Goal: Feedback & Contribution: Contribute content

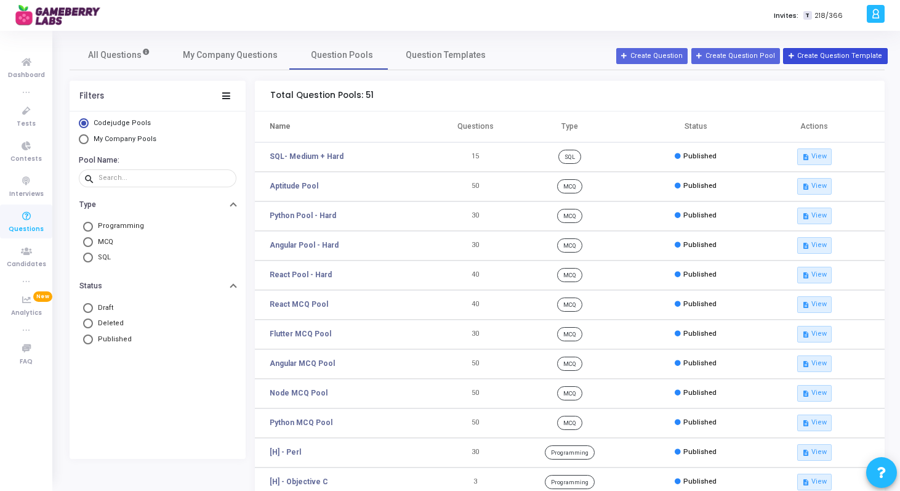
click at [796, 58] on icon at bounding box center [792, 56] width 7 height 7
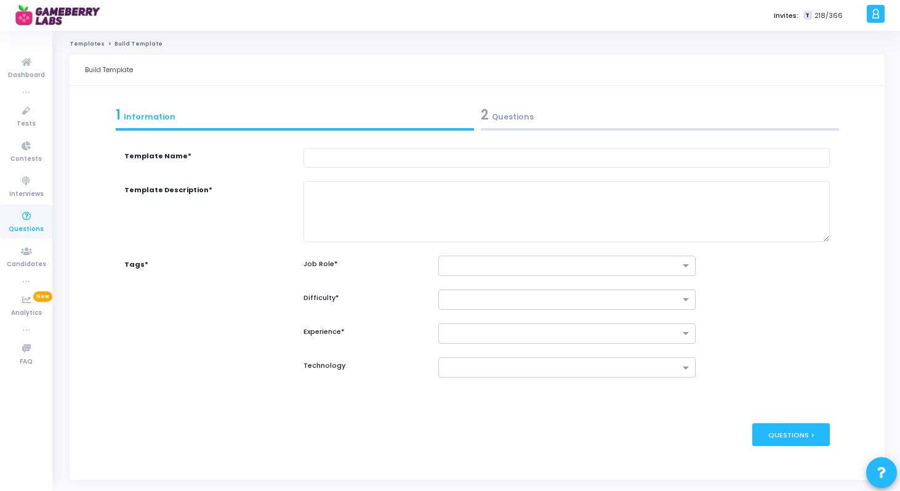
click at [521, 132] on div "2 Questions" at bounding box center [659, 117] width 365 height 33
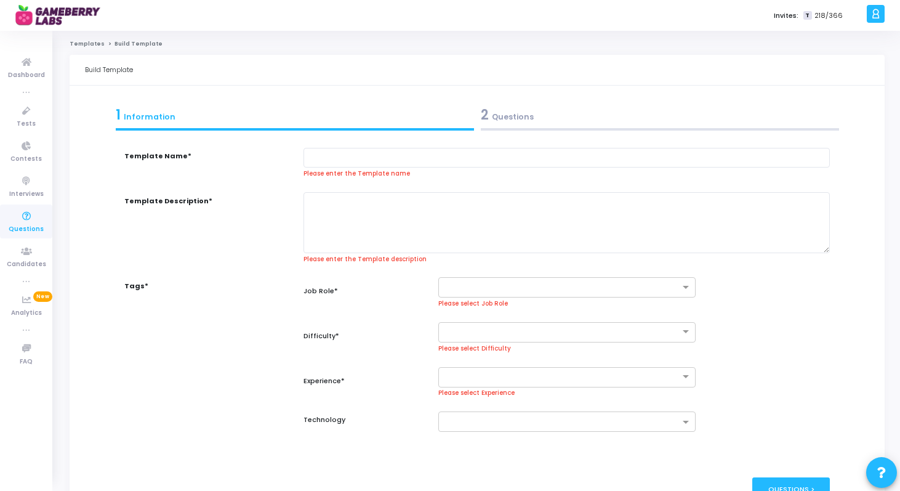
click at [405, 112] on div "1 Information" at bounding box center [295, 115] width 358 height 20
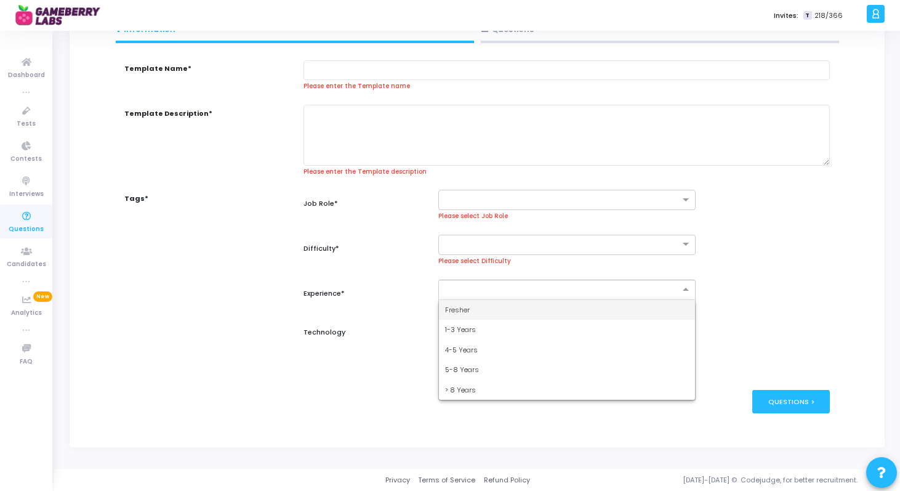
click at [621, 297] on div at bounding box center [566, 290] width 257 height 20
click at [604, 315] on div "Fresher" at bounding box center [567, 310] width 256 height 20
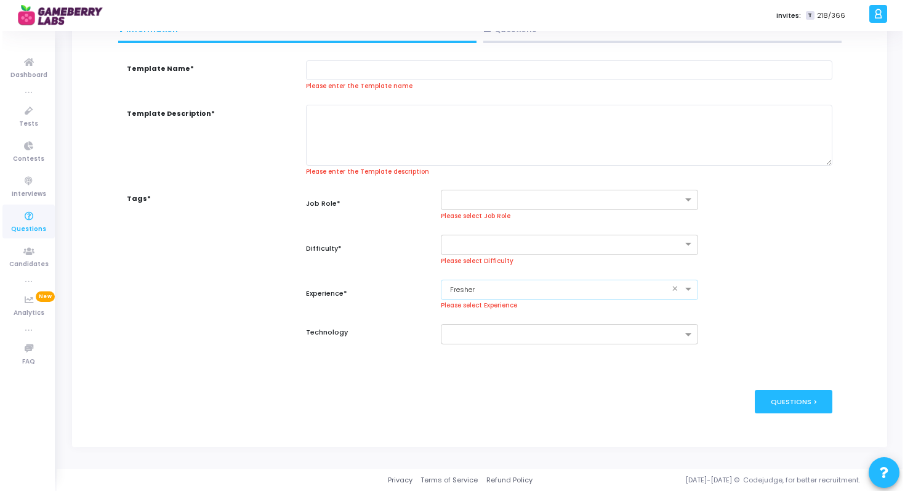
scroll to position [0, 0]
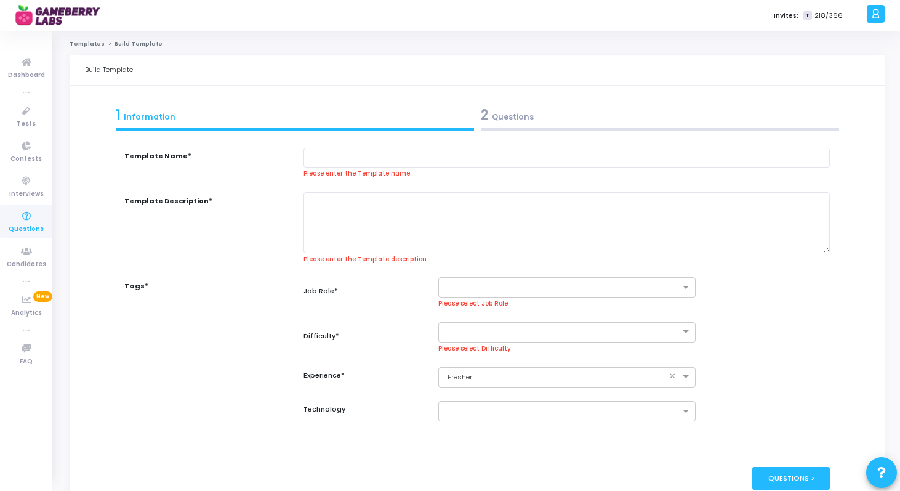
click at [91, 47] on link "Templates" at bounding box center [87, 43] width 35 height 7
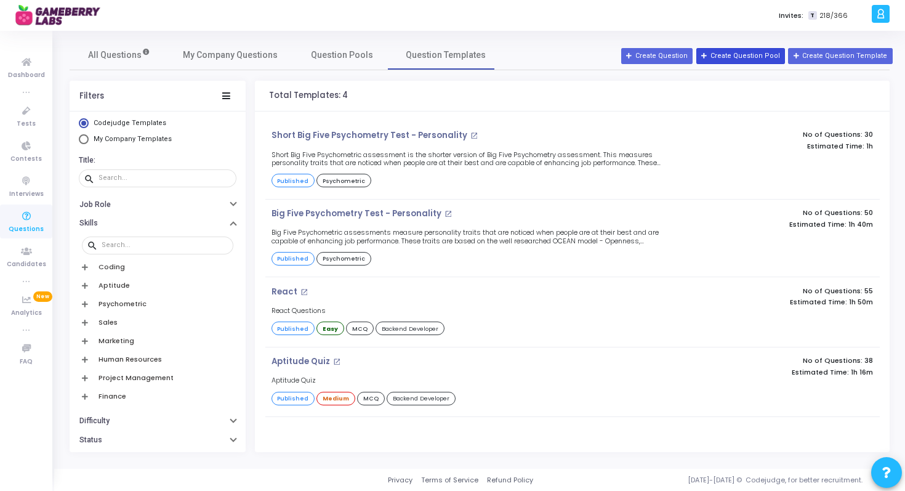
click at [715, 60] on button "Create Question Pool" at bounding box center [740, 56] width 89 height 16
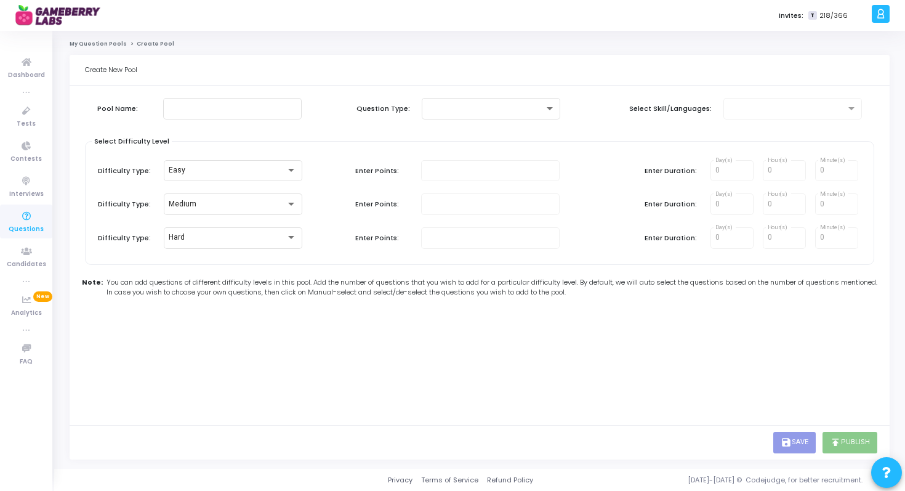
click at [99, 49] on cj-bread-crumb "My Question Pools Create Pool" at bounding box center [480, 47] width 820 height 15
click at [100, 42] on link "My Question Pools" at bounding box center [98, 43] width 57 height 7
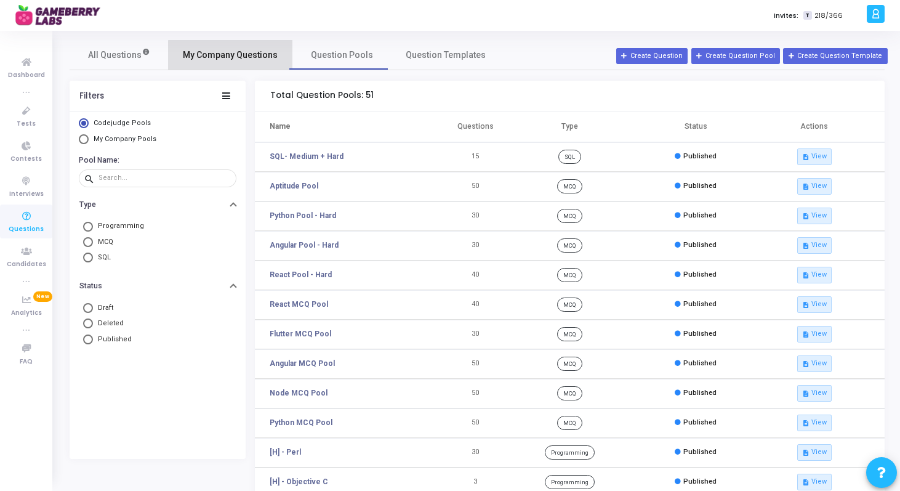
click at [253, 66] on link "My Company Questions" at bounding box center [230, 55] width 124 height 30
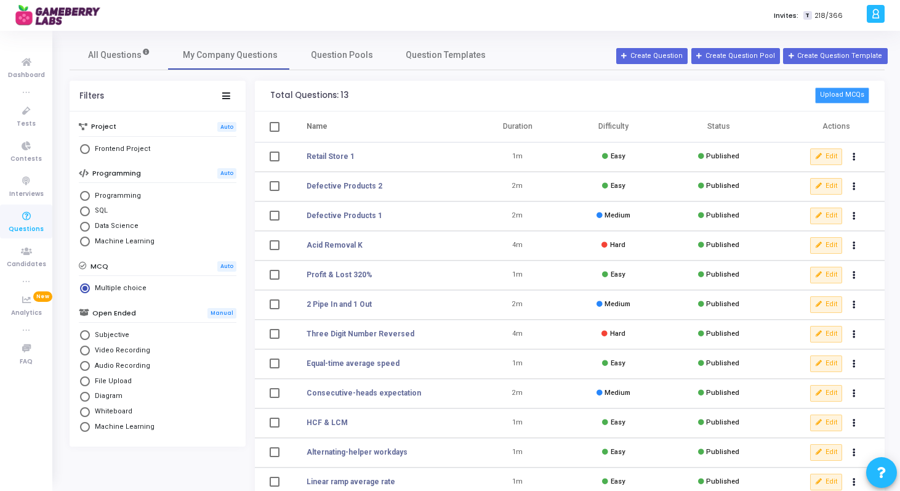
click at [845, 93] on button "Upload MCQs" at bounding box center [842, 95] width 54 height 16
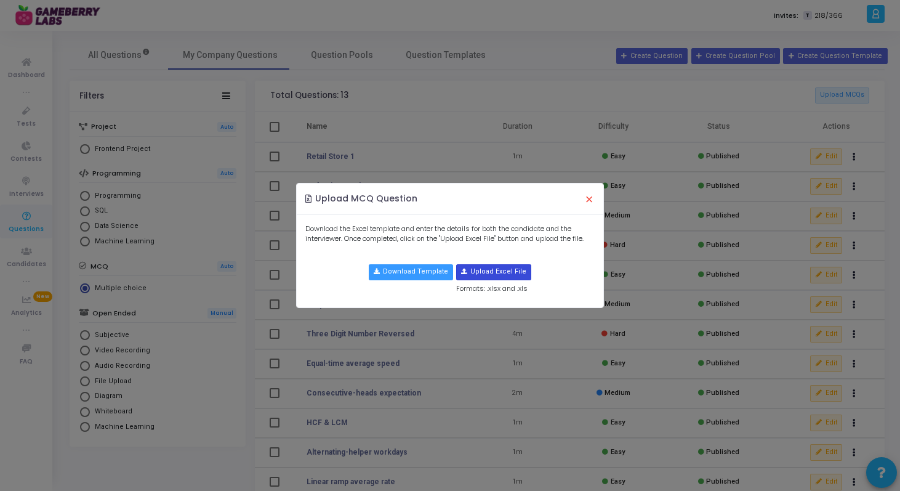
click at [490, 268] on input "file" at bounding box center [494, 272] width 74 height 15
type input "C:\fakepath\DI_questions.xlsx"
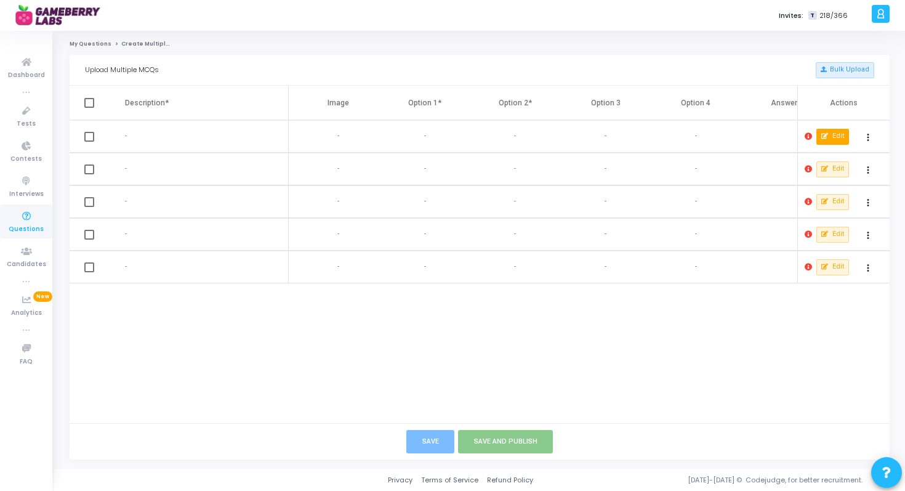
click at [826, 137] on icon at bounding box center [825, 136] width 7 height 7
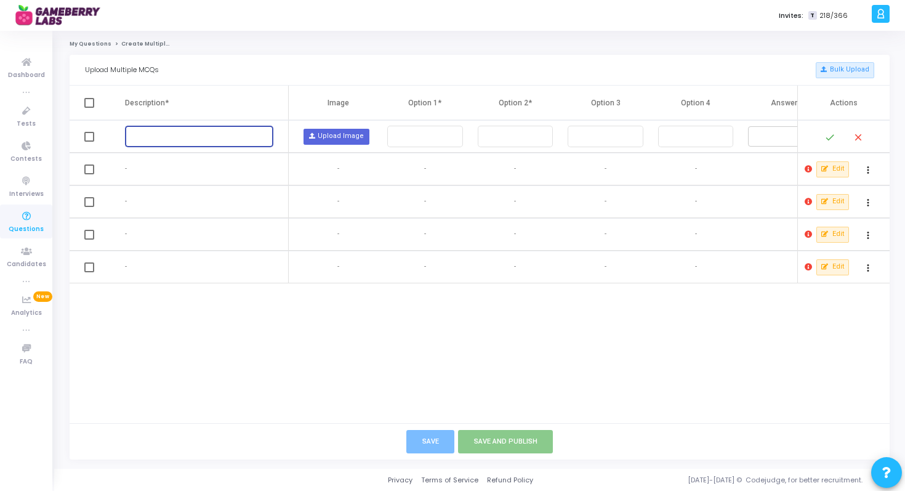
click at [223, 137] on input "text" at bounding box center [199, 136] width 139 height 9
click at [408, 137] on input "text" at bounding box center [424, 136] width 65 height 9
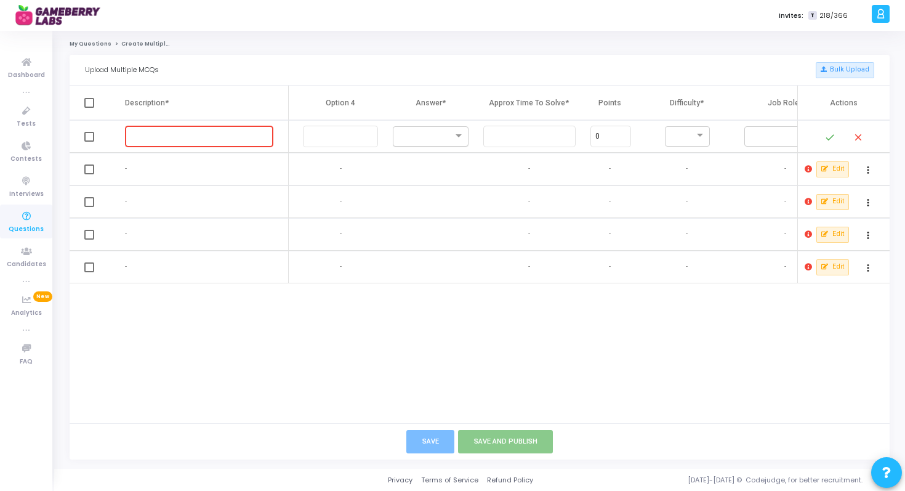
scroll to position [0, 357]
click at [440, 143] on div at bounding box center [423, 138] width 55 height 12
click at [523, 137] on input "text" at bounding box center [527, 136] width 83 height 9
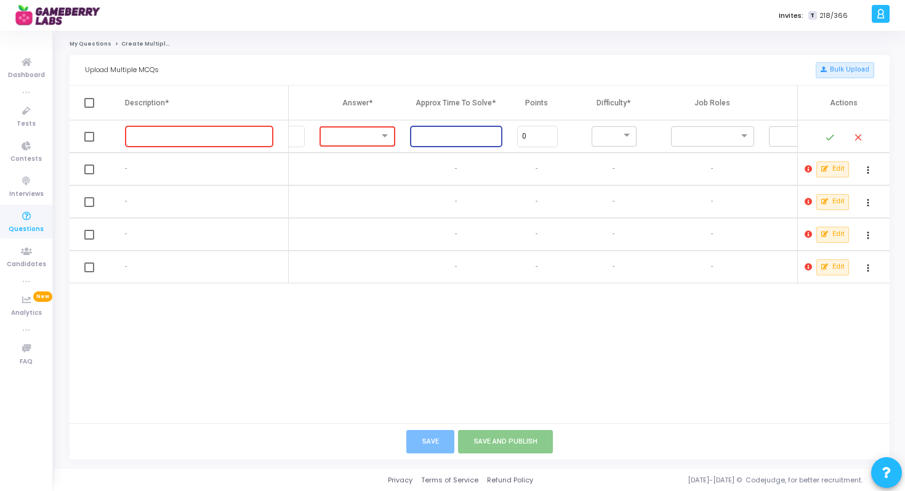
scroll to position [0, 467]
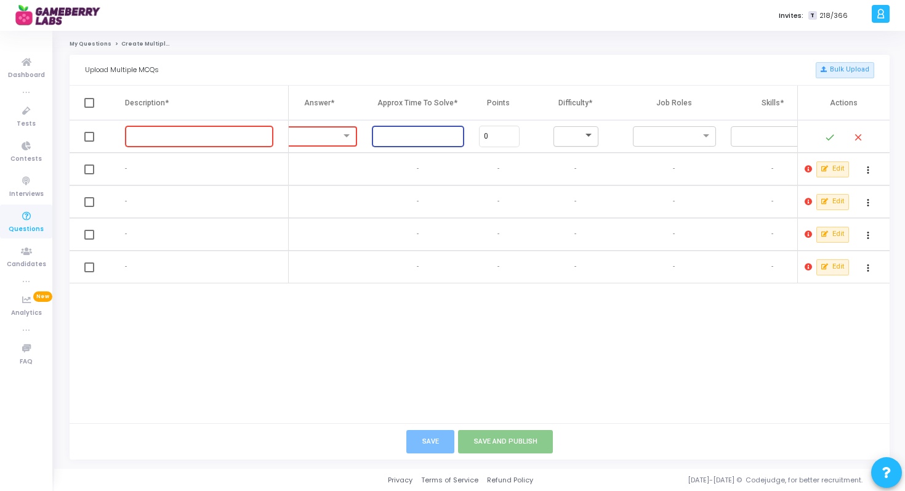
click at [587, 140] on span at bounding box center [589, 136] width 15 height 10
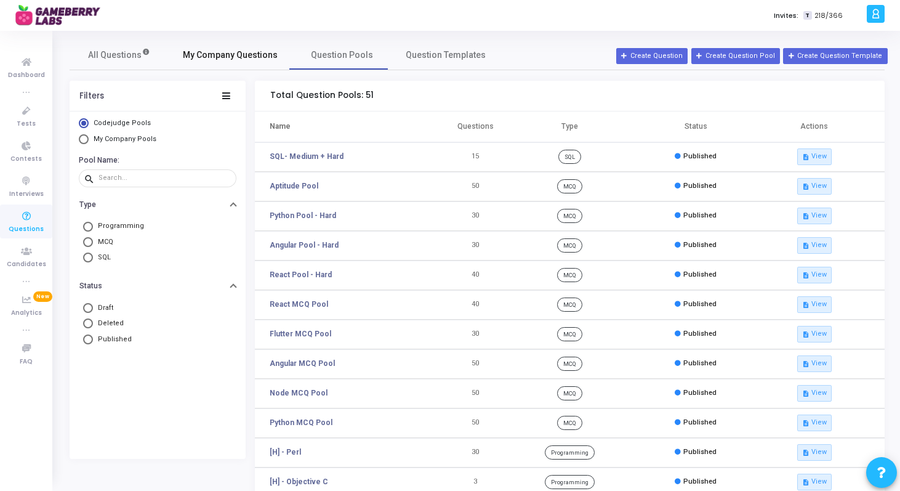
click at [243, 68] on link "My Company Questions" at bounding box center [230, 55] width 124 height 30
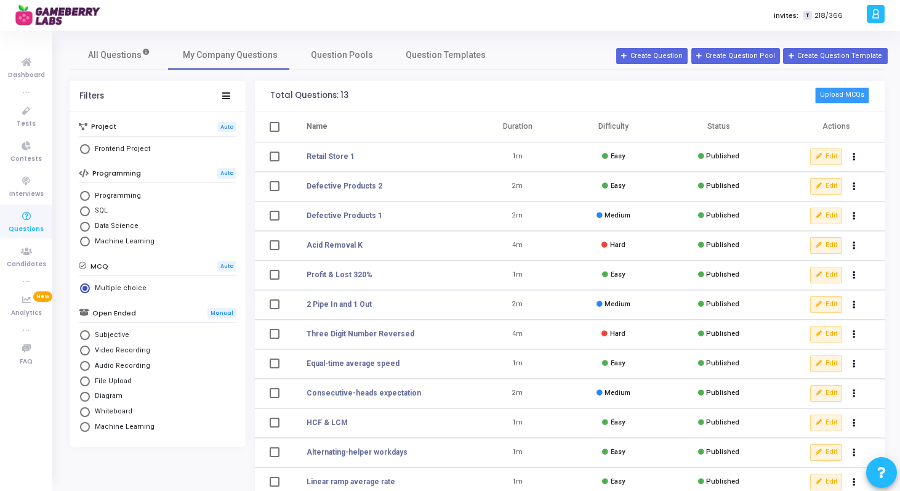
click at [844, 93] on button "Upload MCQs" at bounding box center [842, 95] width 54 height 16
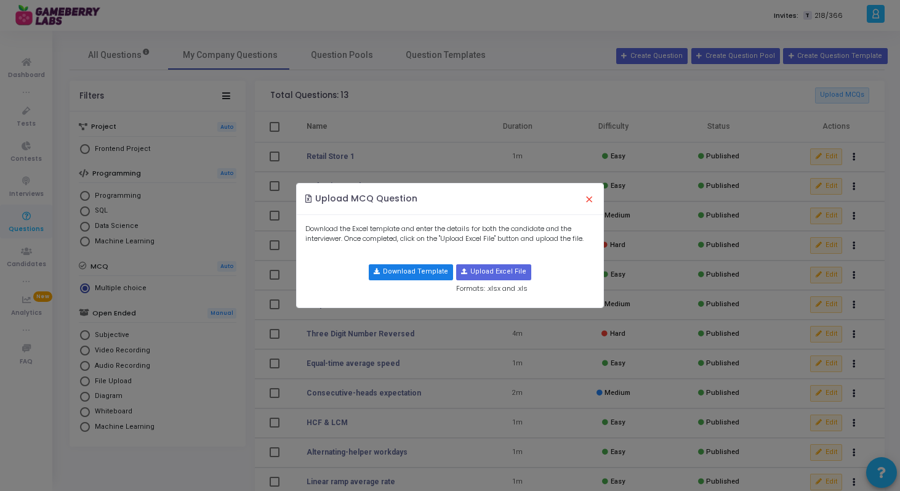
click at [405, 270] on button "Download Template" at bounding box center [411, 272] width 84 height 16
click at [483, 267] on input "file" at bounding box center [494, 272] width 74 height 15
type input "C:\fakepath\DI_questions_template_format.xlsx"
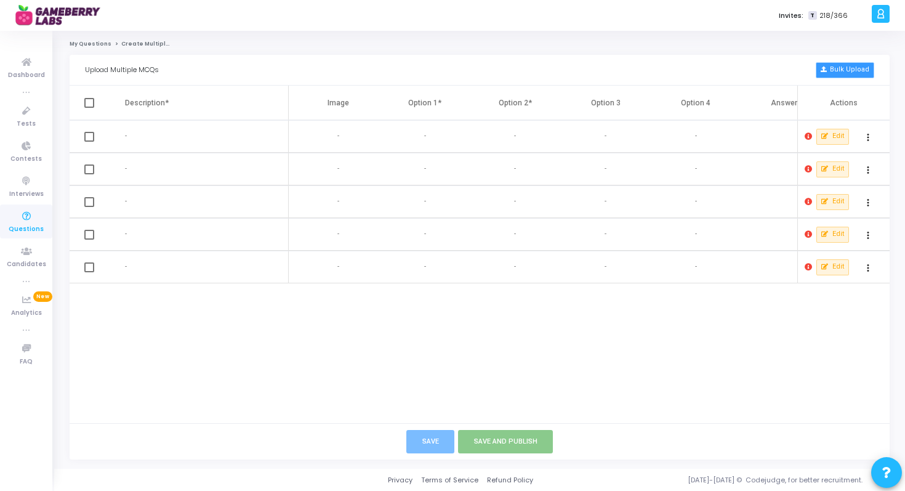
click at [839, 71] on button "Bulk Upload" at bounding box center [845, 70] width 58 height 16
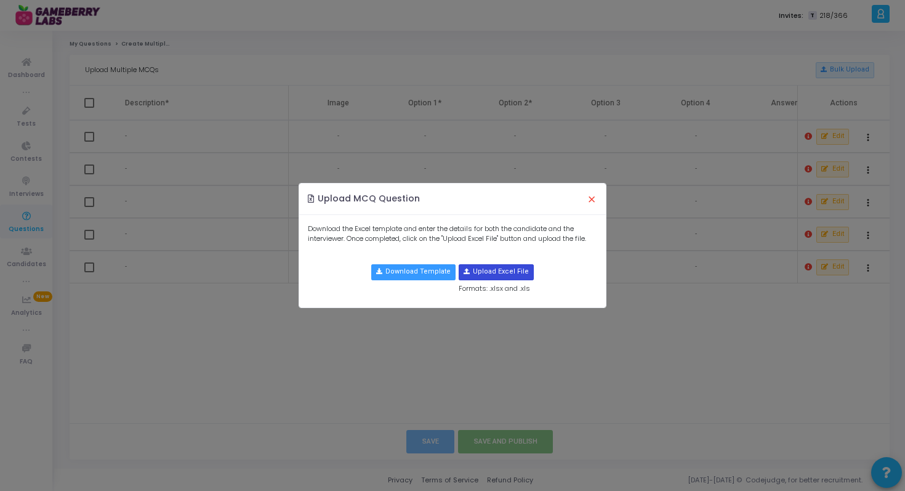
click at [475, 270] on input "file" at bounding box center [496, 272] width 74 height 15
type input "C:\fakepath\DI_questions_aligned_template.xlsx"
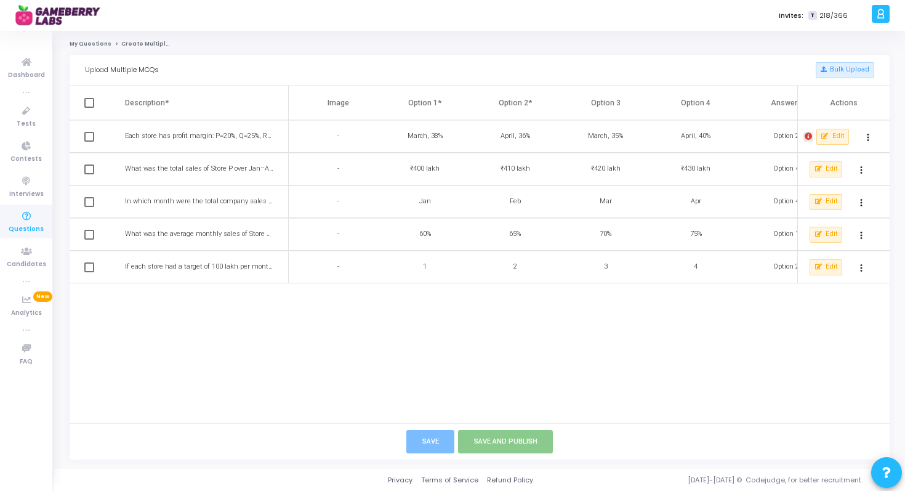
click at [809, 136] on icon at bounding box center [808, 136] width 7 height 7
click at [837, 138] on div at bounding box center [452, 245] width 905 height 491
click at [837, 138] on span "Edit" at bounding box center [838, 136] width 12 height 10
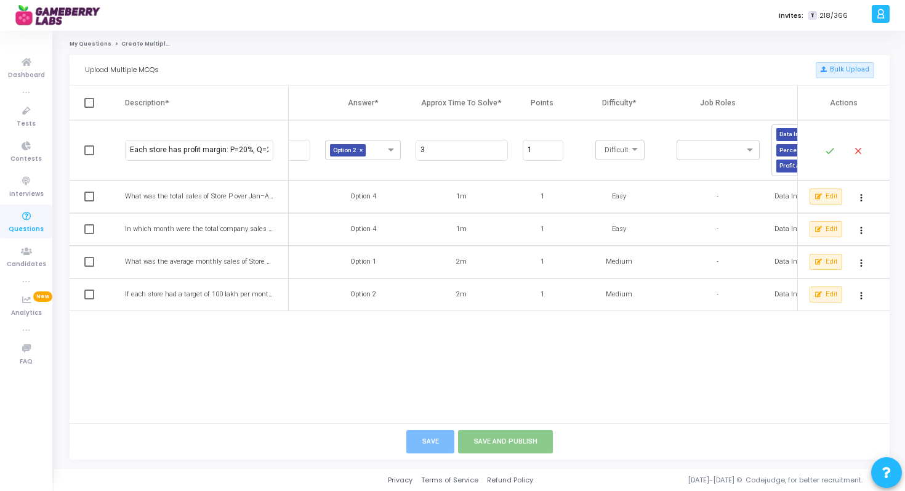
scroll to position [0, 566]
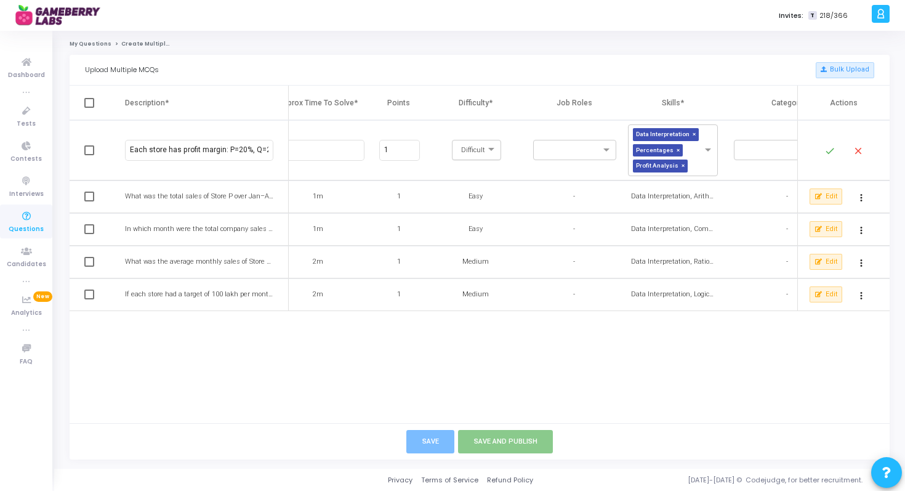
click at [482, 151] on div at bounding box center [477, 148] width 48 height 10
click at [475, 206] on span "Hard" at bounding box center [467, 210] width 16 height 10
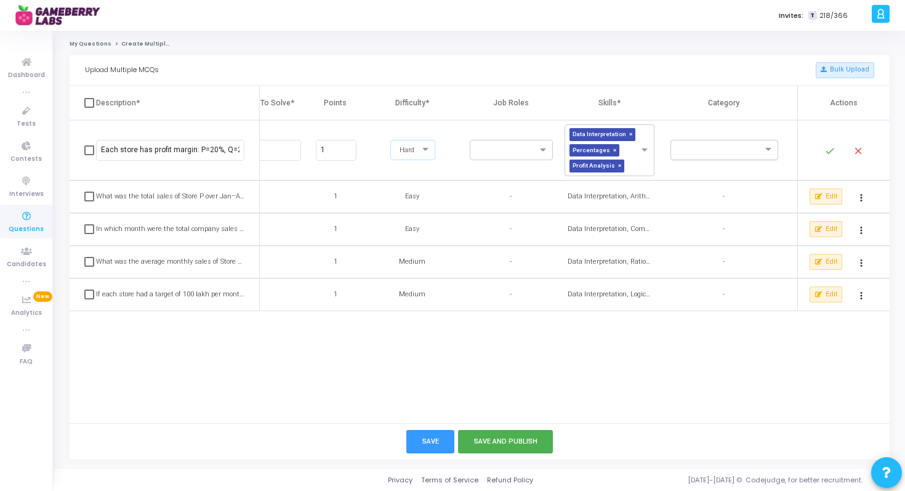
click at [715, 151] on input "text" at bounding box center [712, 148] width 70 height 10
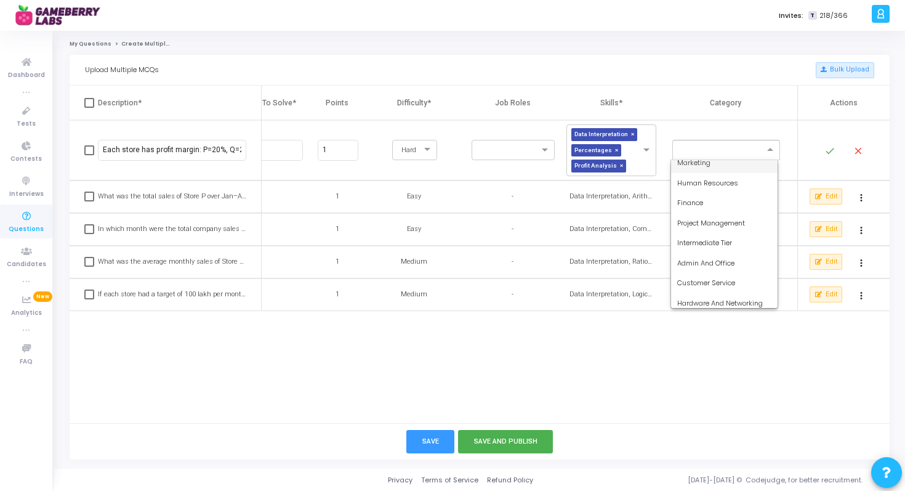
scroll to position [72, 0]
click at [678, 108] on th "Category" at bounding box center [732, 103] width 131 height 34
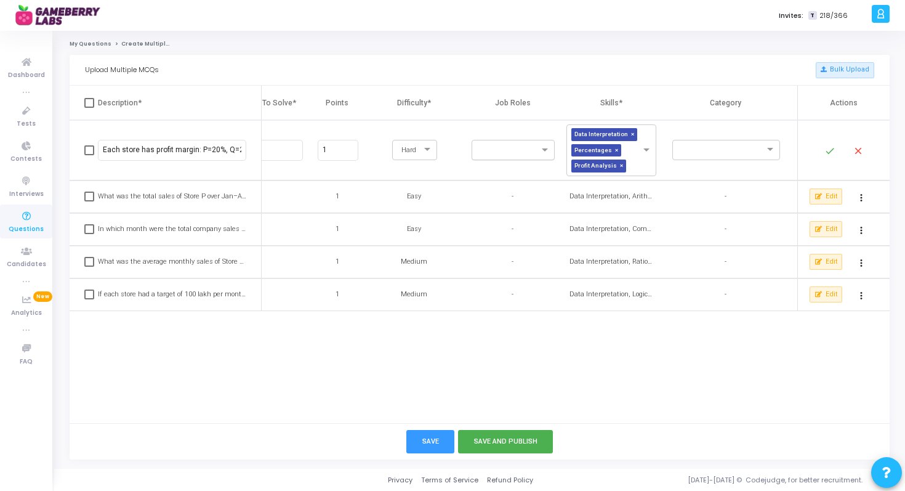
click at [518, 148] on input "text" at bounding box center [508, 151] width 61 height 10
click at [498, 298] on div "Other" at bounding box center [513, 298] width 83 height 20
click at [500, 149] on span "×" at bounding box center [502, 150] width 6 height 13
click at [827, 148] on mat-icon "done" at bounding box center [830, 150] width 15 height 15
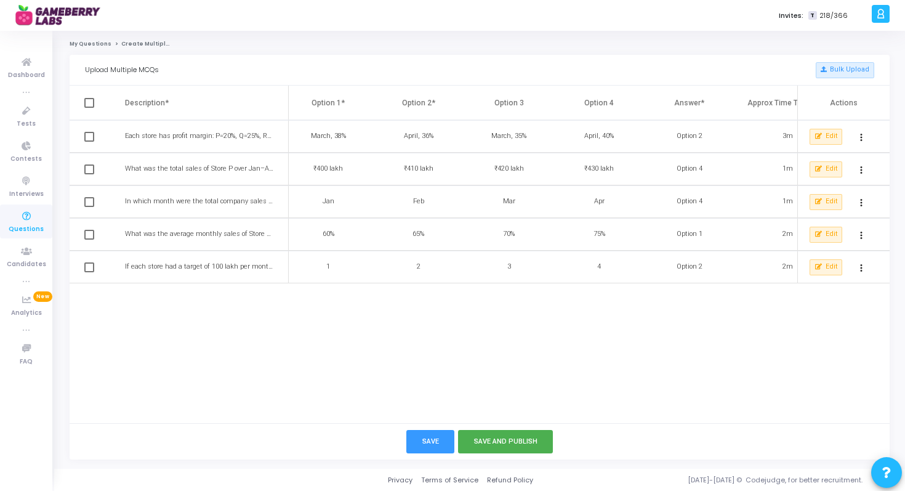
scroll to position [0, 0]
click at [257, 137] on span "Each store has profit margin: P=20%, Q=25%, R=30%, S=15%. In which month was th…" at bounding box center [372, 136] width 494 height 8
click at [255, 137] on span "Each store has profit margin: P=20%, Q=25%, R=30%, S=15%. In which month was th…" at bounding box center [372, 136] width 494 height 8
click at [288, 103] on th "Description*" at bounding box center [207, 103] width 164 height 34
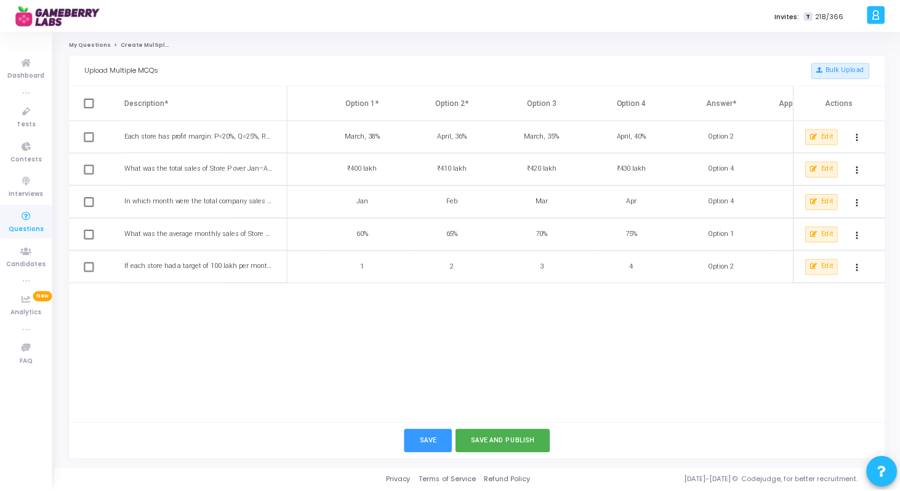
scroll to position [0, 57]
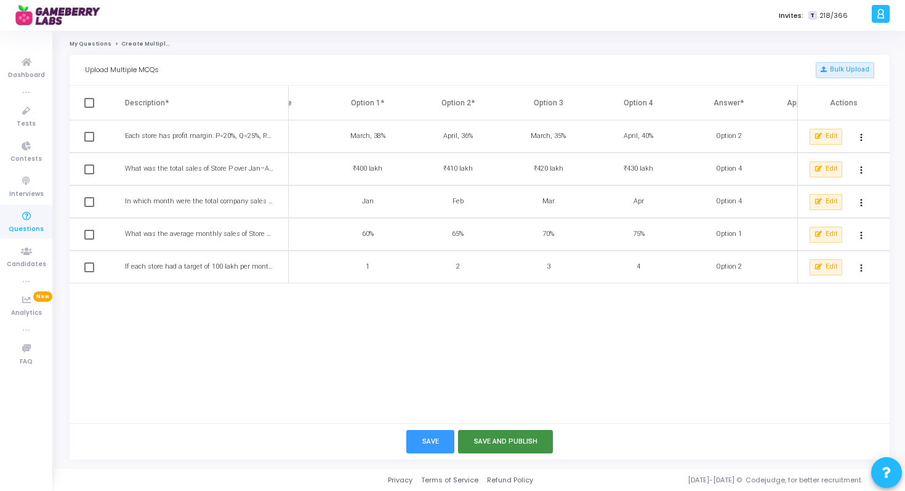
click at [481, 437] on button "Save and Publish" at bounding box center [505, 441] width 95 height 23
click at [89, 102] on span at bounding box center [89, 103] width 10 height 10
click at [89, 108] on input "checkbox" at bounding box center [89, 108] width 1 height 1
checkbox input "true"
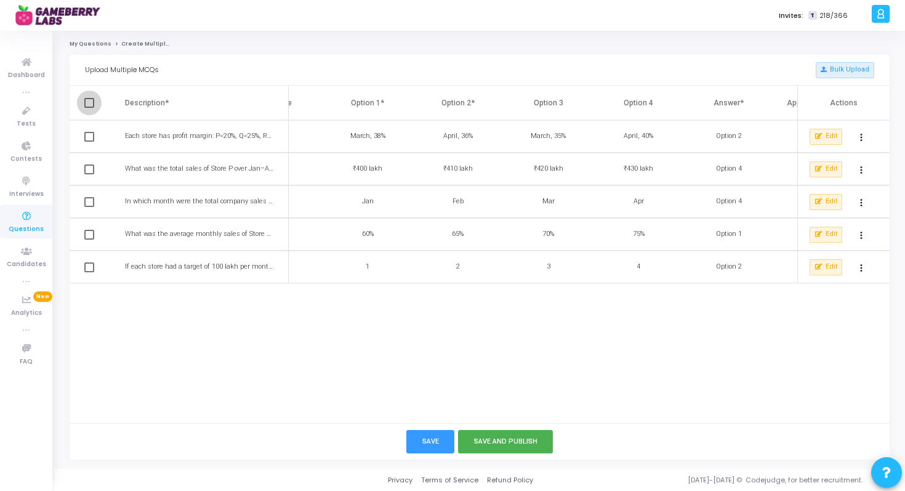
checkbox input "true"
click at [434, 445] on button "Save" at bounding box center [430, 441] width 49 height 23
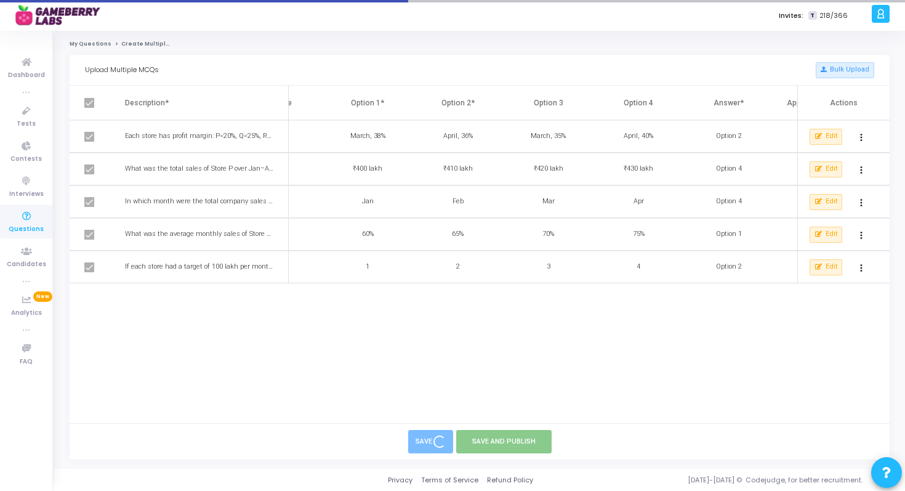
checkbox input "false"
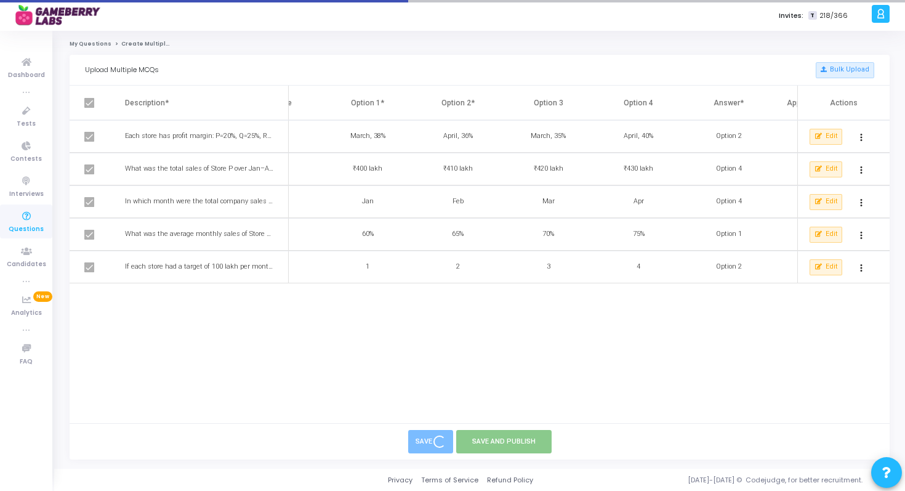
checkbox input "false"
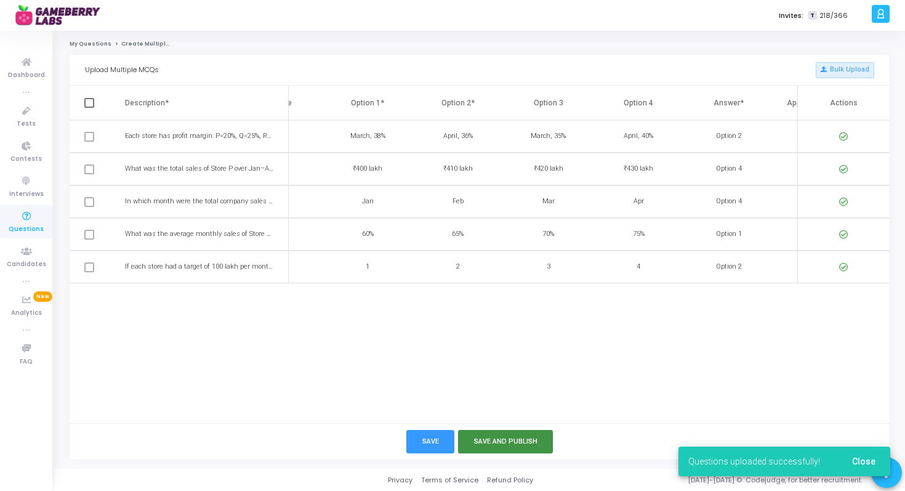
click at [505, 438] on button "Save and Publish" at bounding box center [505, 441] width 95 height 23
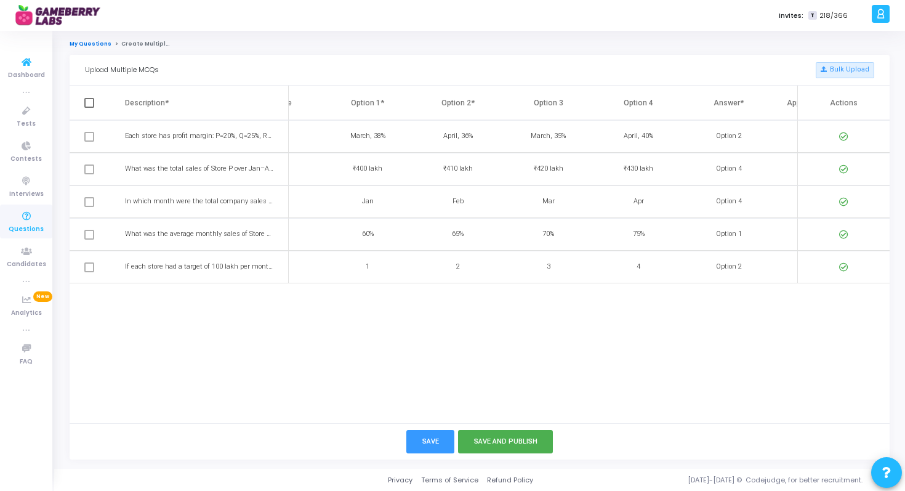
click at [87, 47] on link "My Questions" at bounding box center [91, 43] width 42 height 7
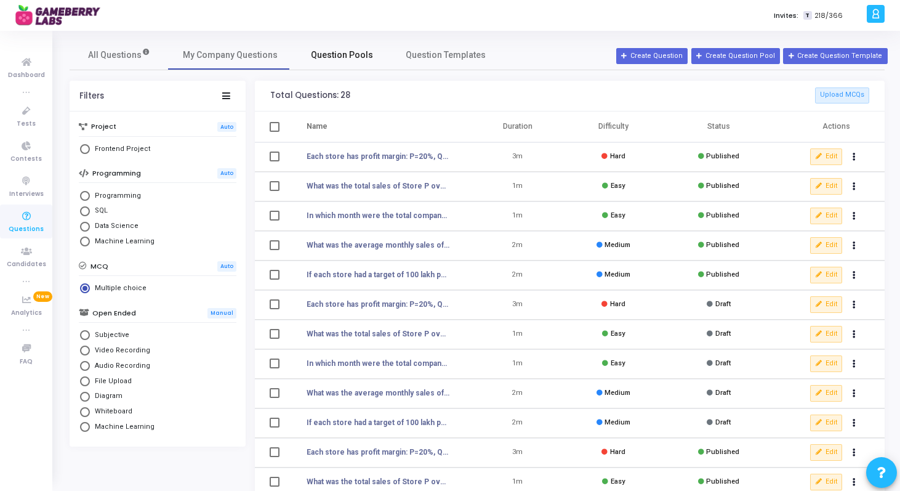
click at [340, 65] on link "Question Pools" at bounding box center [341, 55] width 99 height 30
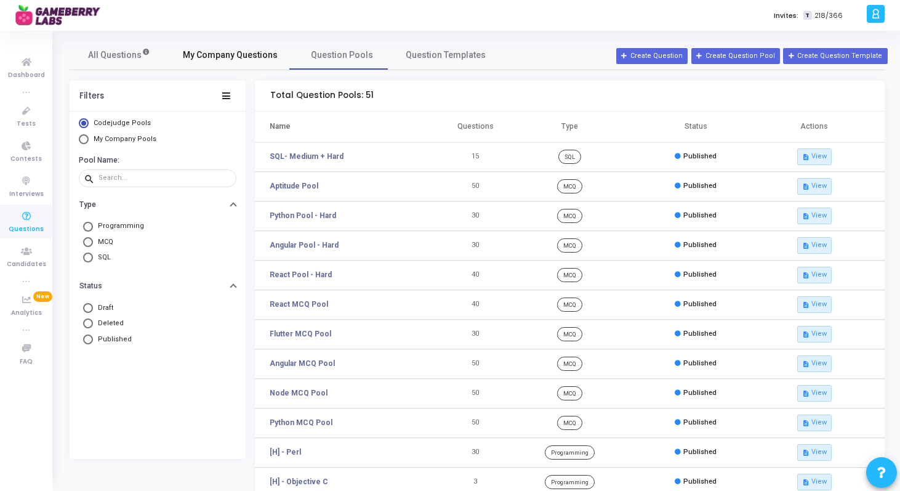
click at [250, 59] on span "My Company Questions" at bounding box center [230, 55] width 95 height 13
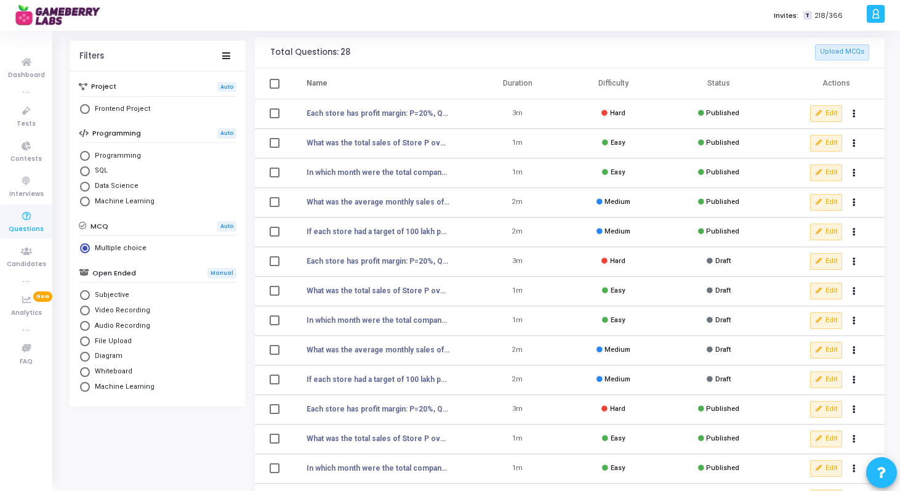
scroll to position [161, 0]
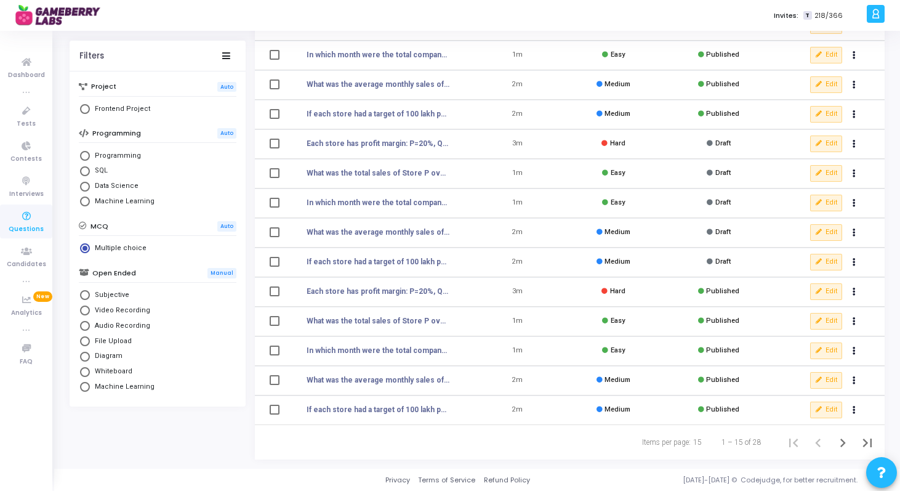
click at [701, 437] on div "15" at bounding box center [697, 442] width 9 height 11
click at [702, 444] on div "15" at bounding box center [697, 442] width 9 height 11
click at [843, 443] on icon "Next page" at bounding box center [843, 442] width 6 height 9
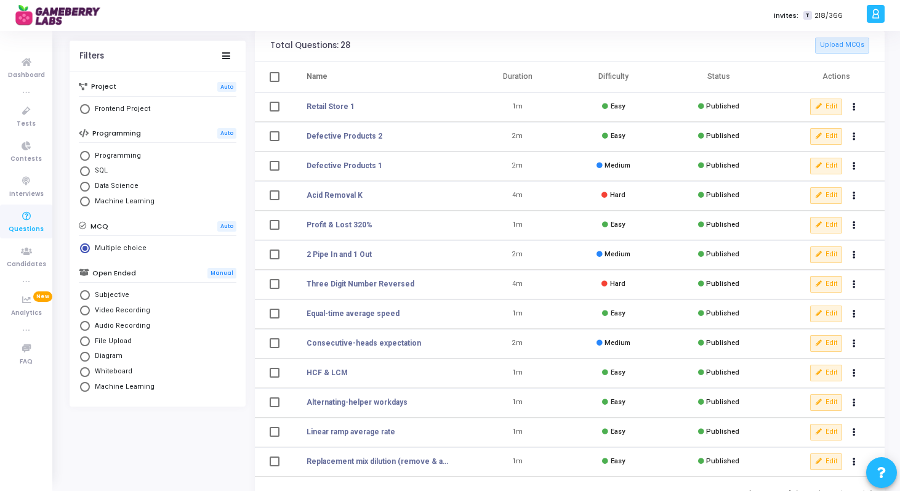
scroll to position [102, 0]
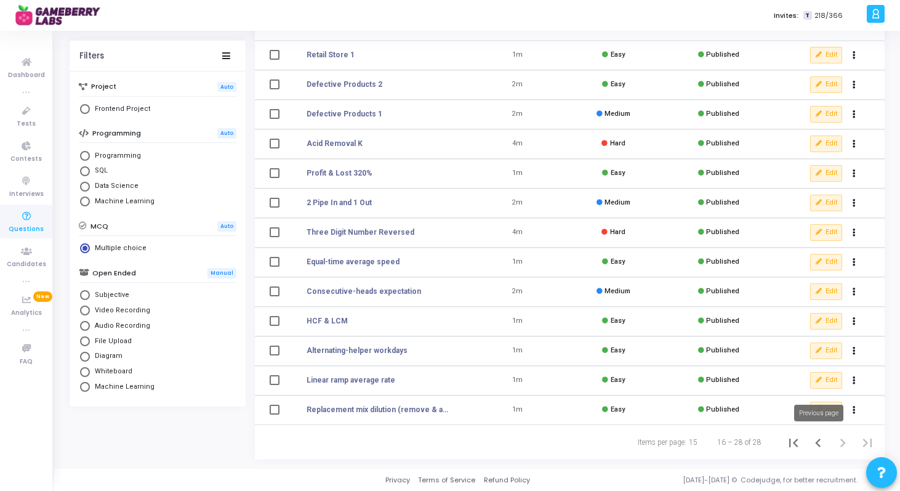
click at [815, 442] on icon "Previous page" at bounding box center [818, 442] width 17 height 17
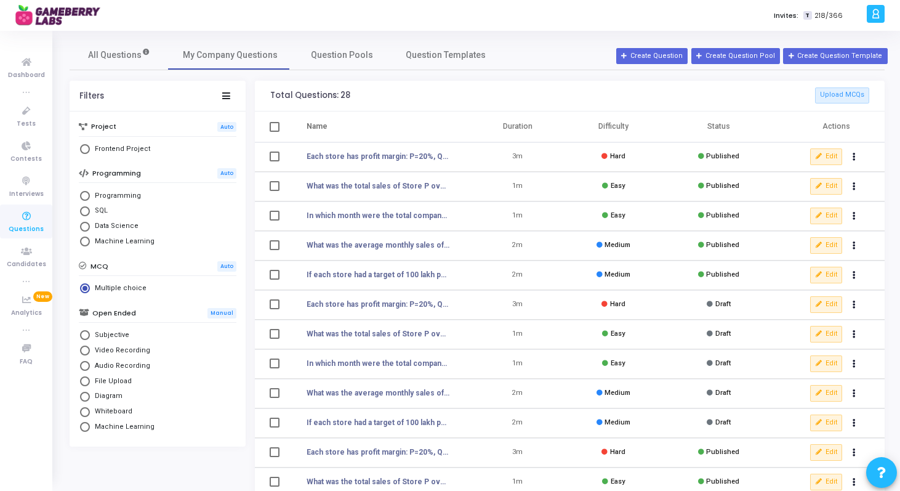
click at [276, 124] on span at bounding box center [275, 127] width 10 height 10
click at [275, 132] on input "deselect all" at bounding box center [274, 132] width 1 height 1
checkbox input "true"
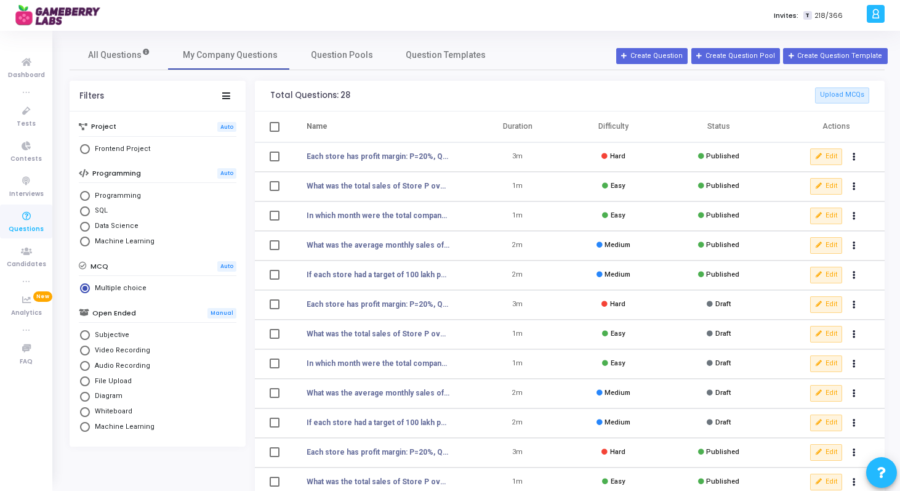
checkbox input "true"
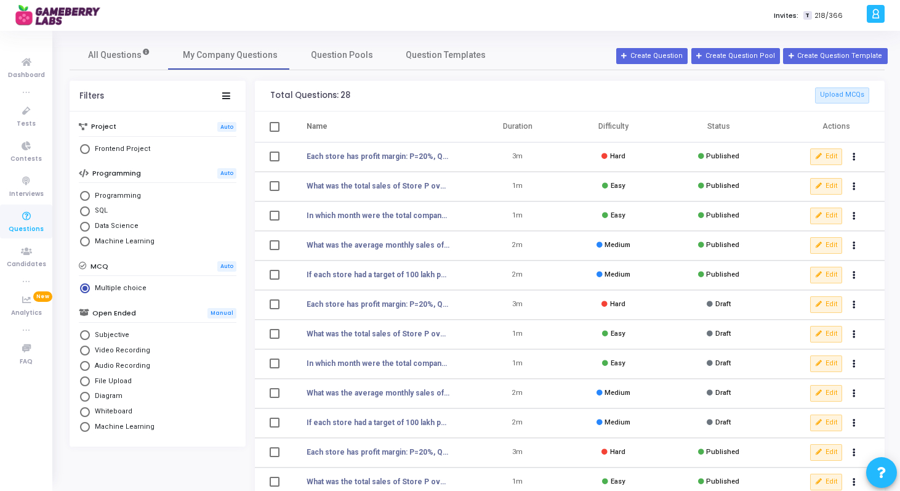
checkbox input "true"
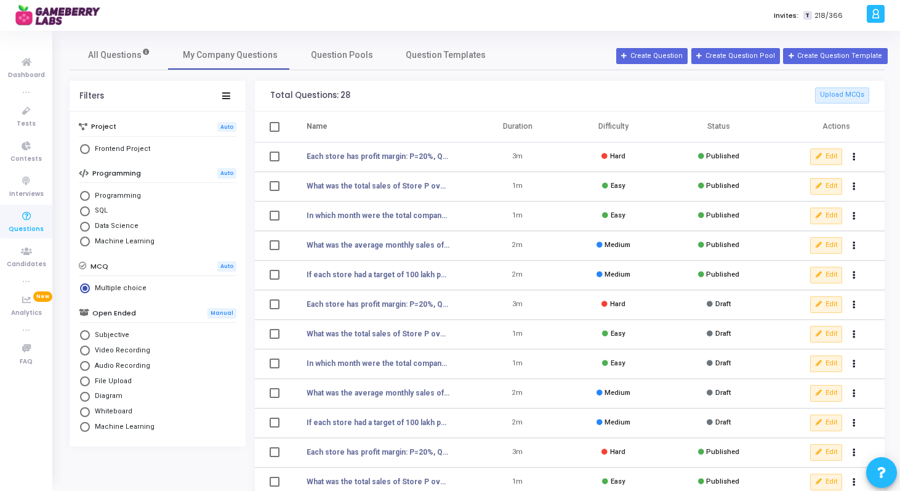
checkbox input "true"
click at [272, 156] on span at bounding box center [275, 156] width 10 height 10
click at [274, 161] on input "deselect row NaN" at bounding box center [274, 161] width 1 height 1
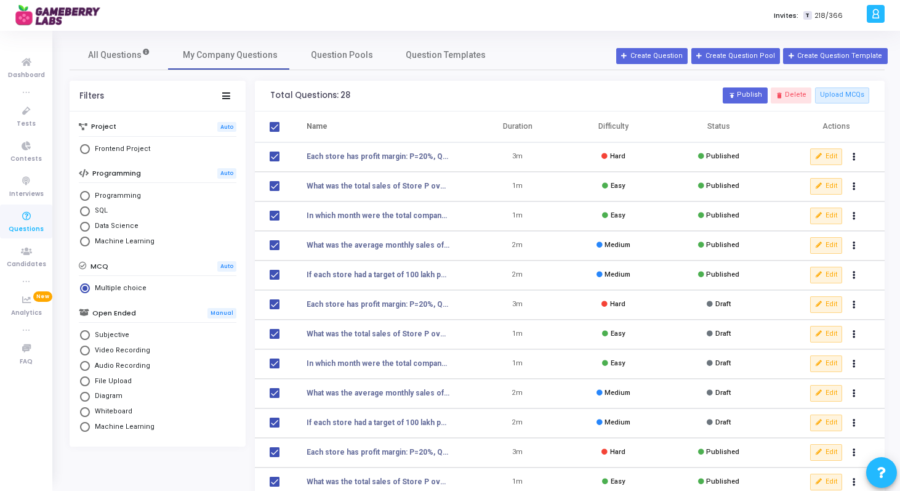
checkbox input "false"
click at [272, 182] on span at bounding box center [275, 186] width 10 height 10
click at [274, 191] on input "deselect row NaN" at bounding box center [274, 191] width 1 height 1
checkbox input "false"
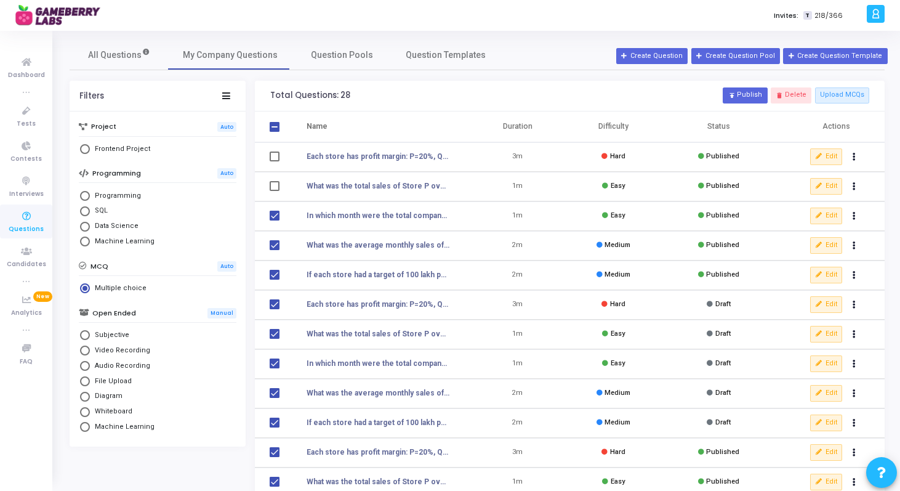
click at [272, 198] on td at bounding box center [273, 187] width 37 height 30
click at [272, 209] on td at bounding box center [273, 216] width 37 height 30
click at [272, 218] on span at bounding box center [275, 216] width 10 height 10
click at [274, 220] on input "deselect row NaN" at bounding box center [274, 220] width 1 height 1
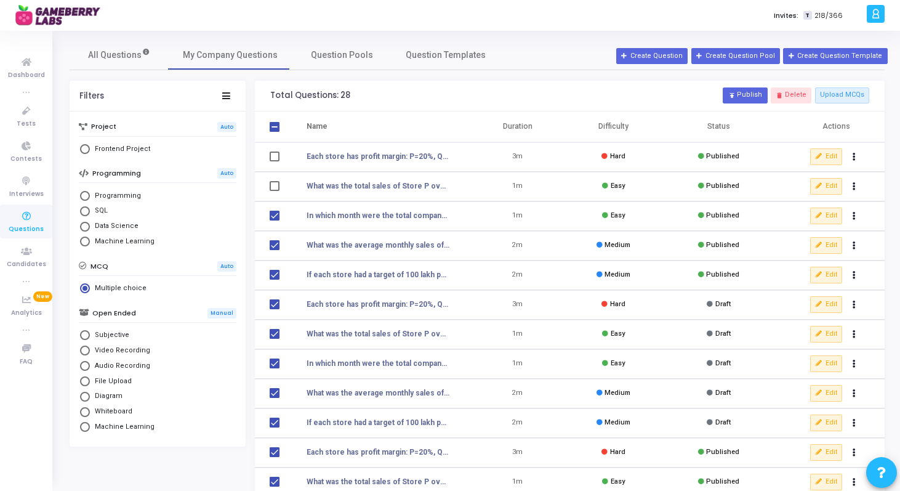
checkbox input "false"
click at [273, 238] on td at bounding box center [273, 246] width 37 height 30
click at [273, 243] on span at bounding box center [275, 245] width 10 height 10
click at [274, 250] on input "deselect row NaN" at bounding box center [274, 250] width 1 height 1
checkbox input "false"
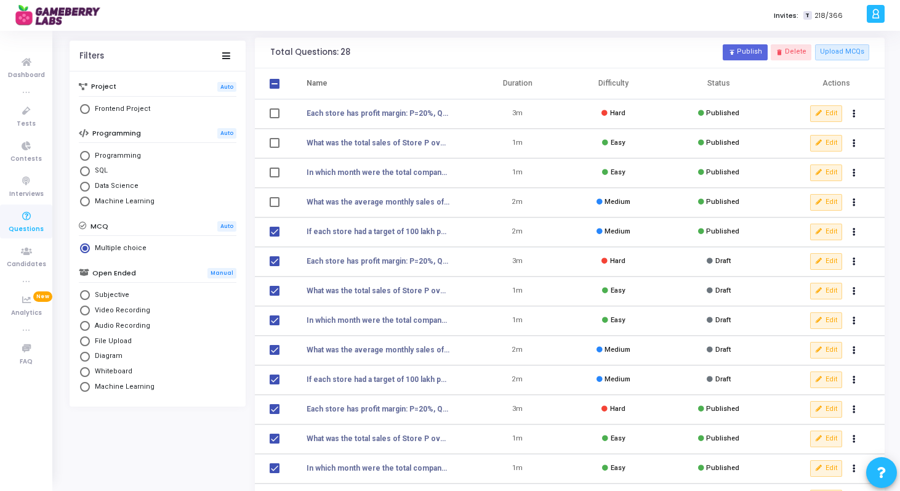
scroll to position [68, 0]
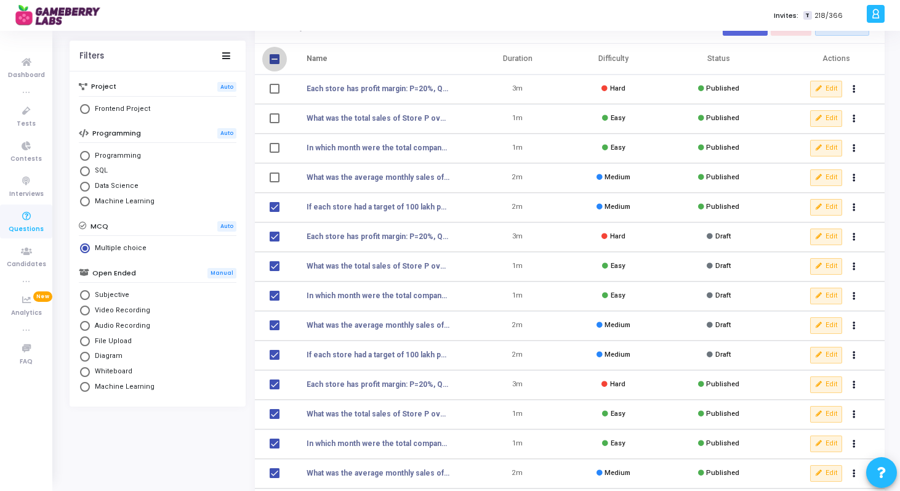
click at [275, 55] on span at bounding box center [275, 59] width 10 height 10
click at [275, 64] on input "deselect all" at bounding box center [274, 64] width 1 height 1
checkbox input "true"
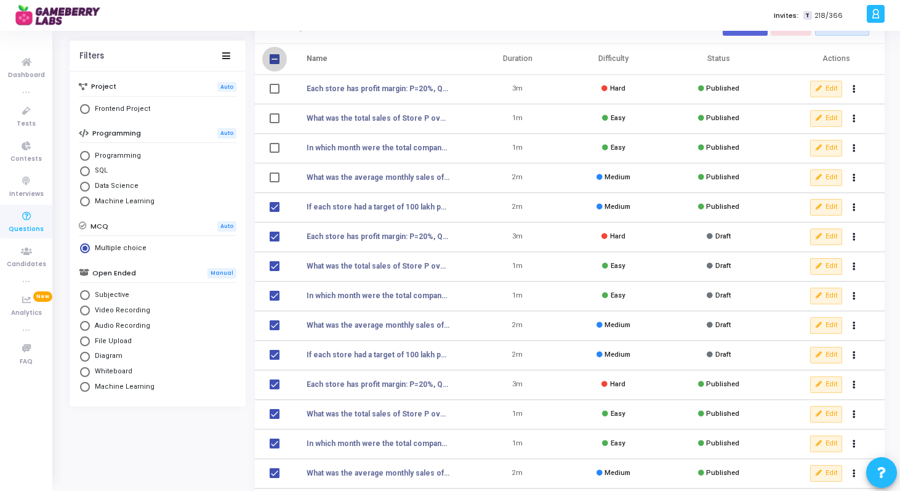
checkbox input "true"
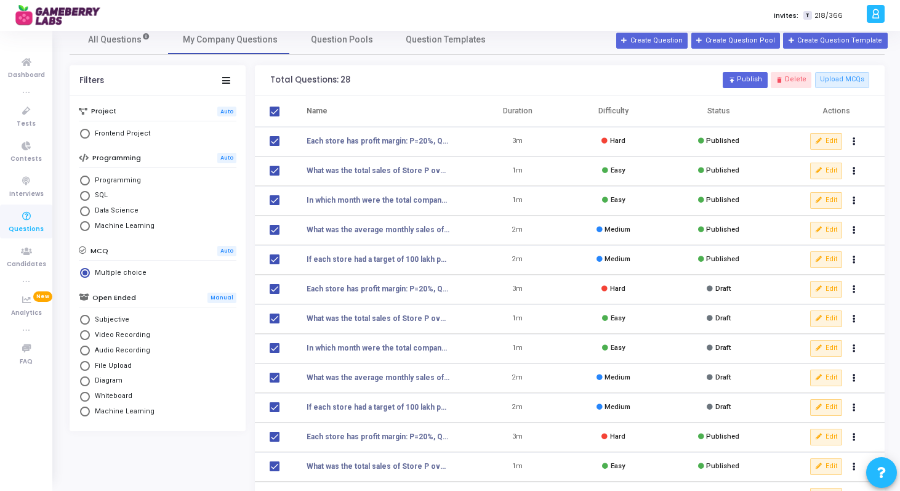
scroll to position [0, 0]
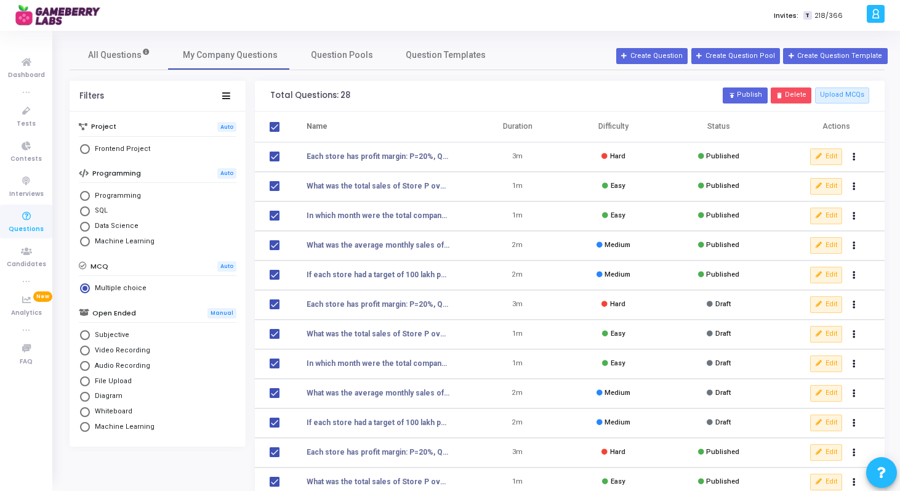
click at [791, 92] on button "delete Delete" at bounding box center [791, 95] width 41 height 16
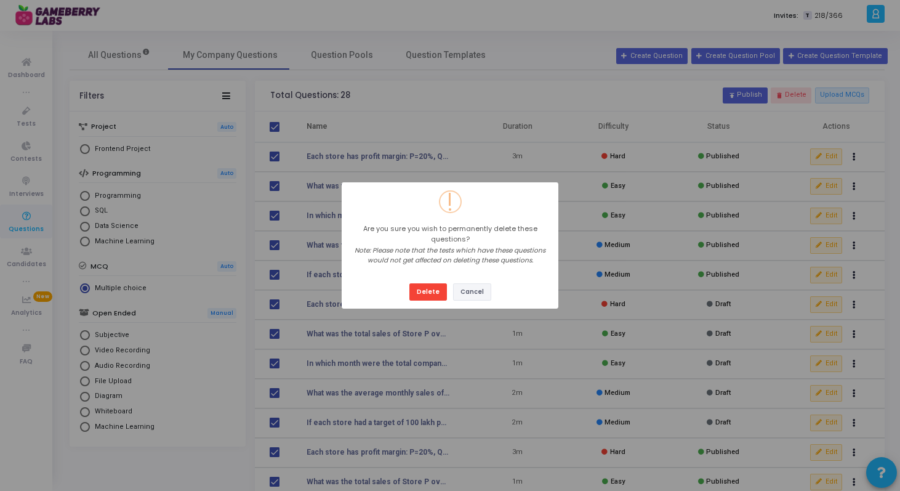
click at [463, 295] on button "Cancel" at bounding box center [472, 291] width 38 height 17
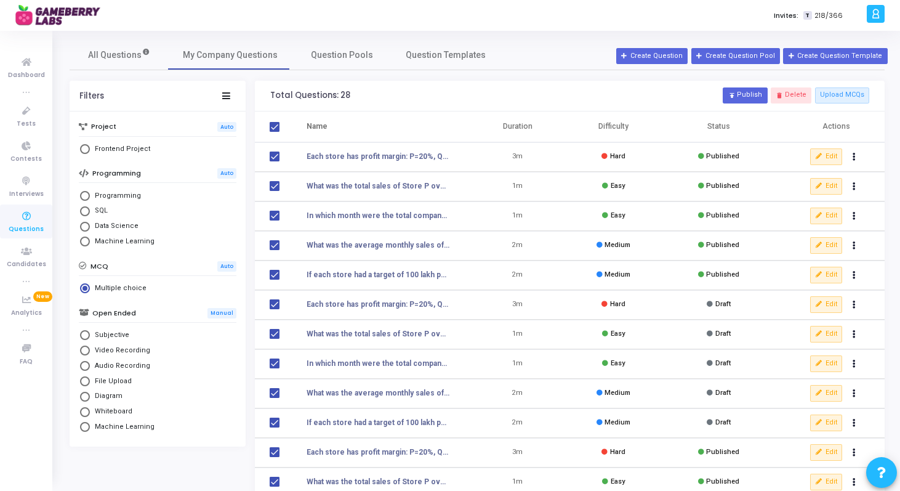
scroll to position [161, 0]
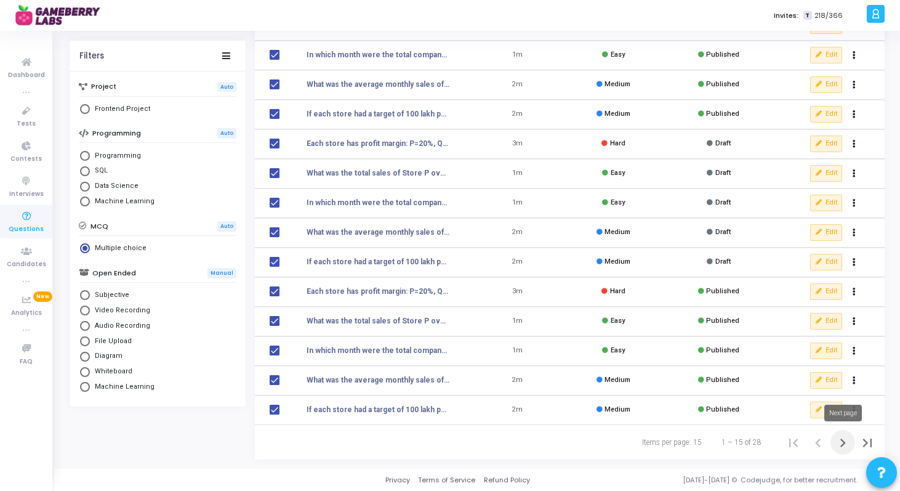
click at [838, 445] on icon "Next page" at bounding box center [842, 442] width 17 height 17
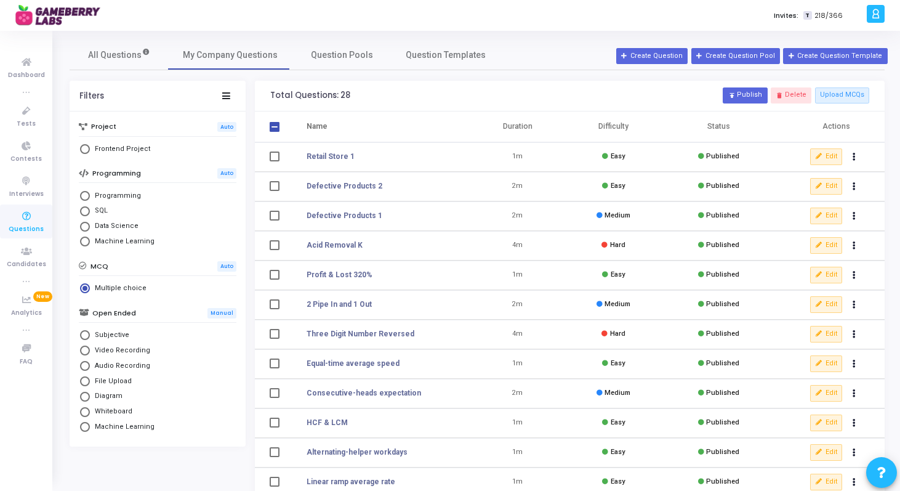
scroll to position [102, 0]
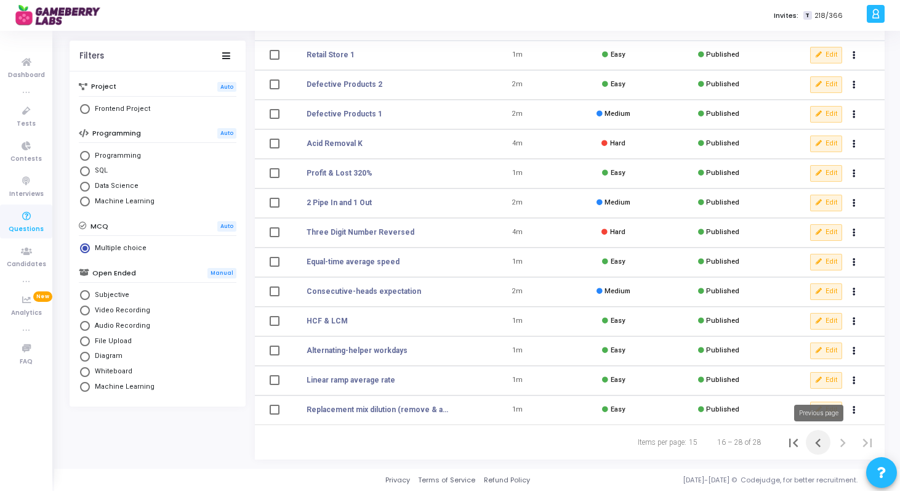
click at [819, 445] on icon "Previous page" at bounding box center [818, 442] width 6 height 9
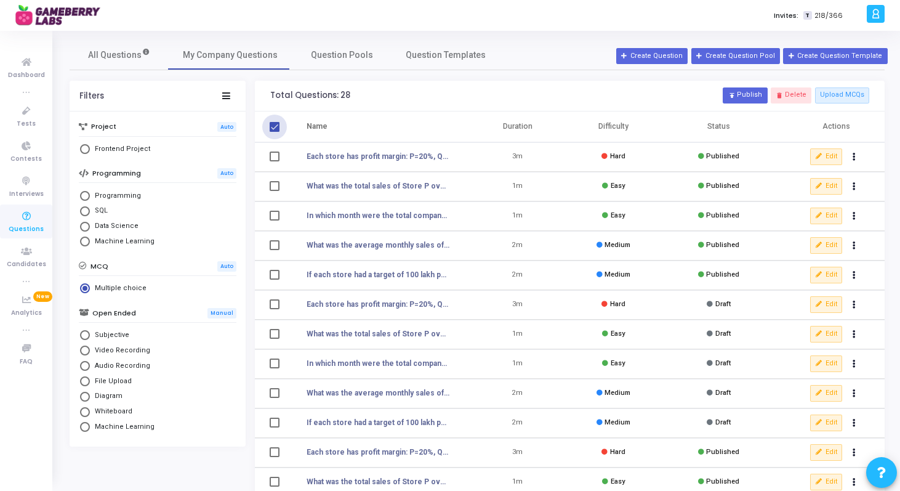
click at [273, 126] on span at bounding box center [275, 127] width 10 height 10
click at [274, 132] on input "select all" at bounding box center [274, 132] width 1 height 1
click at [273, 126] on span at bounding box center [275, 127] width 10 height 10
click at [274, 132] on input "deselect all" at bounding box center [274, 132] width 1 height 1
checkbox input "true"
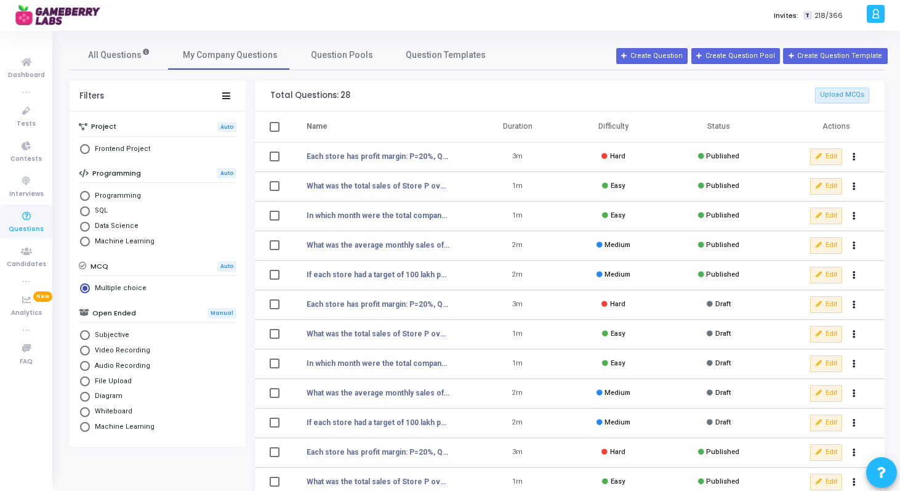
checkbox input "true"
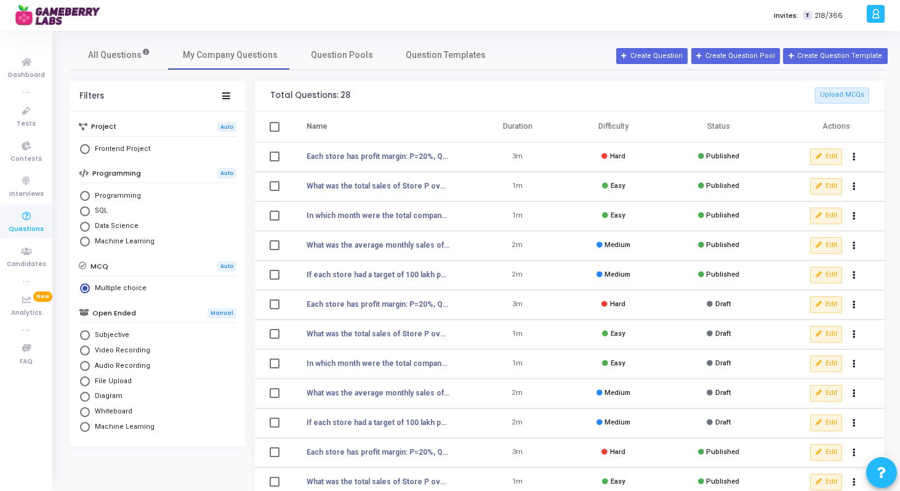
checkbox input "true"
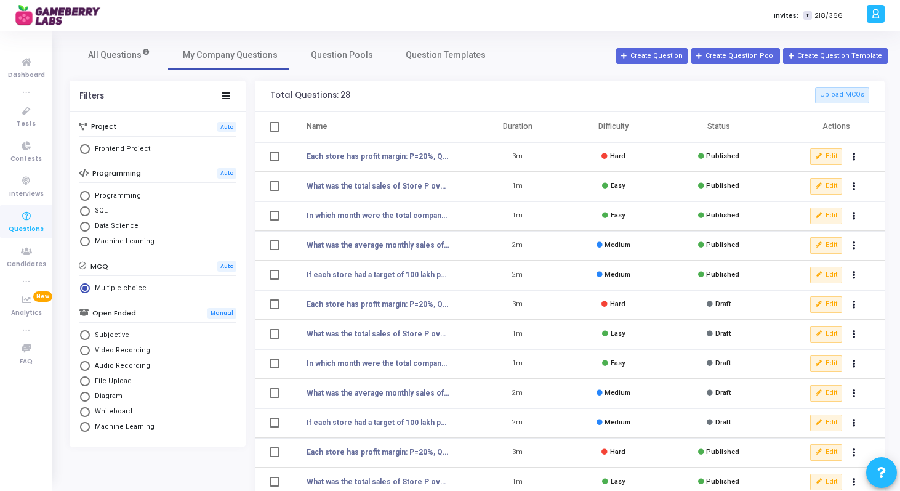
checkbox input "true"
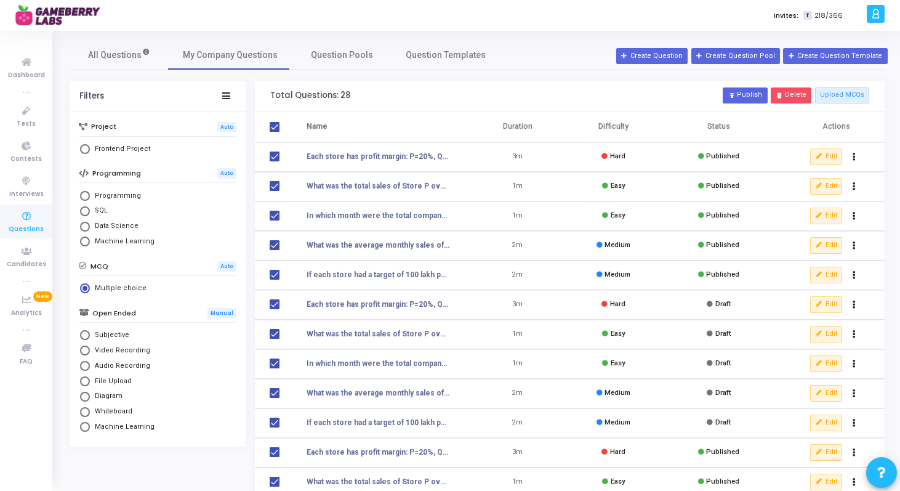
click at [792, 91] on button "delete Delete" at bounding box center [791, 95] width 41 height 16
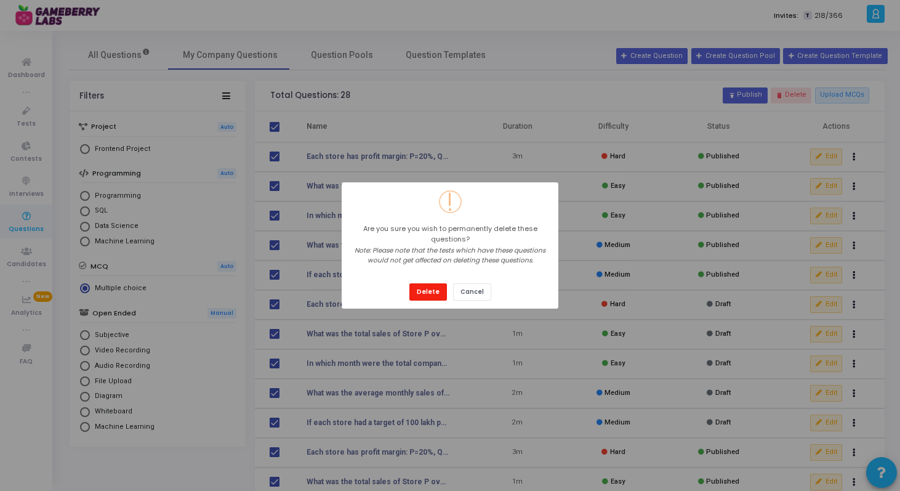
click at [438, 293] on button "Delete" at bounding box center [428, 291] width 38 height 17
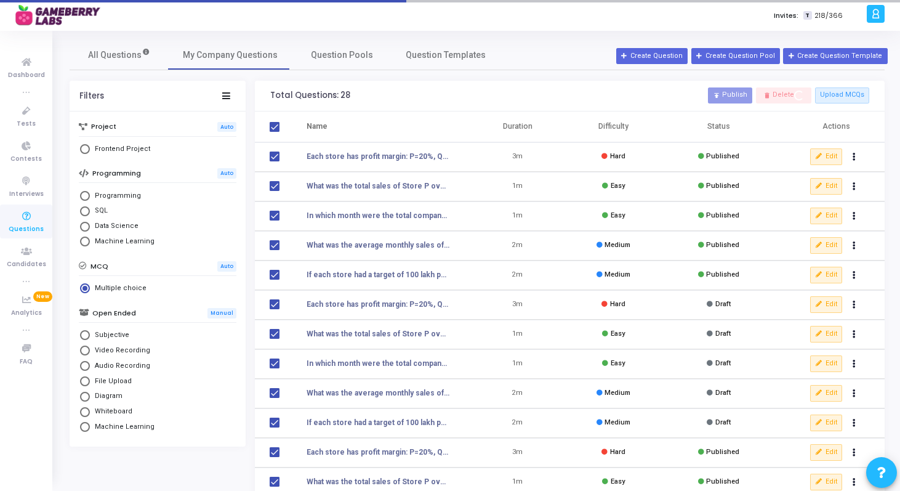
checkbox input "false"
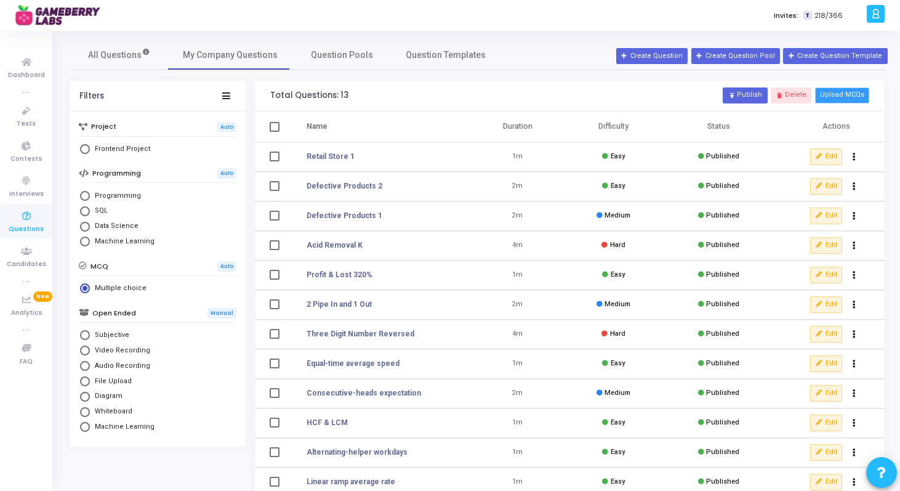
click at [851, 90] on button "Upload MCQs" at bounding box center [842, 95] width 54 height 16
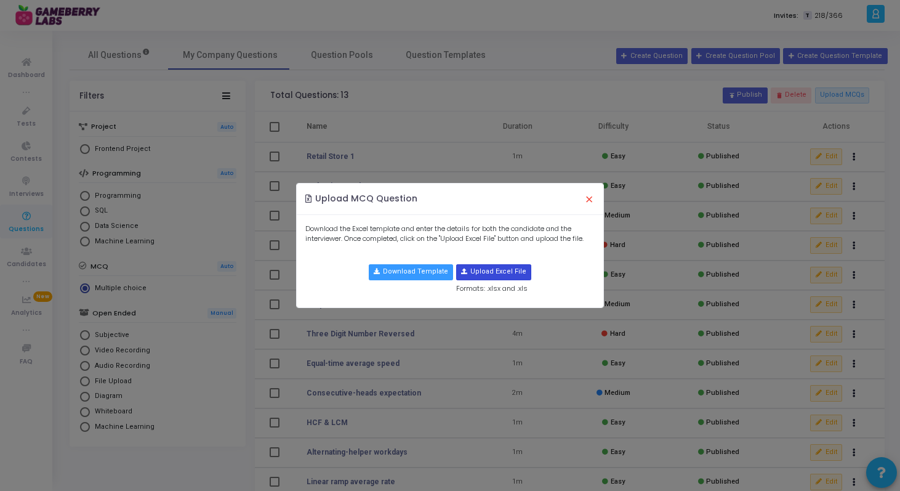
click at [470, 273] on input "file" at bounding box center [494, 272] width 74 height 15
type input "C:\fakepath\DI_questions_aligned_template.xlsx"
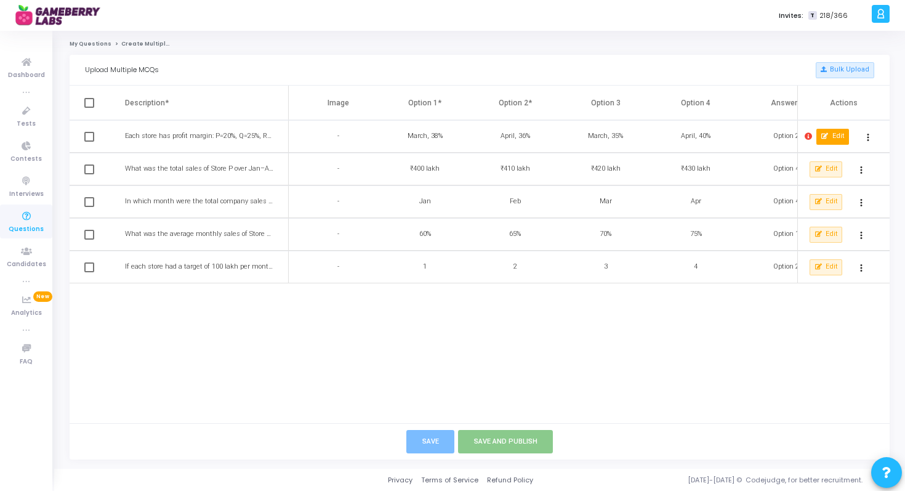
click at [845, 137] on button "Edit" at bounding box center [833, 137] width 33 height 16
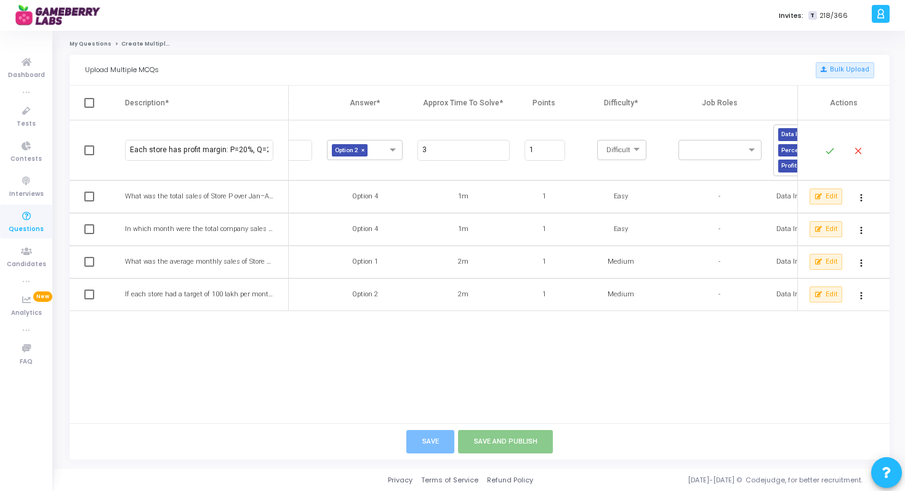
scroll to position [0, 478]
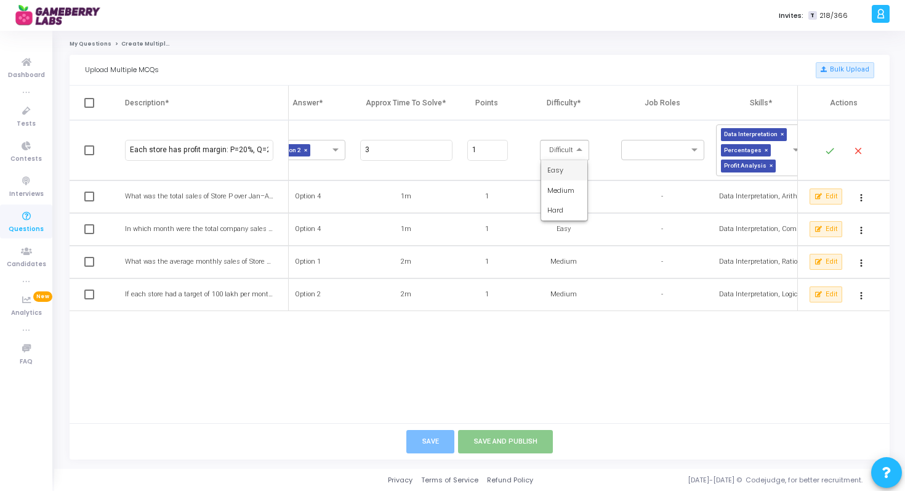
click at [582, 151] on span at bounding box center [580, 150] width 15 height 10
click at [564, 206] on div "Hard" at bounding box center [564, 210] width 47 height 20
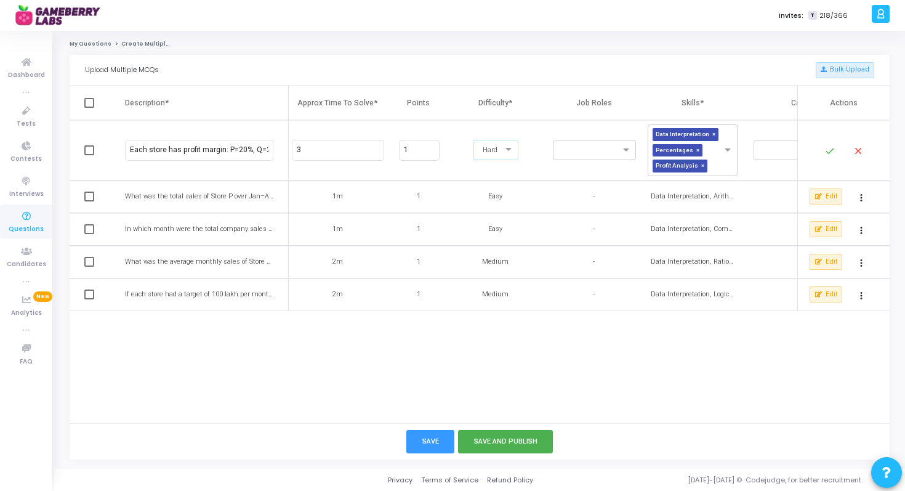
scroll to position [0, 630]
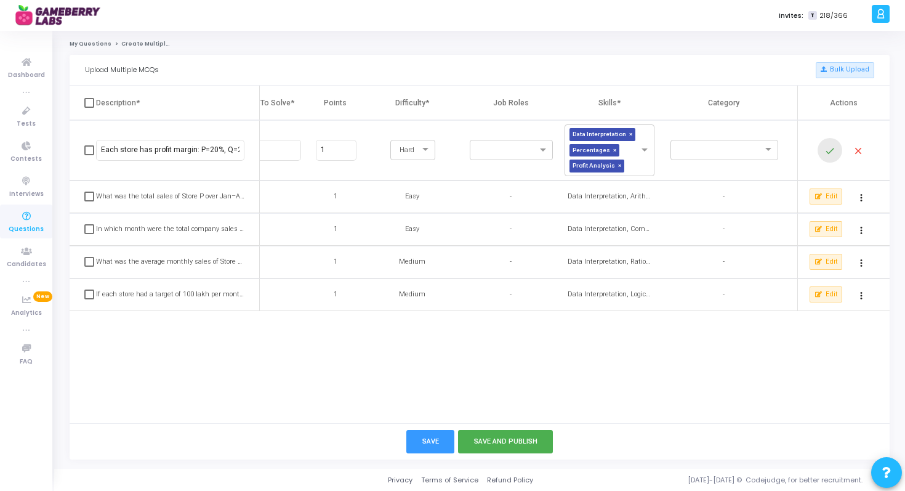
click at [820, 150] on button "done" at bounding box center [830, 150] width 25 height 25
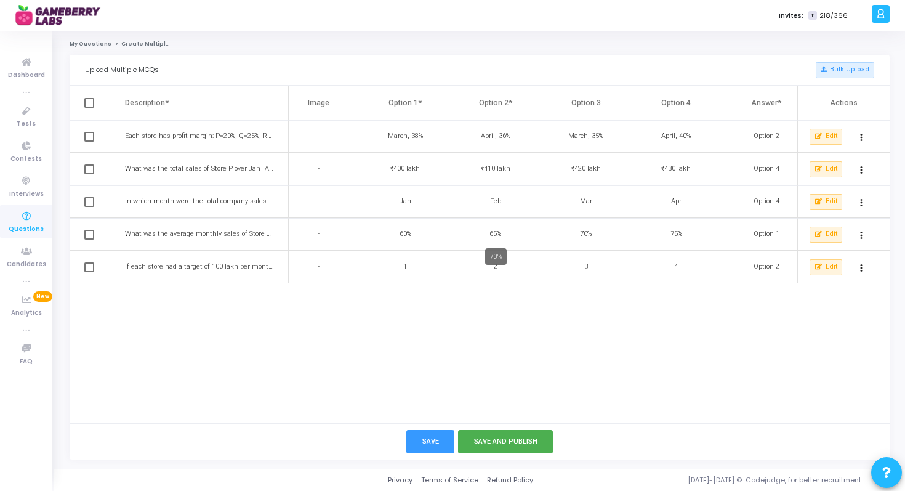
scroll to position [0, 0]
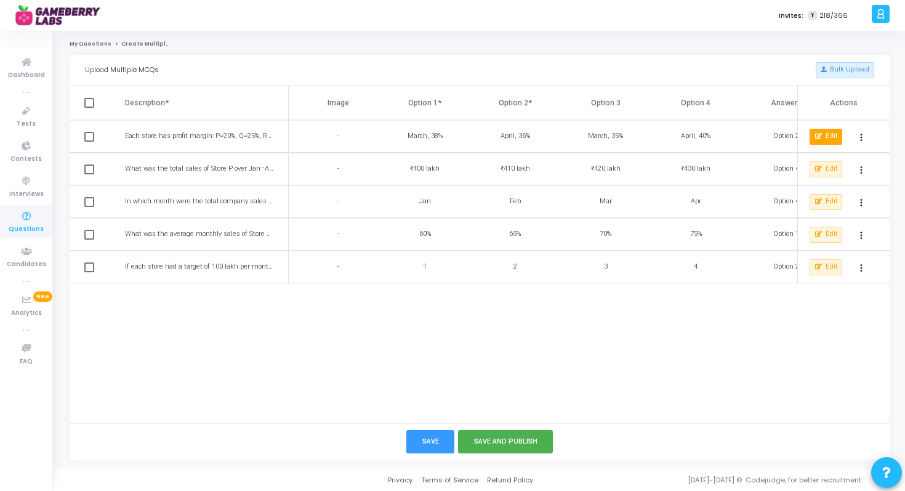
click at [834, 143] on button "Edit" at bounding box center [826, 137] width 33 height 16
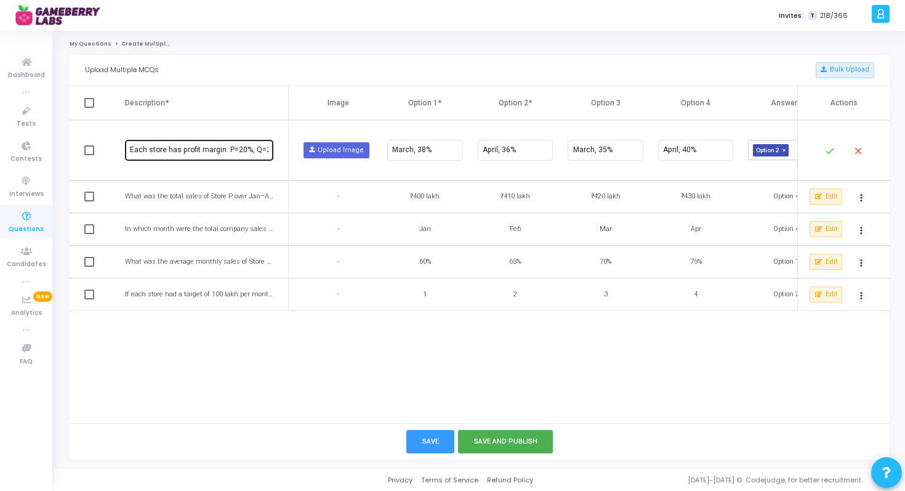
click at [248, 158] on div "Each store has profit margin: P=20%, Q=25%, R=30%, S=15%. In which month was th…" at bounding box center [199, 149] width 139 height 23
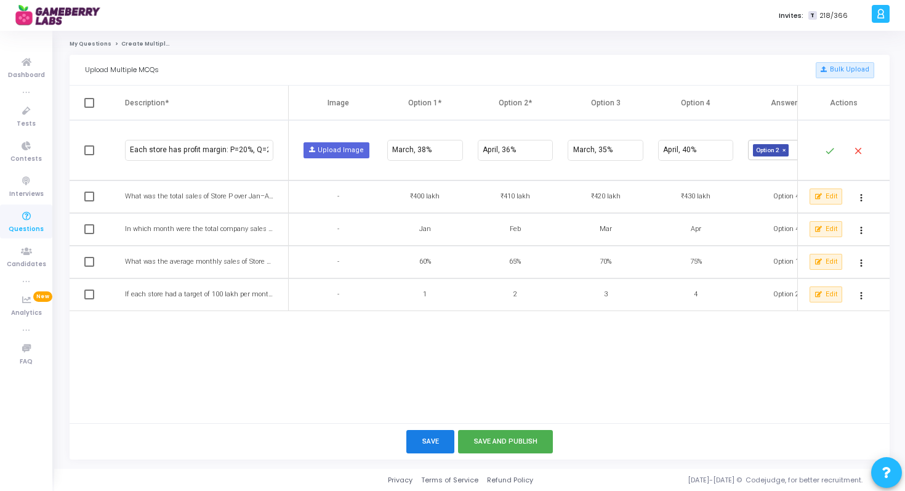
click at [433, 442] on button "Save" at bounding box center [430, 441] width 49 height 23
click at [97, 42] on link "My Questions" at bounding box center [91, 43] width 42 height 7
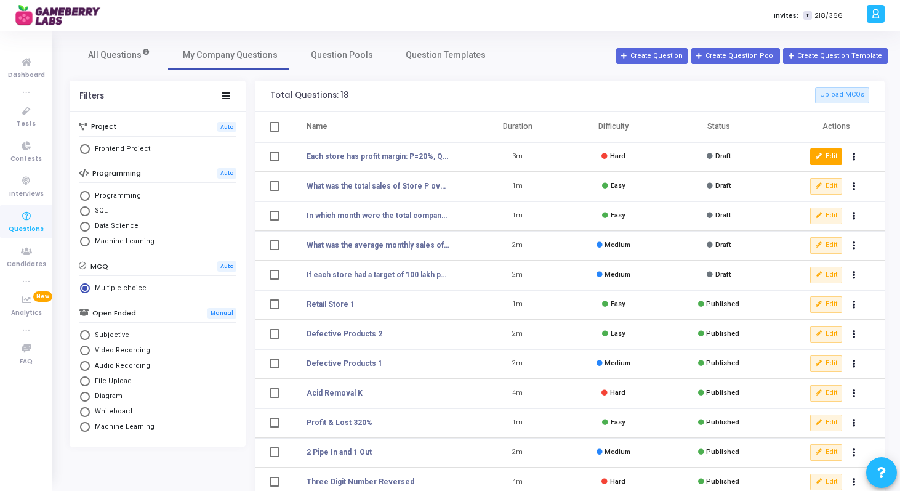
click at [829, 157] on button "Edit" at bounding box center [826, 156] width 32 height 16
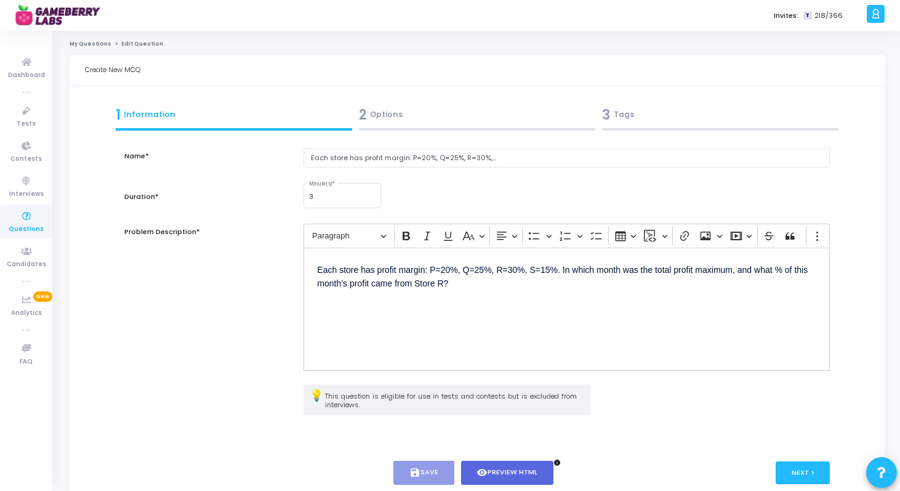
click at [511, 167] on div "Each store has profit margin: P=20%, Q=25%, R=30%,..." at bounding box center [566, 165] width 539 height 34
click at [504, 159] on input "Each store has profit margin: P=20%, Q=25%, R=30%,..." at bounding box center [567, 158] width 526 height 20
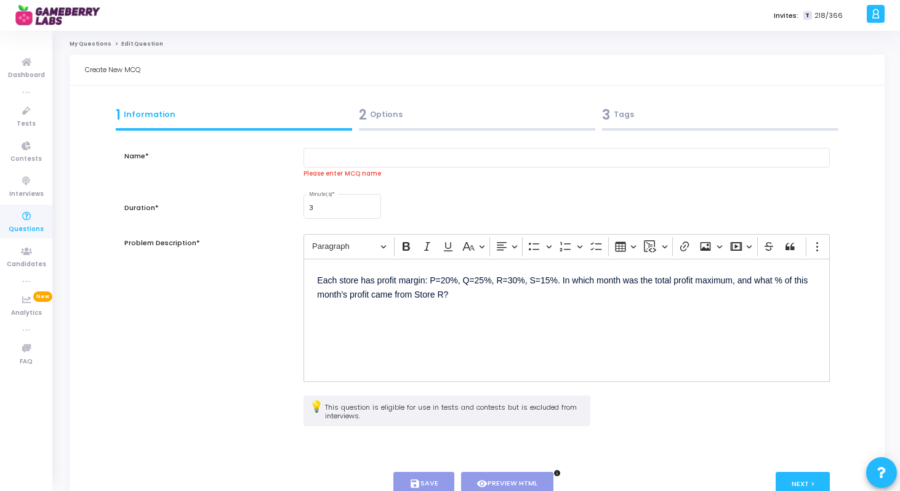
click at [90, 46] on link "My Questions" at bounding box center [91, 43] width 42 height 7
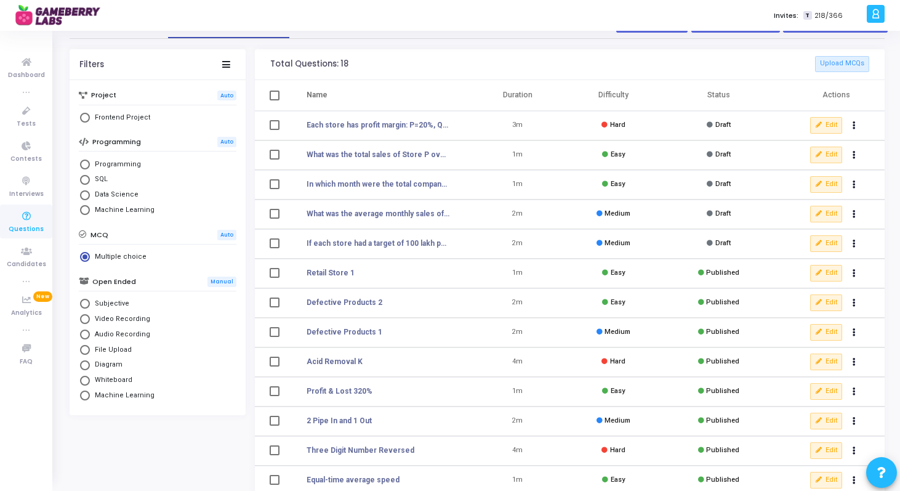
scroll to position [27, 0]
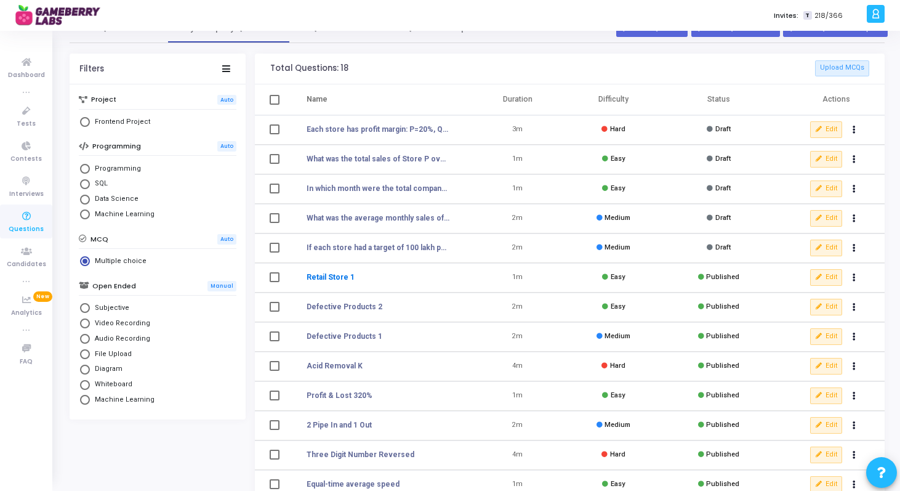
click at [321, 280] on link "Retail Store 1" at bounding box center [331, 277] width 48 height 11
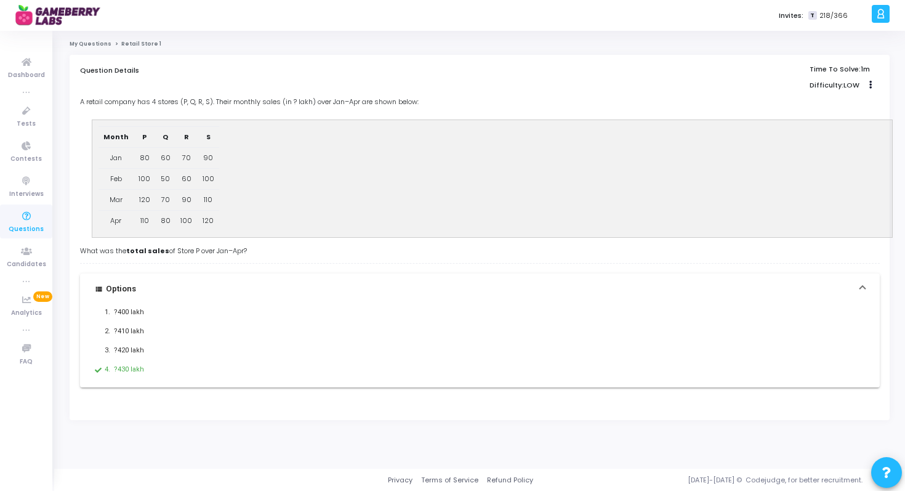
click at [373, 174] on figure "Month P Q R S Jan 80 60 70 90 Feb 100 50 60 100 Mar 120 70 90 110 Apr 110 80 10…" at bounding box center [492, 178] width 800 height 117
click at [88, 41] on link "My Questions" at bounding box center [91, 43] width 42 height 7
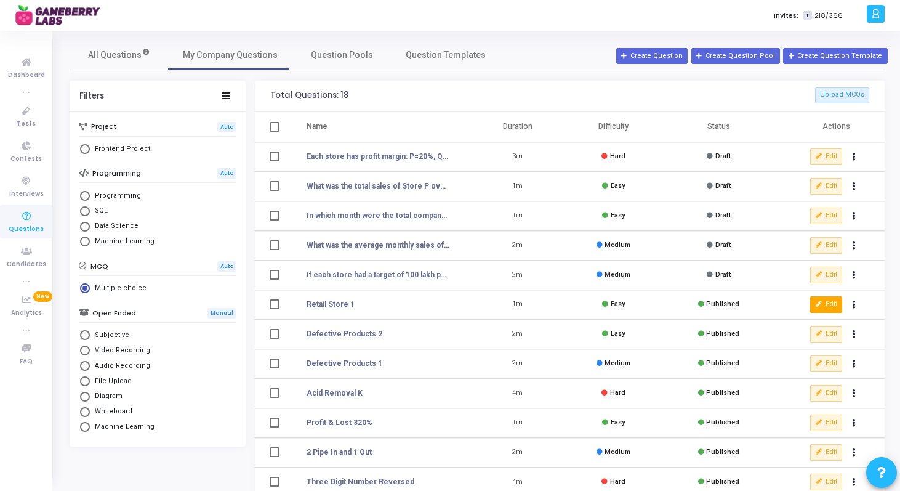
click at [821, 307] on icon at bounding box center [819, 304] width 7 height 7
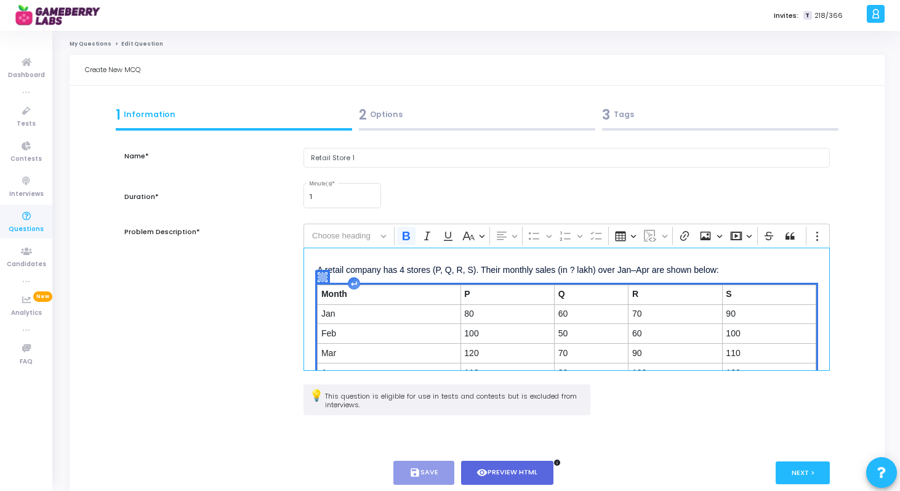
drag, startPoint x: 312, startPoint y: 286, endPoint x: 342, endPoint y: 328, distance: 51.6
click at [342, 328] on div "A retail company has 4 stores (P, Q, R, S). Their monthly sales (in ? lakh) ove…" at bounding box center [567, 309] width 526 height 123
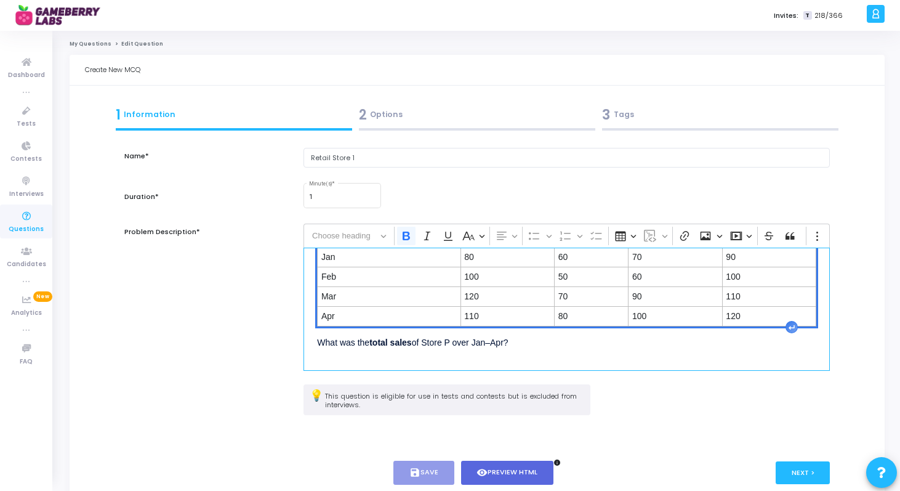
click at [657, 344] on p "What was the total sales of Store P over Jan–Apr?" at bounding box center [566, 341] width 499 height 15
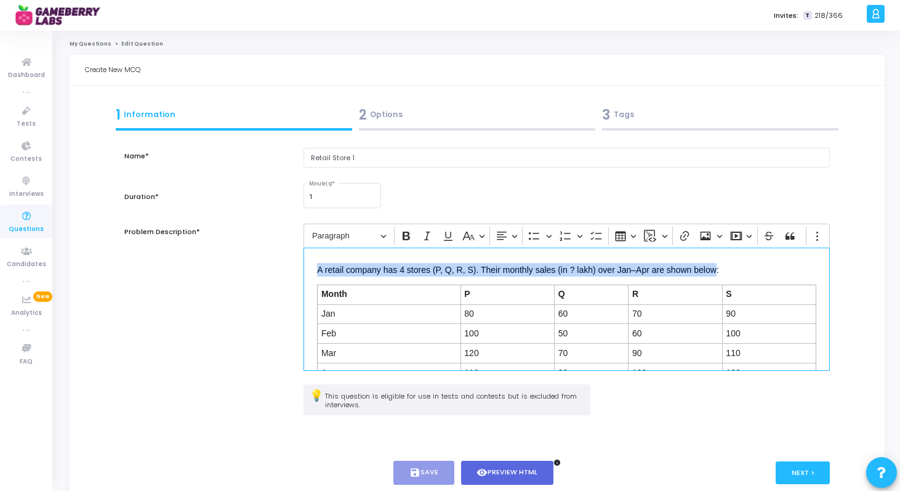
drag, startPoint x: 818, startPoint y: 326, endPoint x: 502, endPoint y: 254, distance: 323.8
click at [510, 249] on div "A retail company has 4 stores (P, Q, R, S). Their monthly sales (in ? lakh) ove…" at bounding box center [567, 309] width 526 height 123
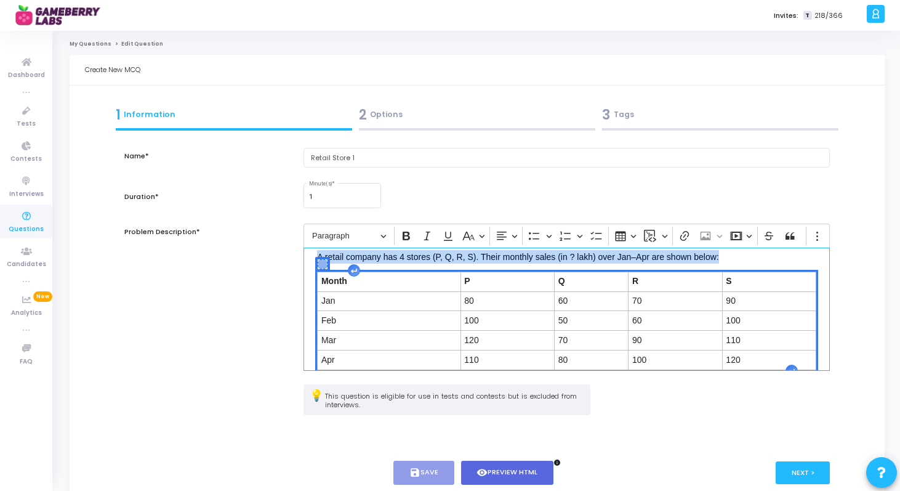
scroll to position [57, 0]
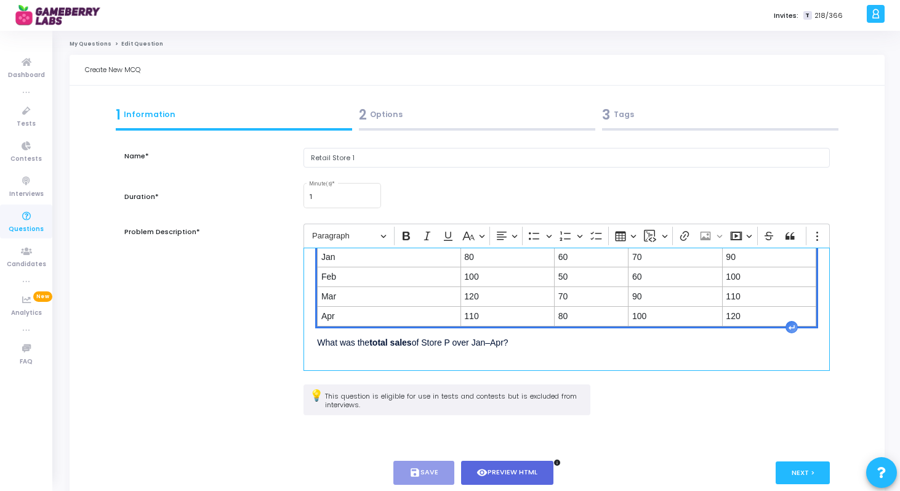
copy p "A retail company has 4 stores (P, Q, R, S). Their monthly sales (in ? lakh) ove…"
click at [91, 43] on link "My Questions" at bounding box center [91, 43] width 42 height 7
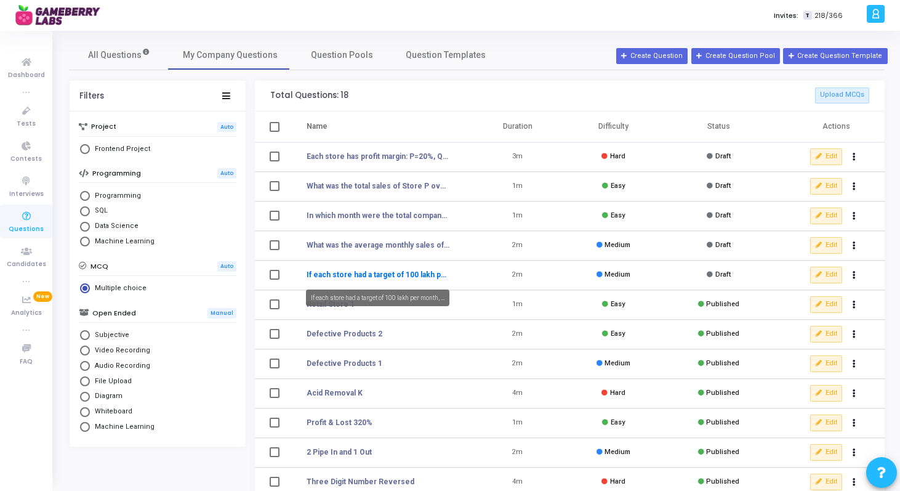
click at [398, 276] on link "If each store had a target of 100 lakh per month, ..." at bounding box center [378, 274] width 143 height 11
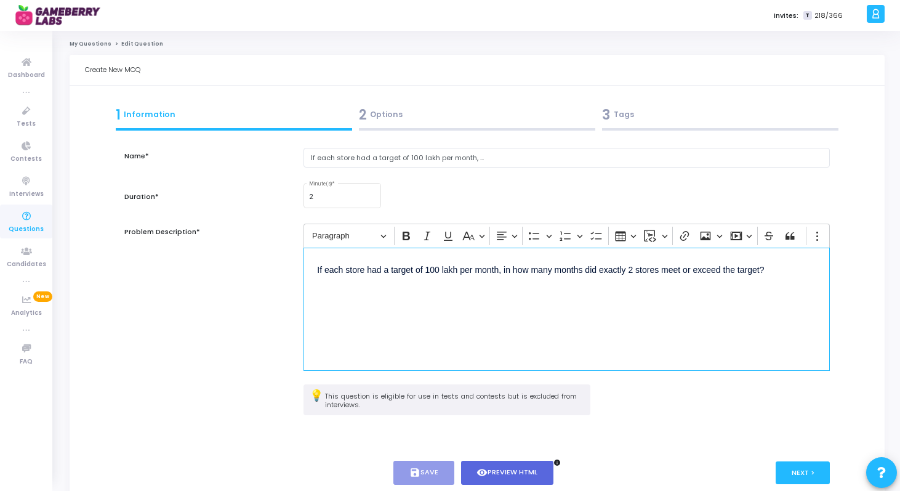
click at [316, 269] on div "If each store had a target of 100 lakh per month, in how many months did exactl…" at bounding box center [567, 309] width 526 height 123
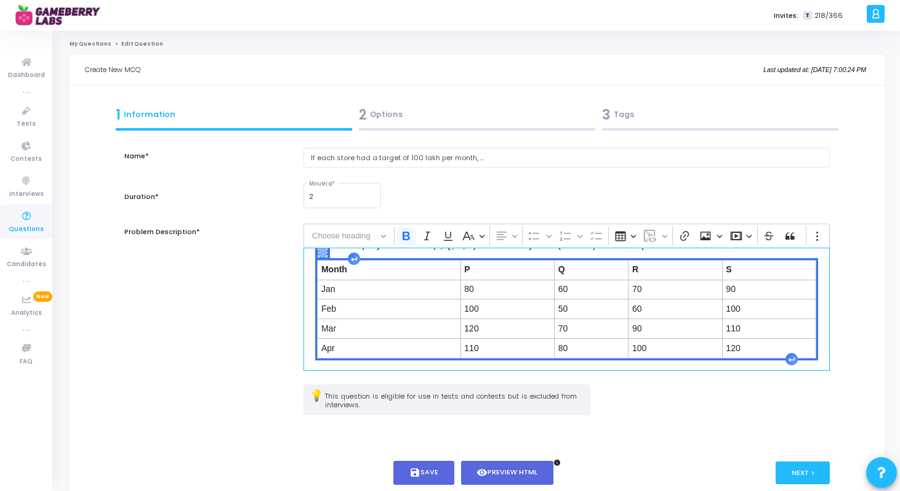
scroll to position [107, 0]
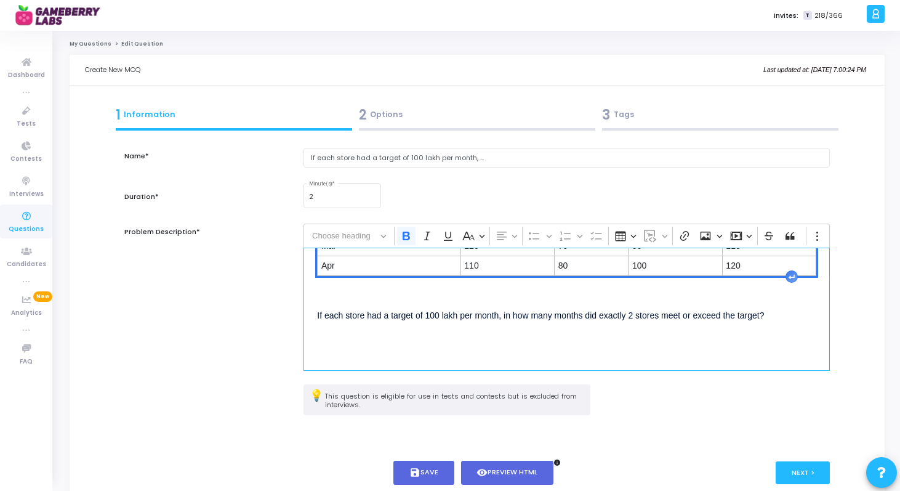
click at [355, 291] on p "Editor editing area: main" at bounding box center [566, 290] width 499 height 15
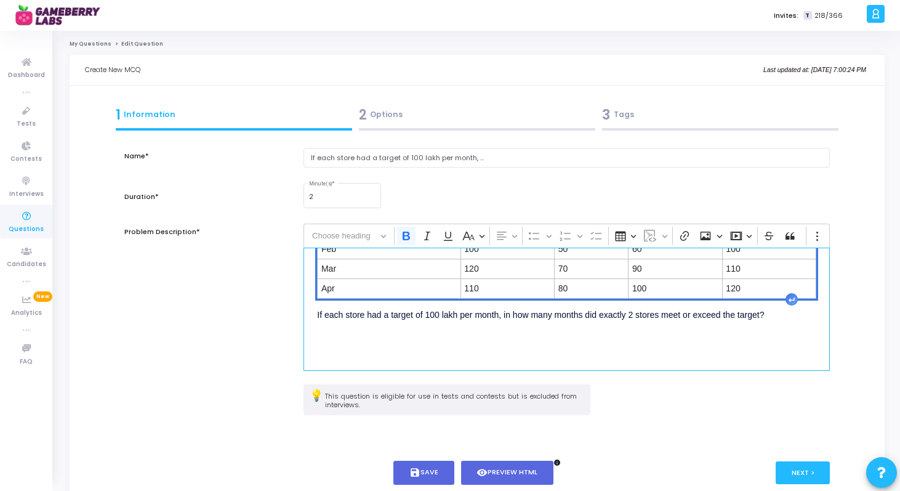
scroll to position [84, 0]
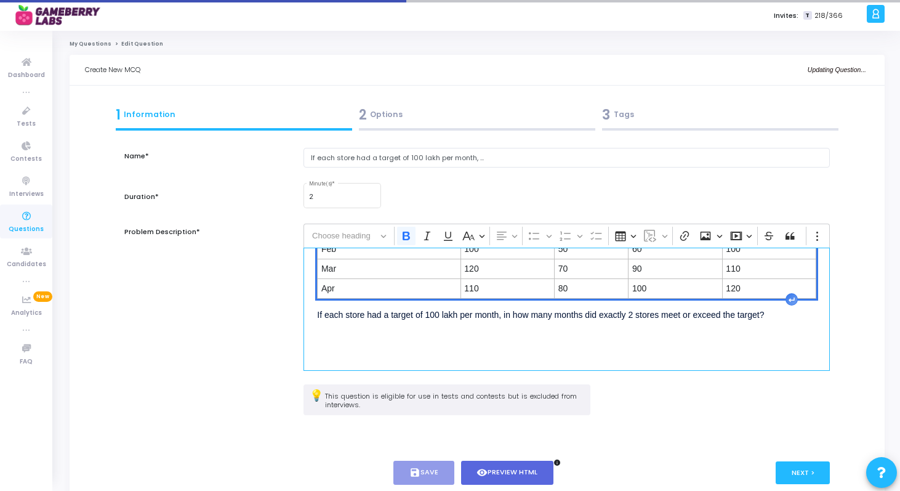
click at [367, 353] on div "A retail company has 4 stores (P, Q, R, S). Their monthly sales (in ? lakh) ove…" at bounding box center [567, 309] width 526 height 123
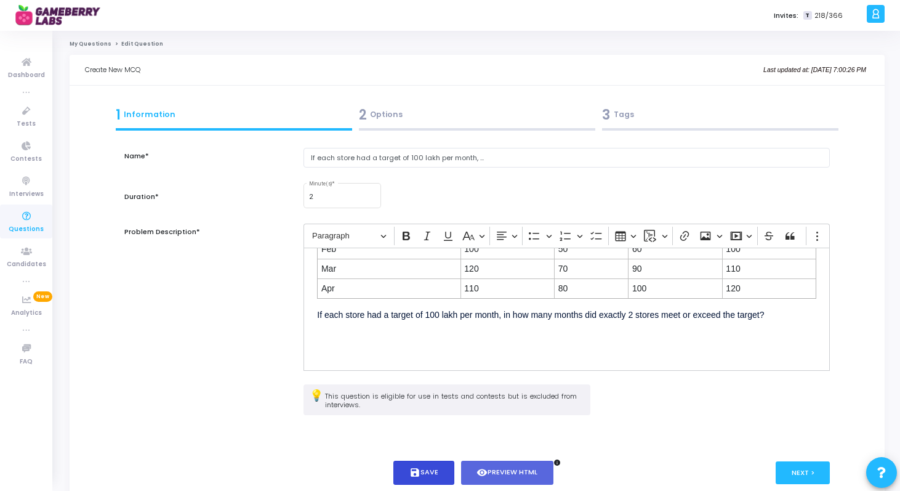
click at [430, 473] on button "save Save" at bounding box center [423, 473] width 61 height 24
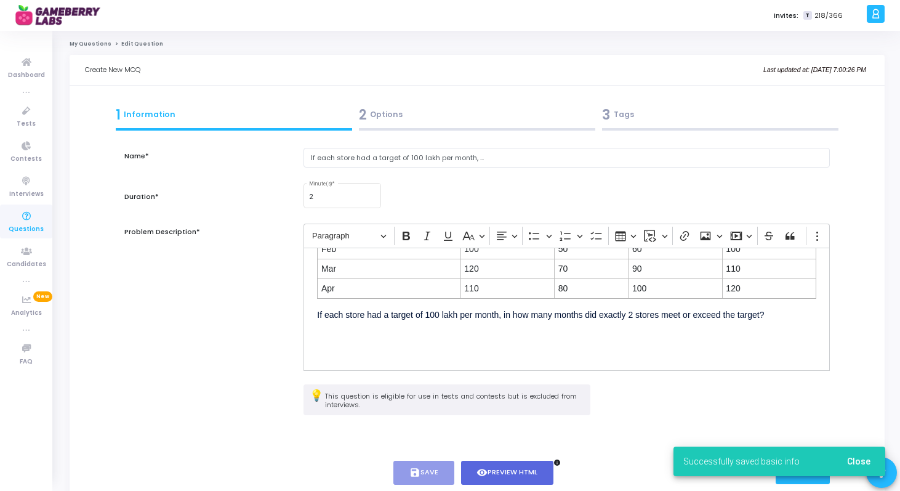
click at [419, 123] on div "2 Options" at bounding box center [477, 115] width 236 height 20
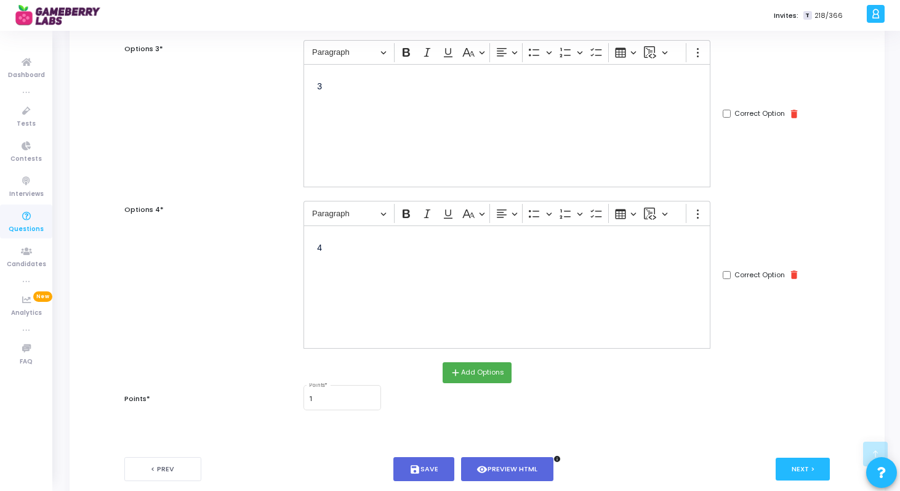
scroll to position [514, 0]
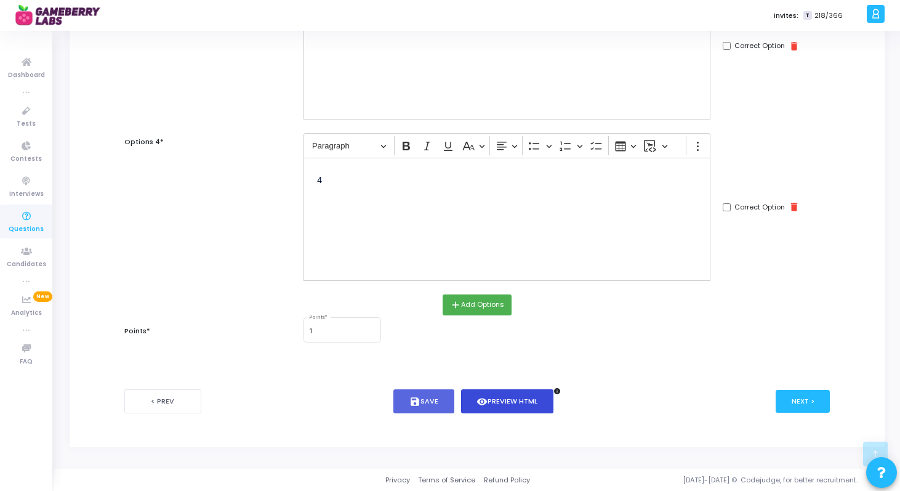
click at [502, 408] on button "visibility Preview HTML" at bounding box center [507, 401] width 93 height 24
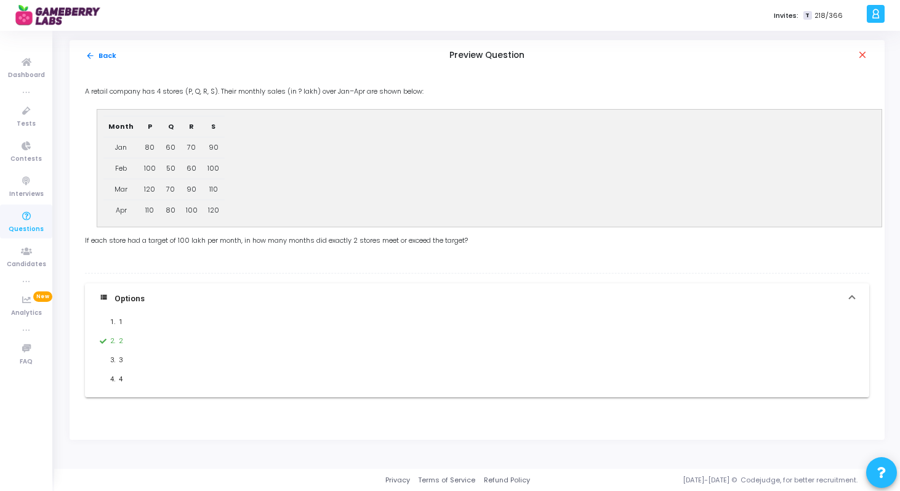
scroll to position [0, 0]
click at [92, 60] on button "arrow_back Back" at bounding box center [101, 56] width 32 height 12
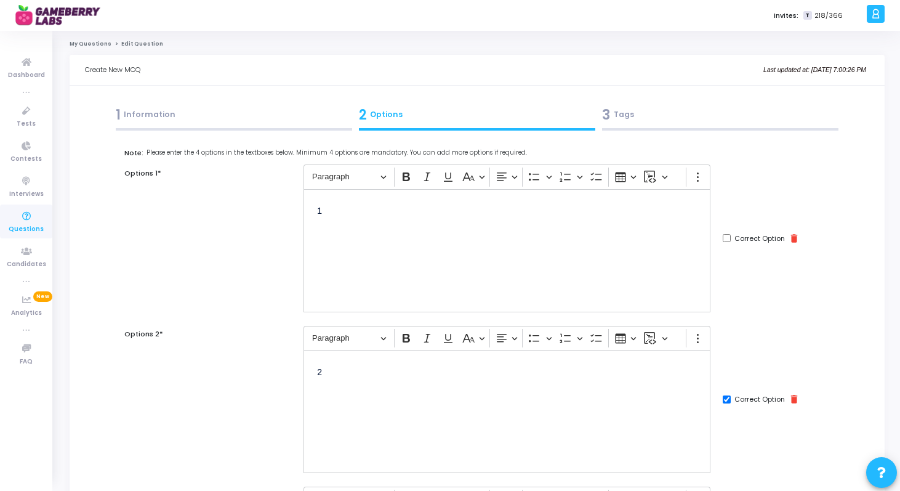
click at [188, 120] on div "1 Information" at bounding box center [234, 115] width 236 height 20
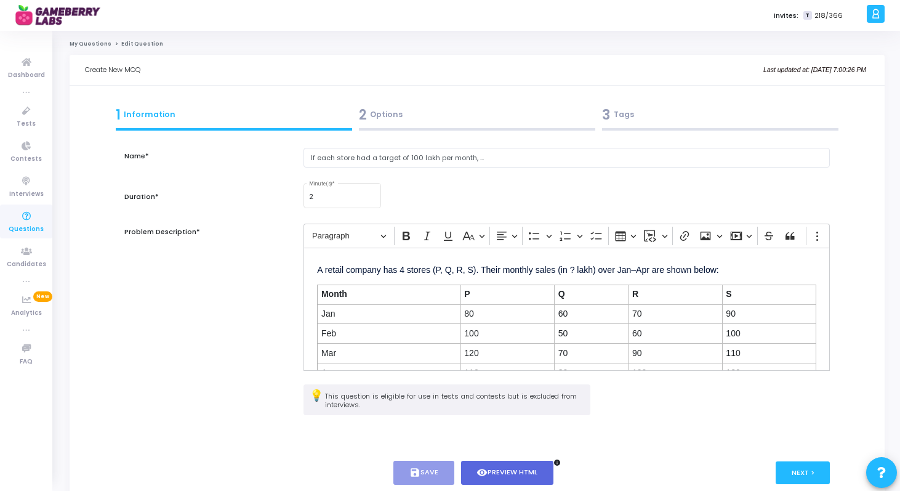
click at [94, 40] on link "My Questions" at bounding box center [91, 43] width 42 height 7
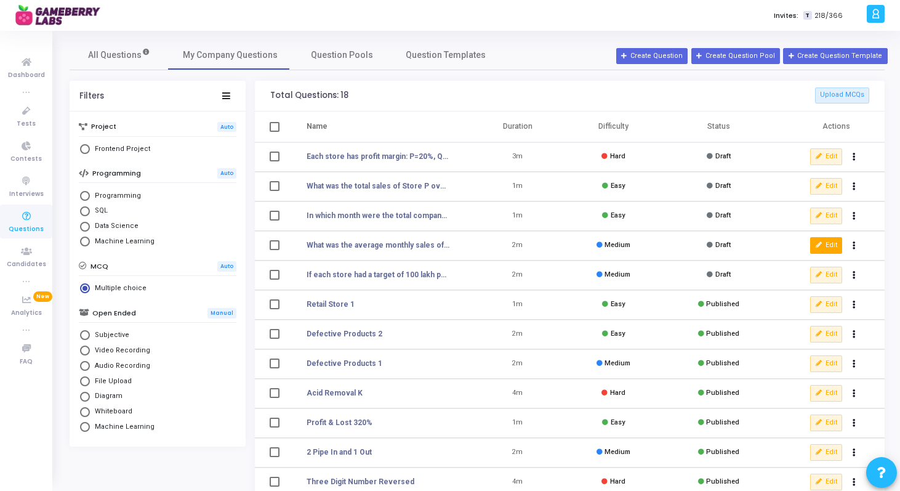
click at [816, 246] on icon at bounding box center [819, 245] width 7 height 7
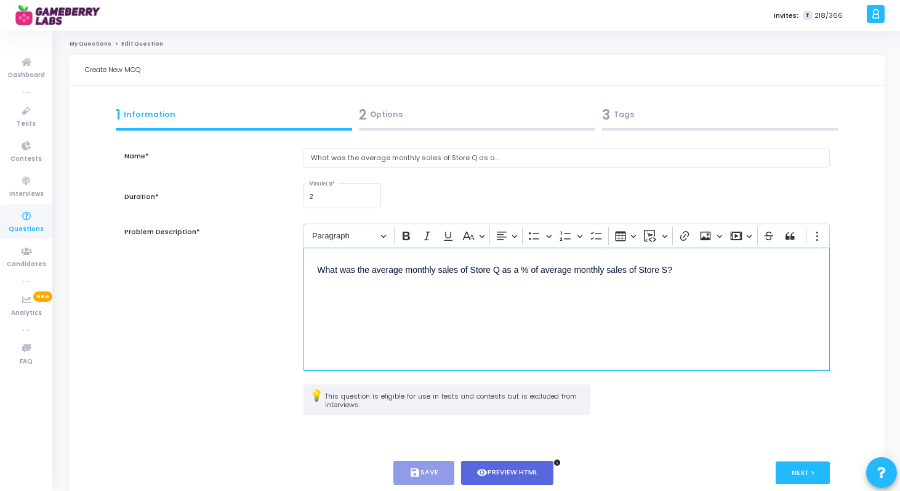
click at [690, 285] on p "What was the average monthly sales of Store Q as a % of average monthly sales o…" at bounding box center [566, 282] width 499 height 43
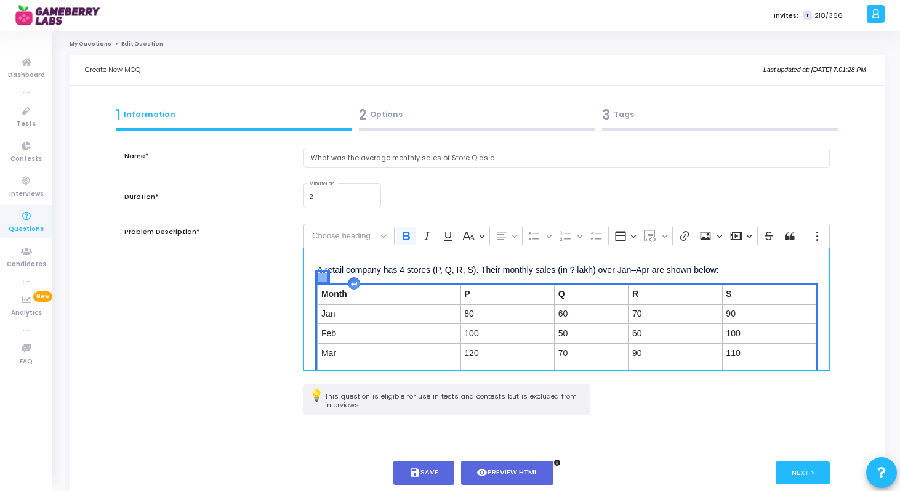
click at [748, 270] on p "A retail company has 4 stores (P, Q, R, S). Their monthly sales (in ? lakh) ove…" at bounding box center [566, 268] width 499 height 15
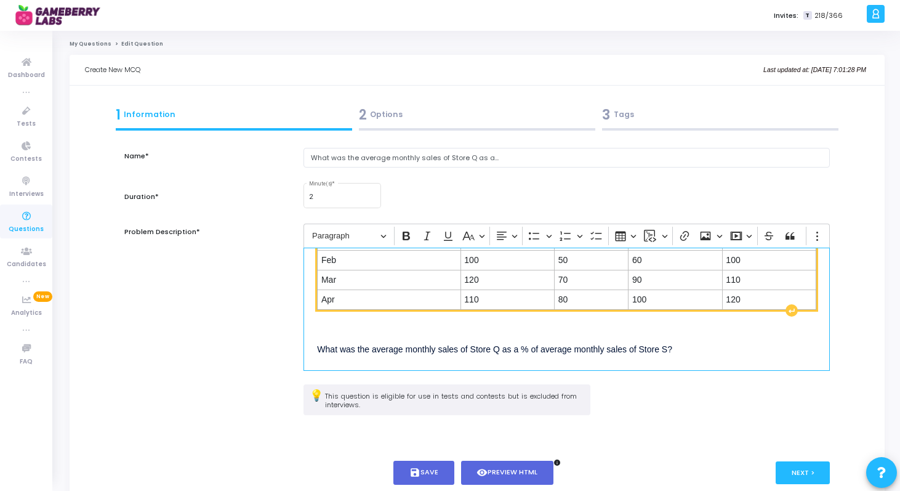
scroll to position [75, 0]
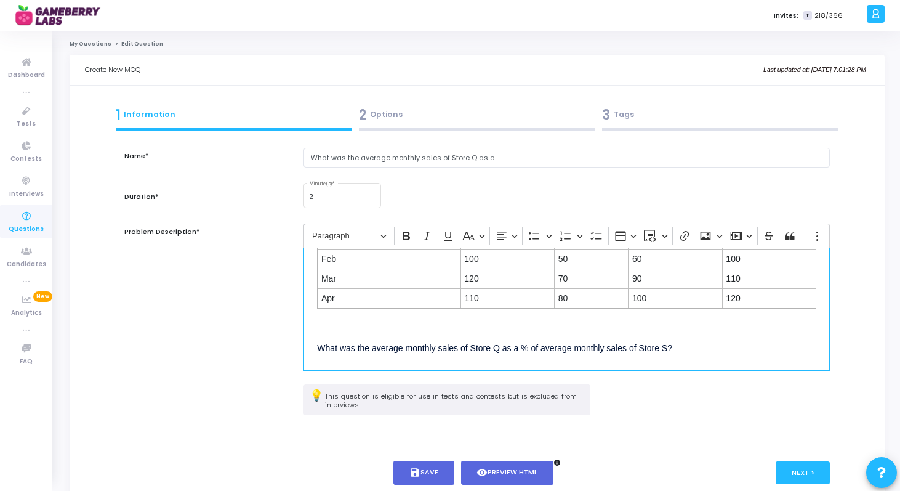
click at [684, 333] on div "A retail company has 4 stores (P, Q, R, S). Their monthly sales (in ? lakh) ove…" at bounding box center [567, 309] width 526 height 123
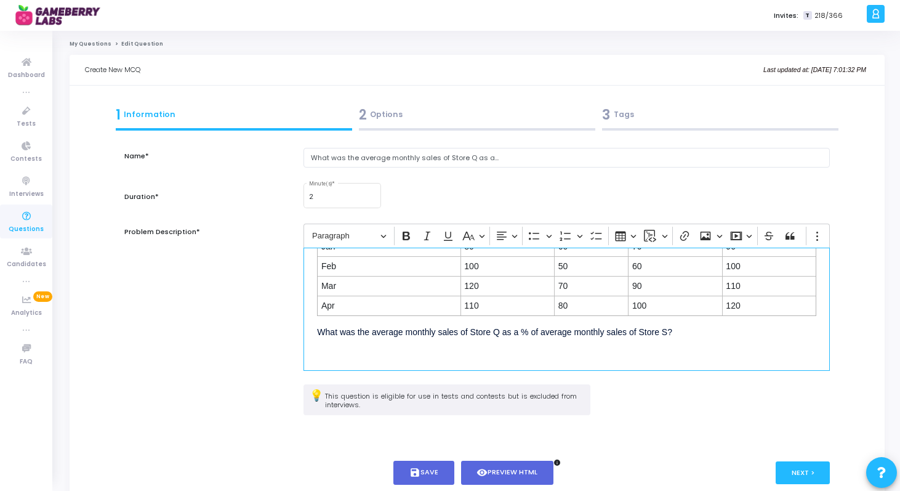
scroll to position [84, 0]
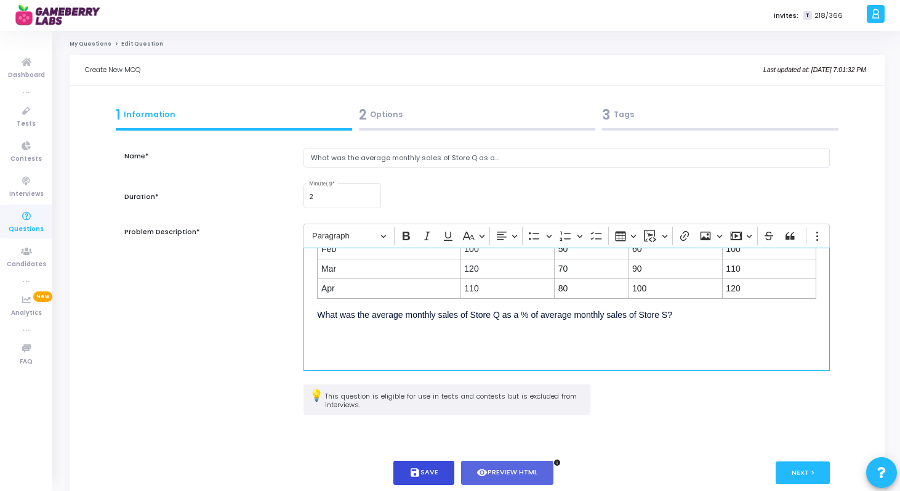
click at [443, 467] on button "save Save" at bounding box center [423, 473] width 61 height 24
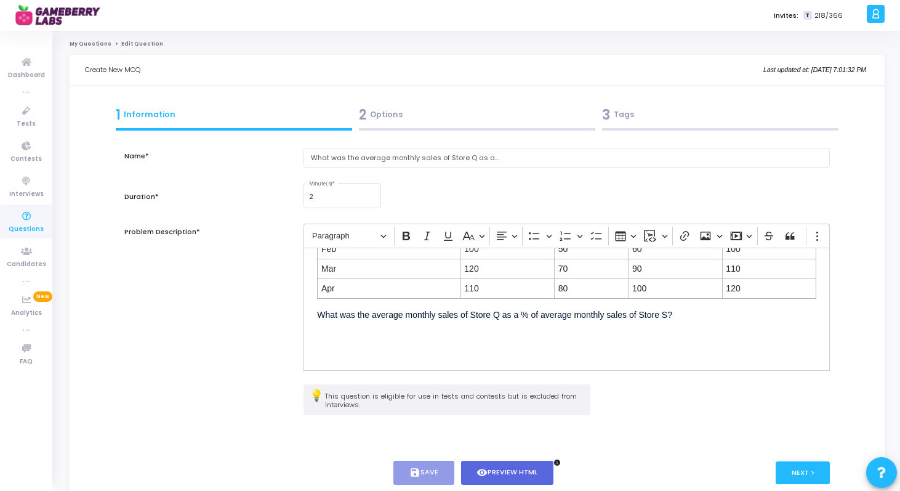
scroll to position [81, 0]
click at [496, 116] on div "2 Options" at bounding box center [477, 115] width 236 height 20
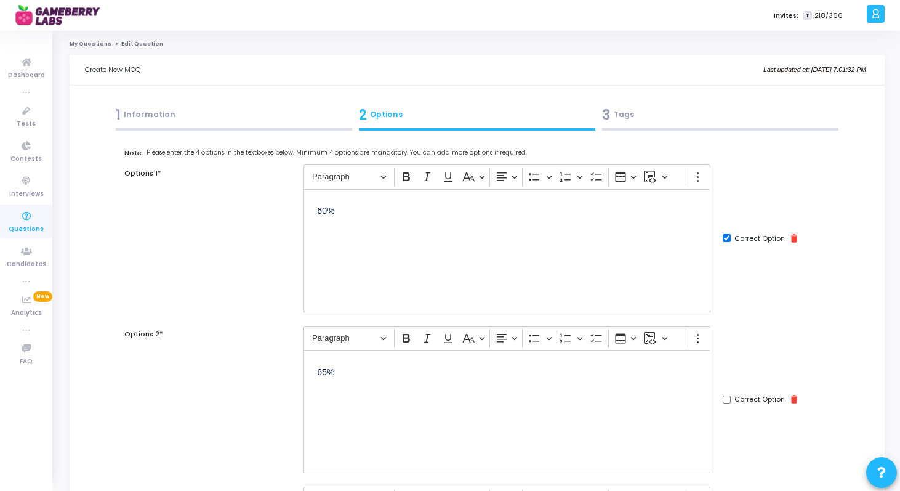
click at [289, 110] on div "1 Information" at bounding box center [234, 115] width 236 height 20
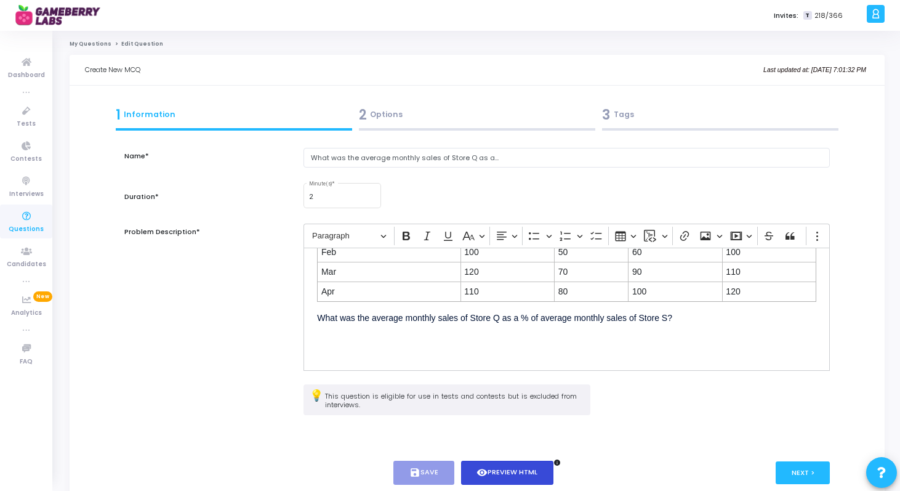
click at [536, 474] on button "visibility Preview HTML" at bounding box center [507, 473] width 93 height 24
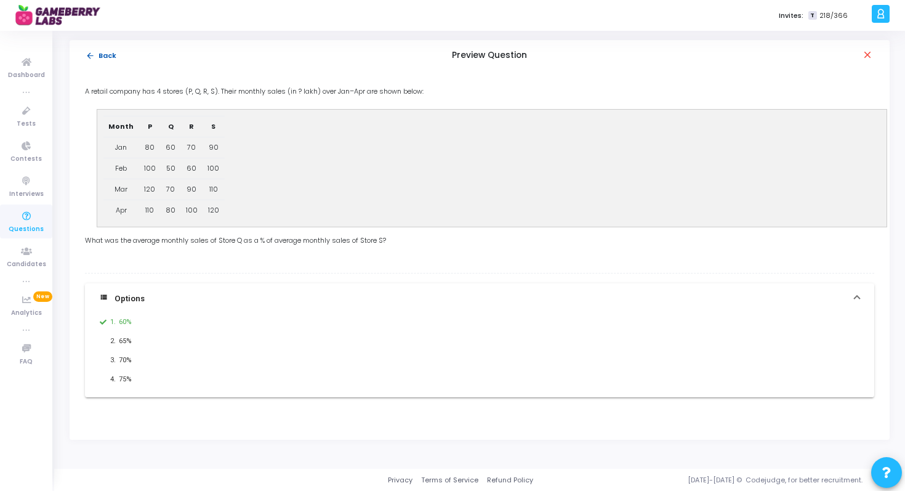
click at [86, 55] on mat-icon "arrow_back" at bounding box center [90, 55] width 9 height 9
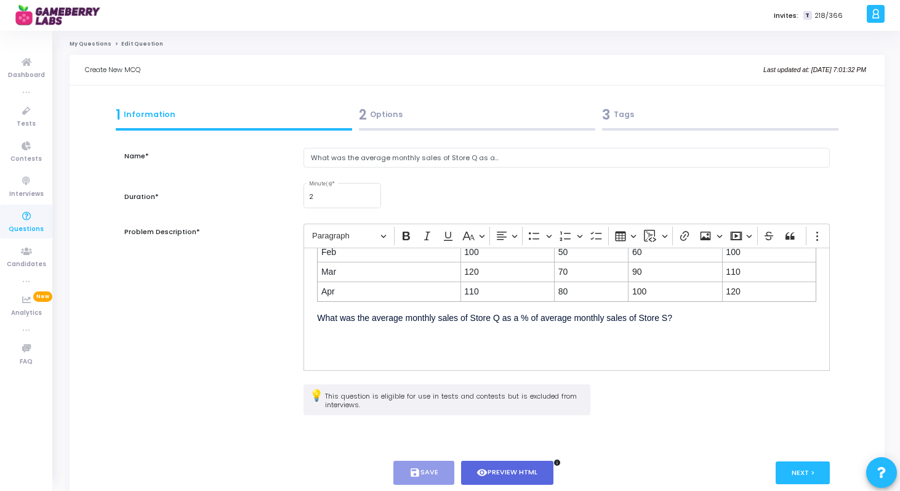
click at [95, 47] on li "My Questions" at bounding box center [91, 44] width 42 height 8
click at [96, 46] on link "My Questions" at bounding box center [91, 43] width 42 height 7
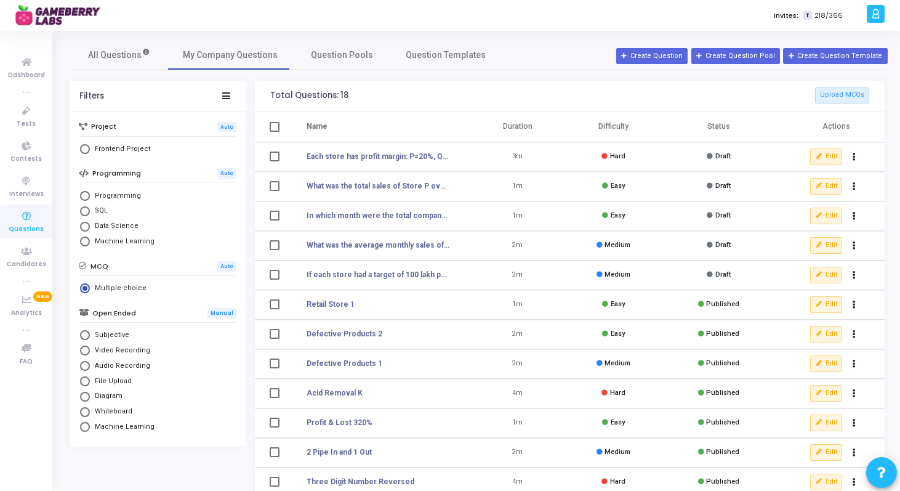
click at [277, 159] on span at bounding box center [275, 156] width 10 height 10
click at [275, 161] on input "select row NaN" at bounding box center [274, 161] width 1 height 1
checkbox input "true"
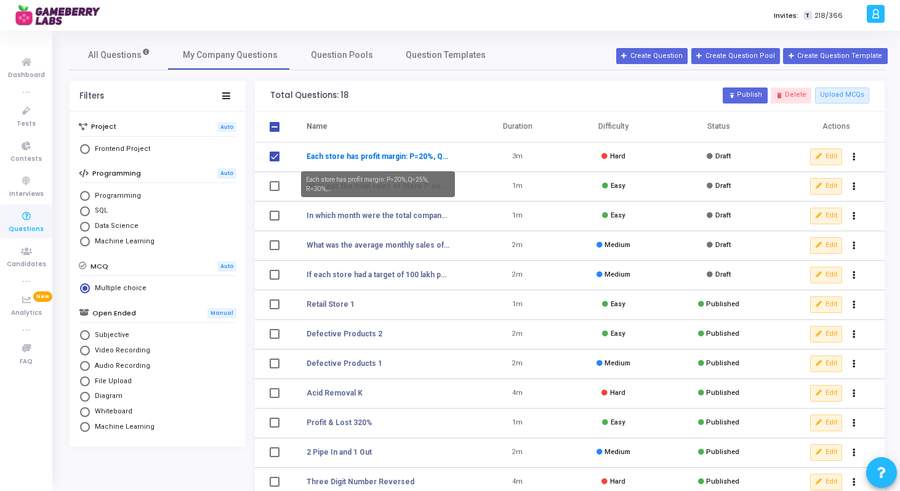
click at [329, 153] on link "Each store has profit margin: P=20%, Q=25%, R=30%,..." at bounding box center [378, 156] width 143 height 11
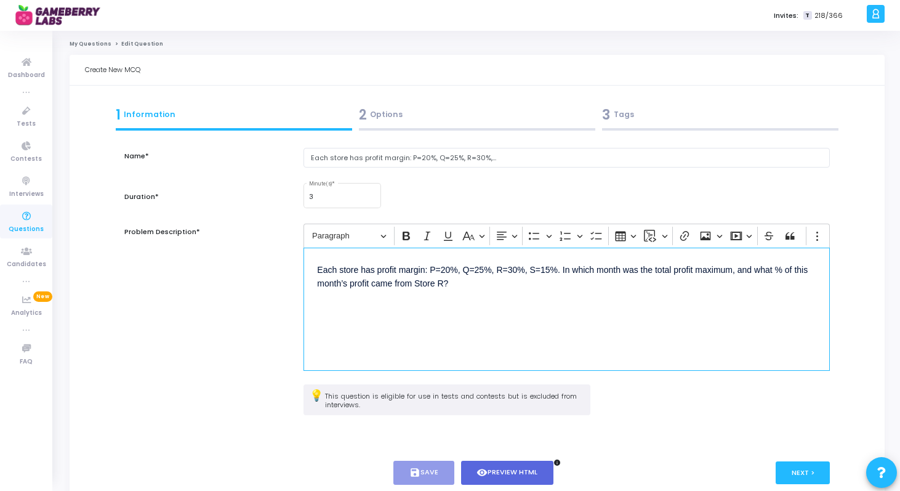
click at [347, 291] on p "Each store has profit margin: P=20%, Q=25%, R=30%, S=15%. In which month was th…" at bounding box center [566, 289] width 499 height 57
click at [315, 272] on div "Each store has profit margin: P=20%, Q=25%, R=30%, S=15%. In which month was th…" at bounding box center [567, 309] width 526 height 123
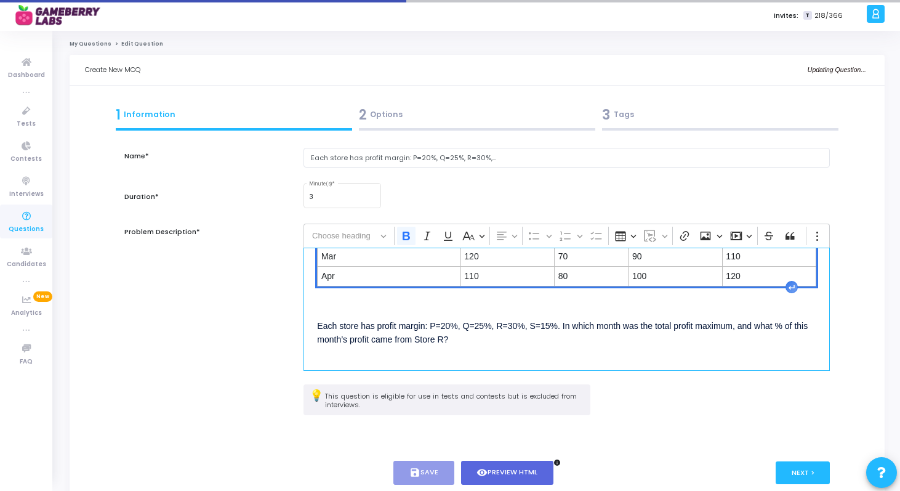
scroll to position [121, 0]
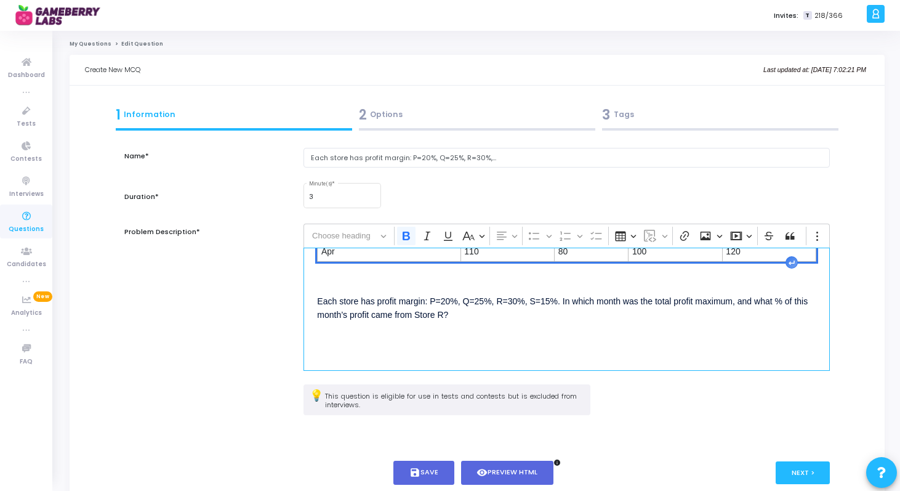
click at [385, 289] on div "A retail company has 4 stores (P, Q, R, S). Their monthly sales (in ? lakh) ove…" at bounding box center [567, 309] width 526 height 123
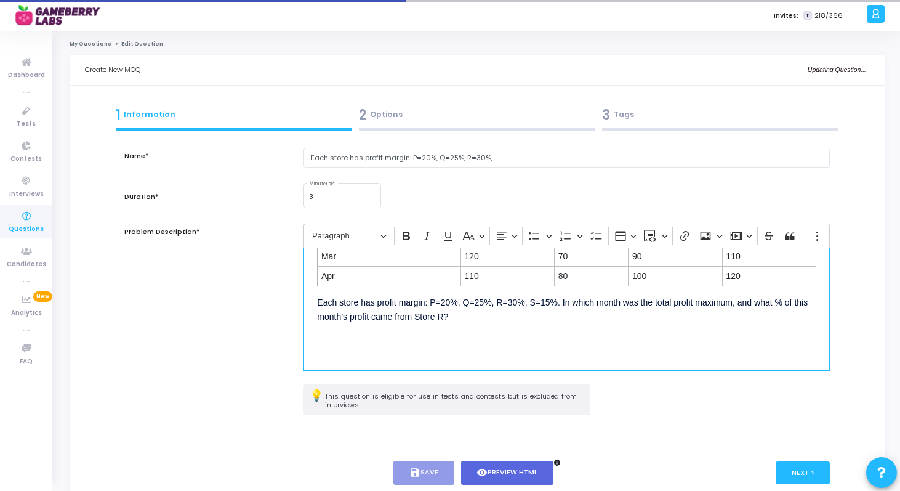
scroll to position [98, 0]
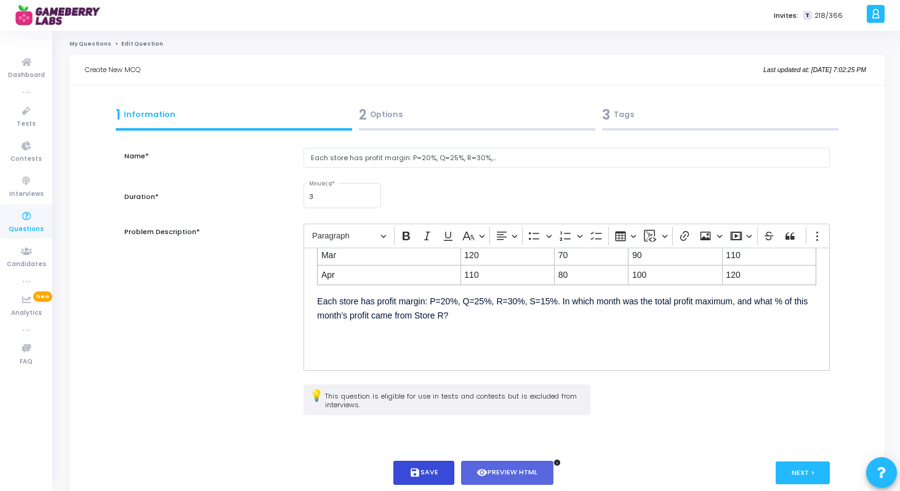
click at [427, 474] on button "save Save" at bounding box center [423, 473] width 61 height 24
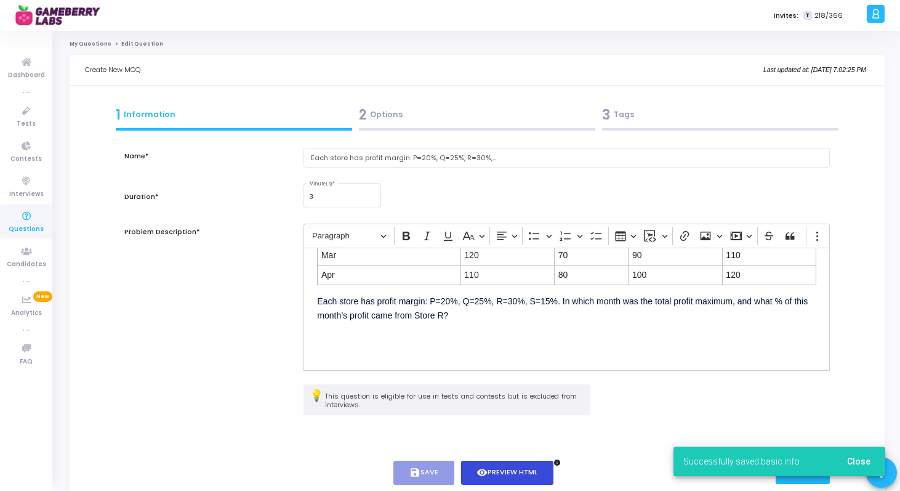
click at [534, 471] on button "visibility Preview HTML" at bounding box center [507, 473] width 93 height 24
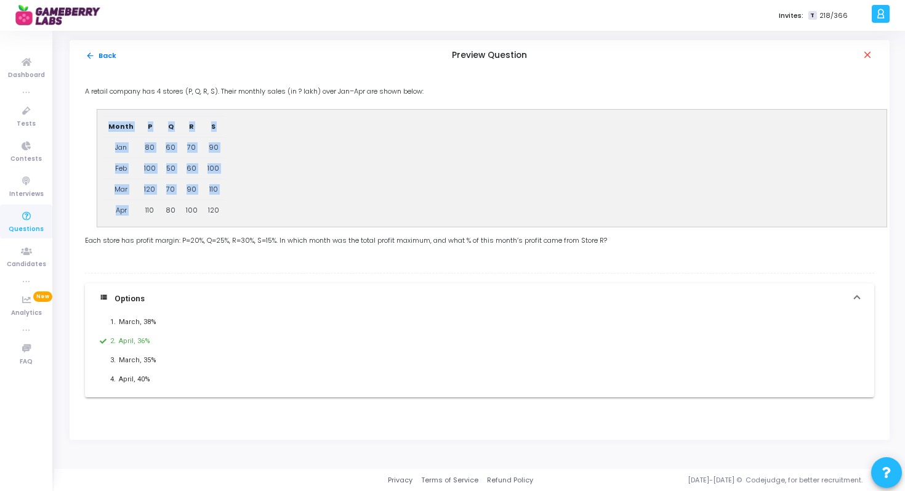
drag, startPoint x: 140, startPoint y: 209, endPoint x: 236, endPoint y: 214, distance: 96.8
click at [236, 214] on figure "Month P Q R S Jan 80 60 70 90 Feb 100 50 60 100 Mar 120 70 90 110 Apr 110 80 10…" at bounding box center [491, 168] width 789 height 117
click at [242, 251] on p "Each store has profit margin: P=20%, Q=25%, R=30%, S=15%. In which month was th…" at bounding box center [479, 250] width 789 height 31
click at [94, 55] on mat-icon "arrow_back" at bounding box center [90, 55] width 9 height 9
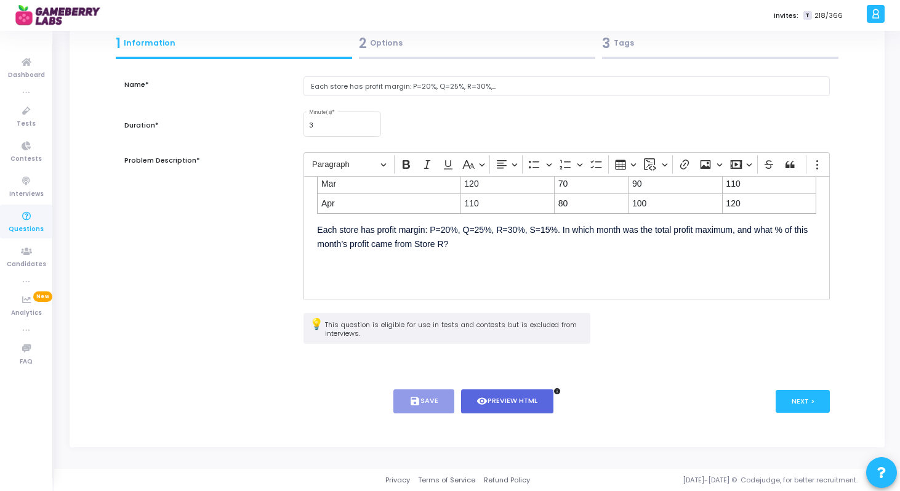
scroll to position [0, 0]
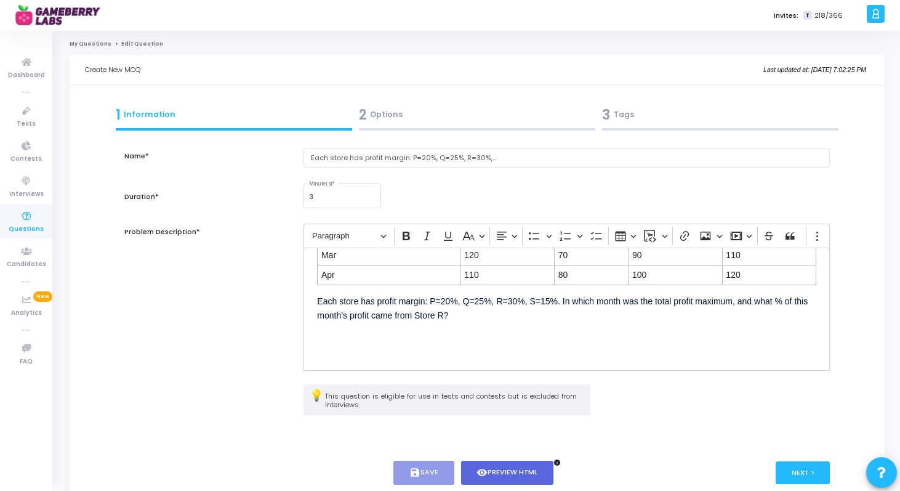
click at [100, 42] on link "My Questions" at bounding box center [91, 43] width 42 height 7
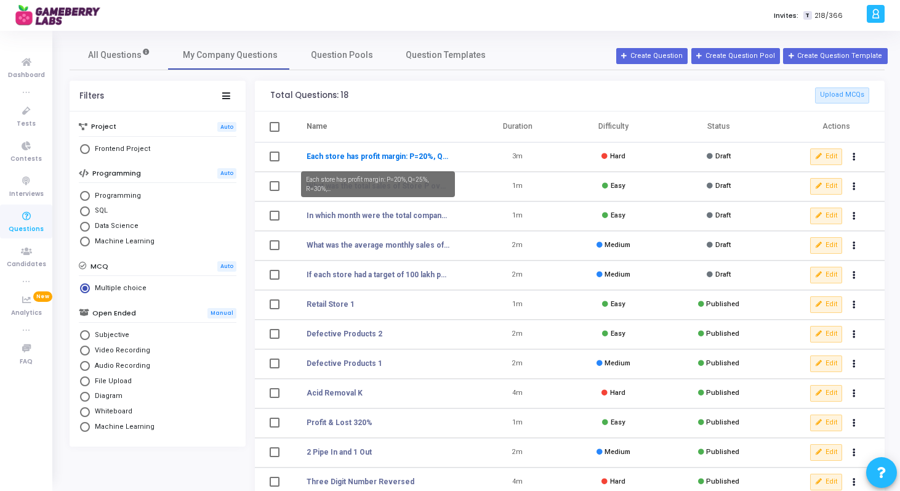
click at [387, 158] on link "Each store has profit margin: P=20%, Q=25%, R=30%,..." at bounding box center [378, 156] width 143 height 11
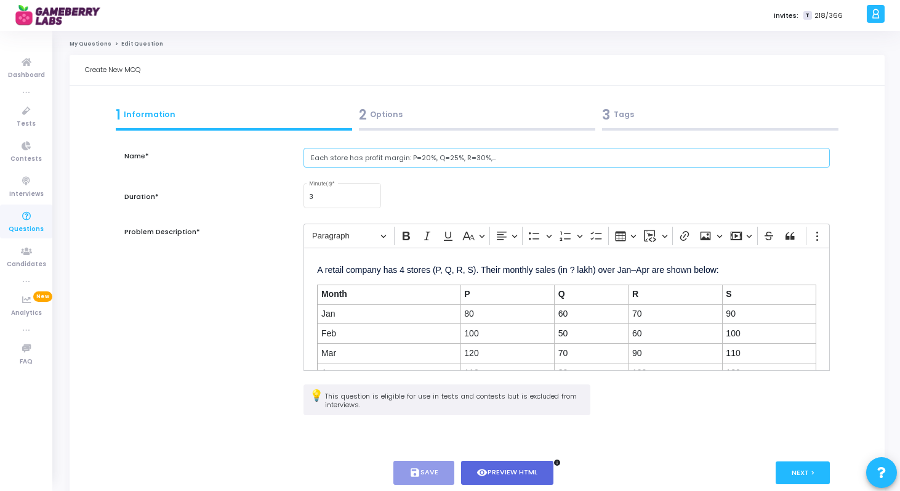
click at [453, 161] on input "Each store has profit margin: P=20%, Q=25%, R=30%,..." at bounding box center [567, 158] width 526 height 20
type input "P"
type input "Retail Store 5"
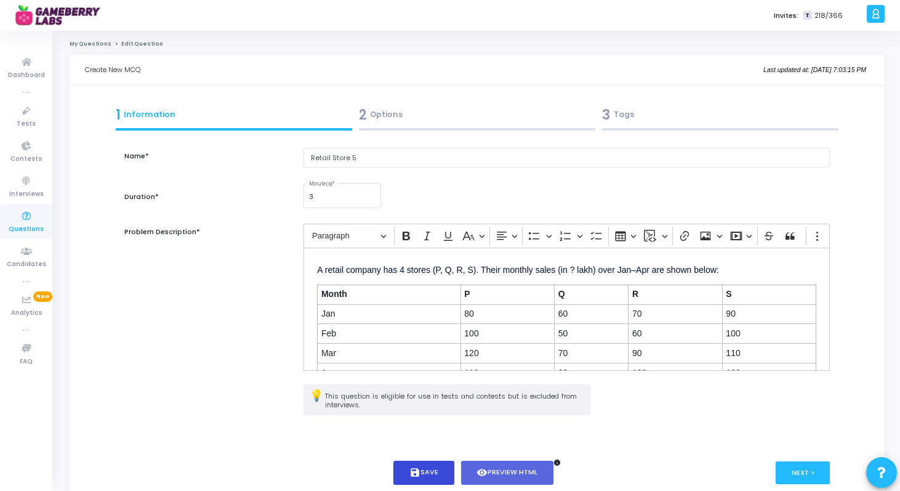
click at [441, 468] on button "save Save" at bounding box center [423, 473] width 61 height 24
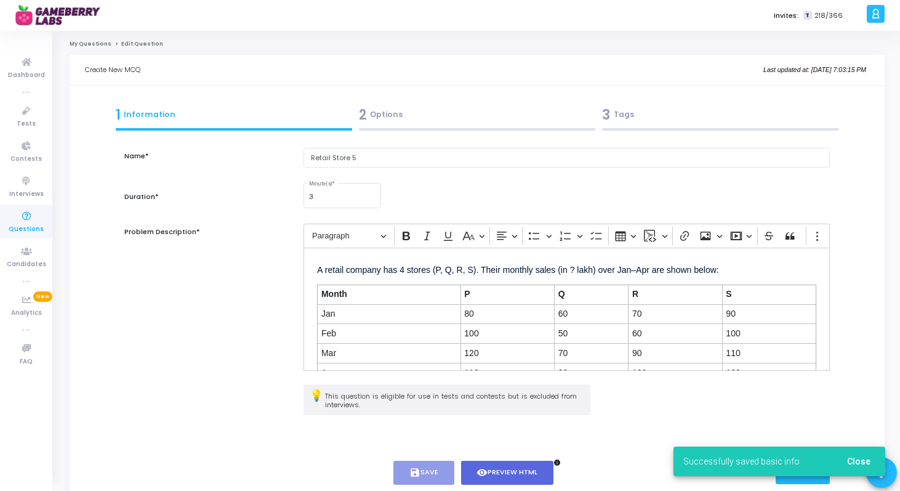
click at [857, 464] on span "Close" at bounding box center [858, 461] width 23 height 10
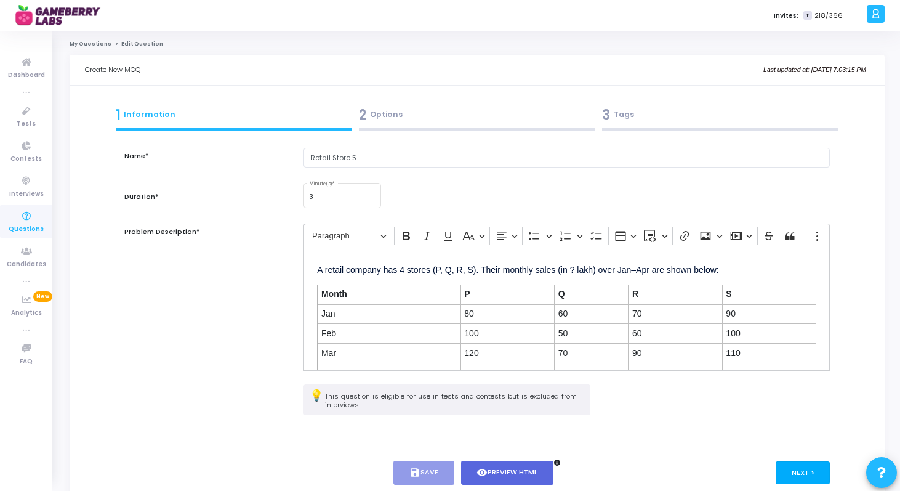
click at [791, 476] on button "Next >" at bounding box center [803, 472] width 55 height 23
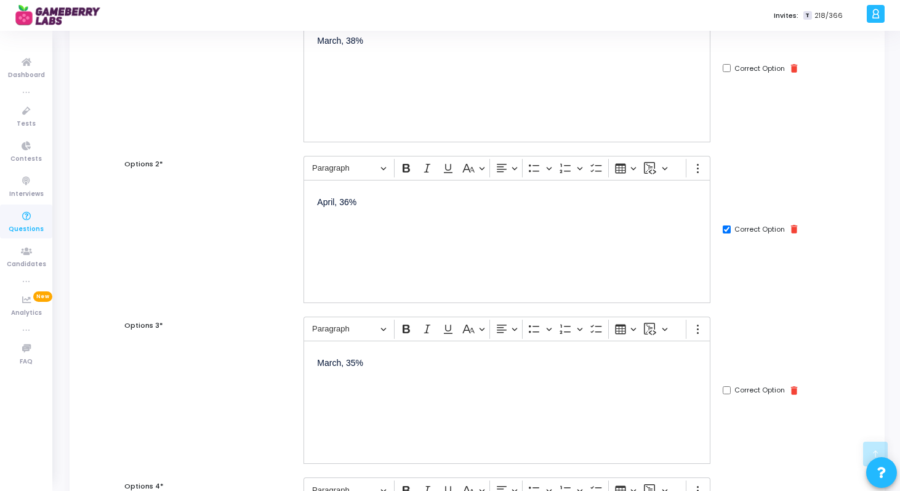
scroll to position [514, 0]
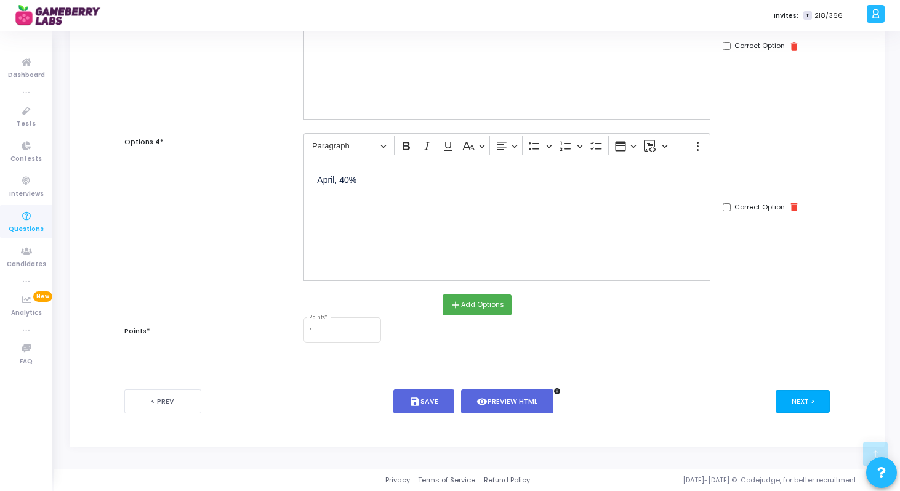
click at [804, 400] on button "Next >" at bounding box center [803, 401] width 55 height 23
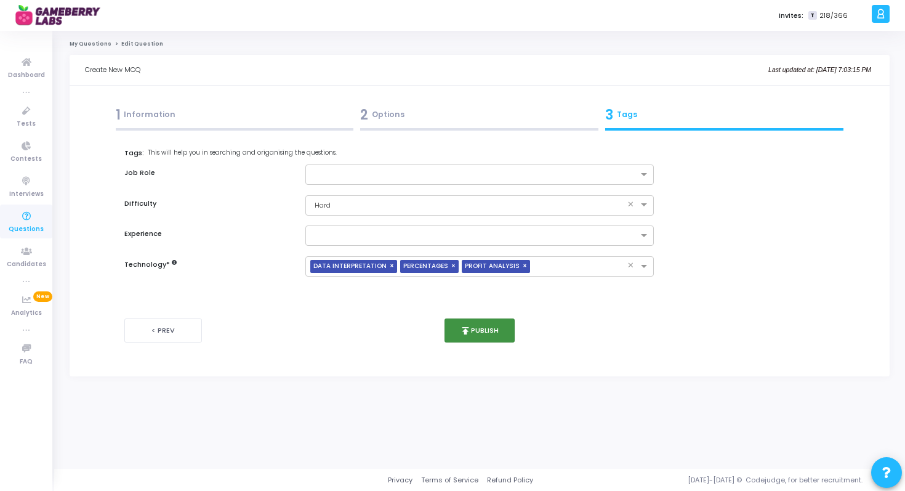
click at [493, 331] on button "publish Publish" at bounding box center [480, 330] width 71 height 24
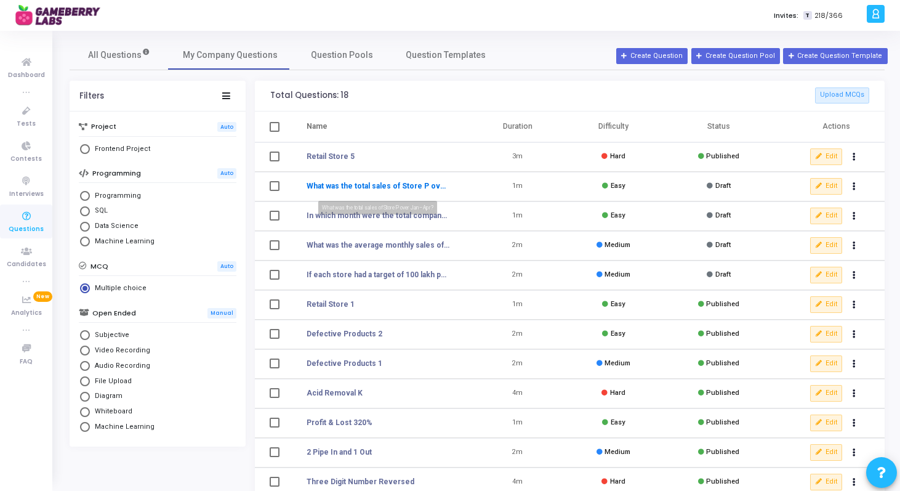
click at [350, 187] on link "What was the total sales of Store P over Jan–Apr?" at bounding box center [378, 185] width 143 height 11
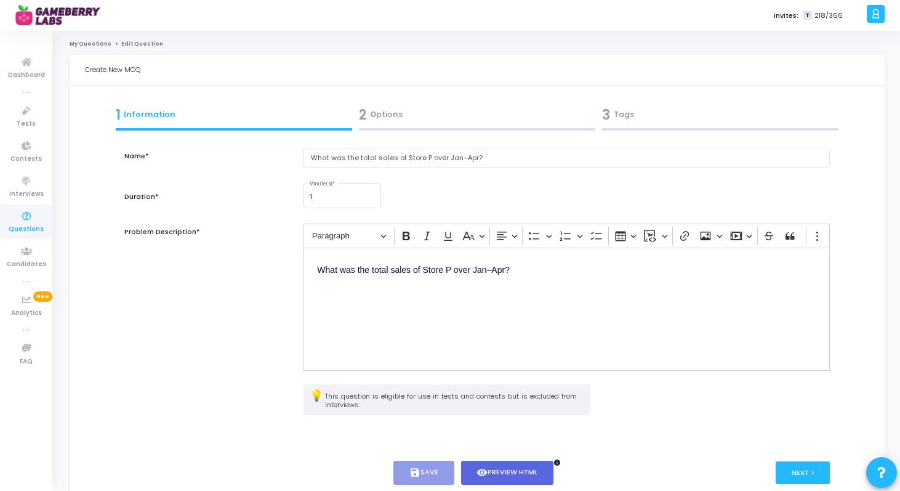
click at [94, 47] on link "My Questions" at bounding box center [91, 43] width 42 height 7
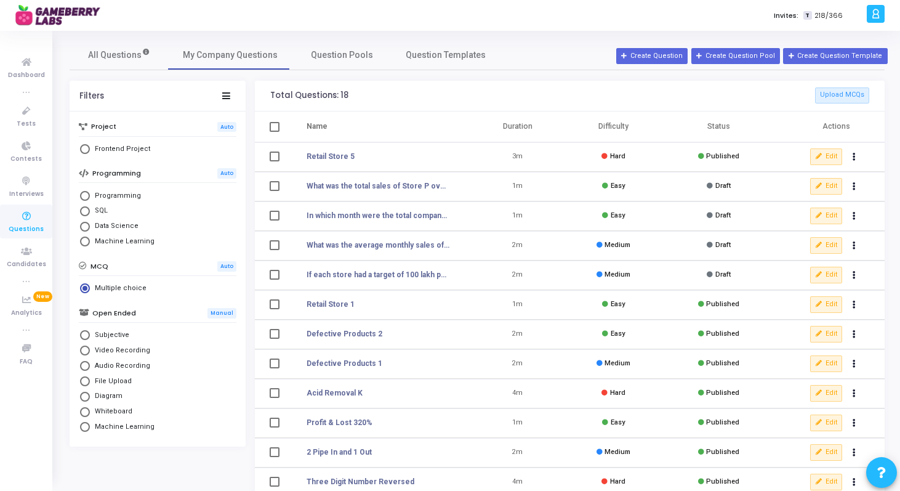
click at [280, 189] on td at bounding box center [273, 187] width 37 height 30
click at [274, 186] on span at bounding box center [275, 186] width 10 height 10
click at [274, 191] on input "select row NaN" at bounding box center [274, 191] width 1 height 1
checkbox input "true"
click at [805, 100] on button "delete Delete" at bounding box center [791, 95] width 41 height 16
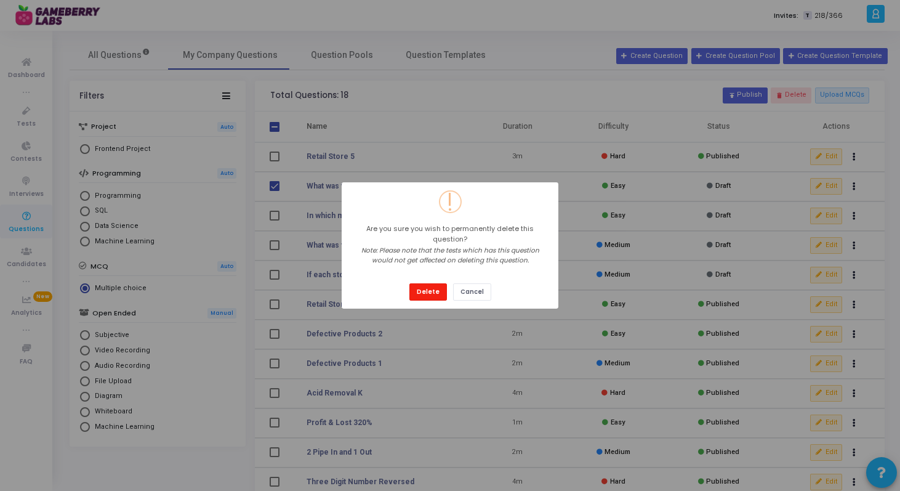
click at [427, 283] on button "Delete" at bounding box center [428, 291] width 38 height 17
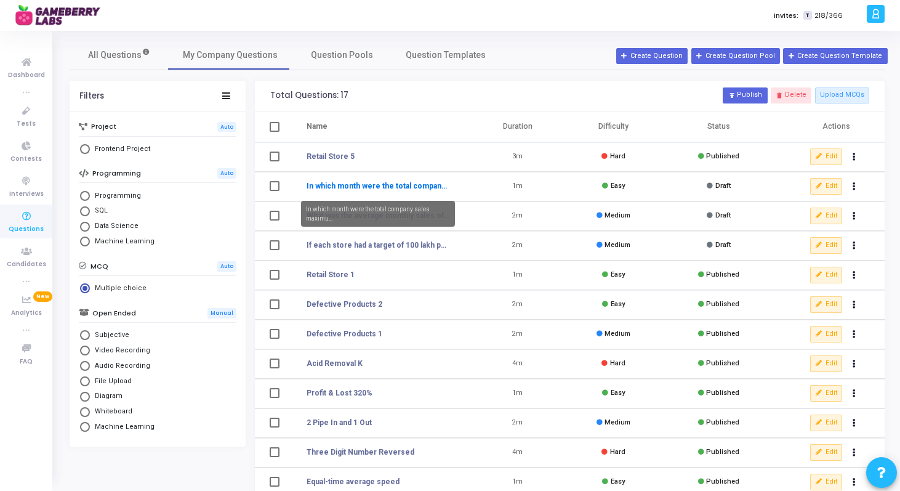
click at [355, 188] on link "In which month were the total company sales maximu..." at bounding box center [378, 185] width 143 height 11
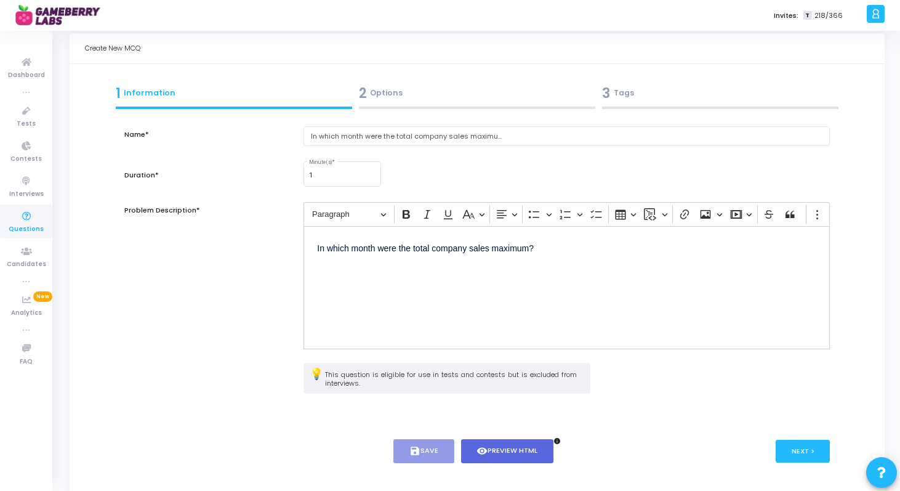
scroll to position [34, 0]
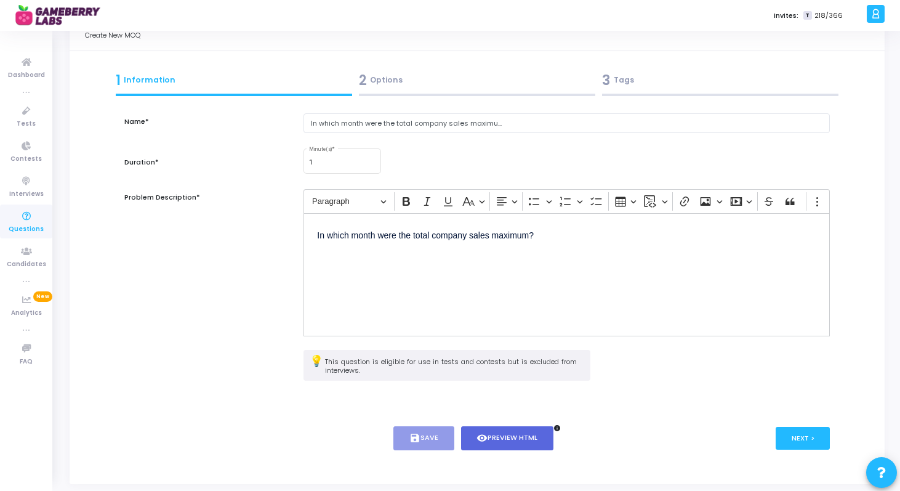
click at [389, 80] on div "2 Options" at bounding box center [477, 80] width 236 height 20
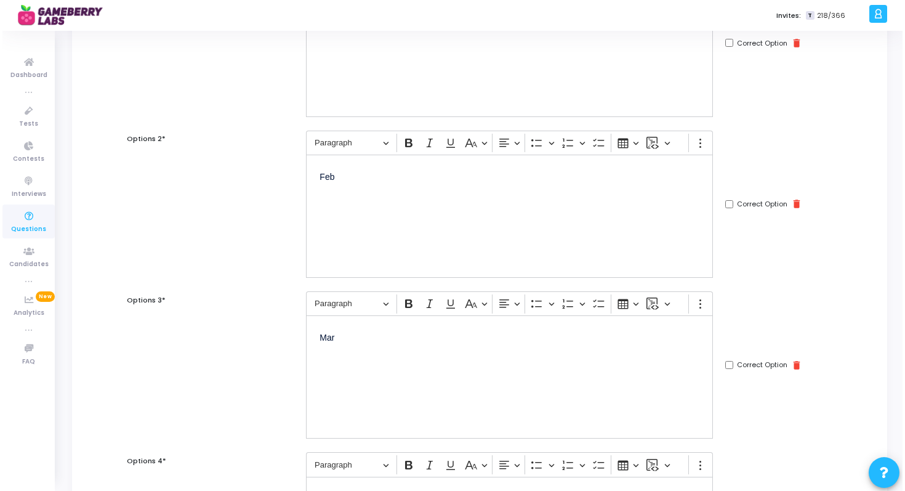
scroll to position [0, 0]
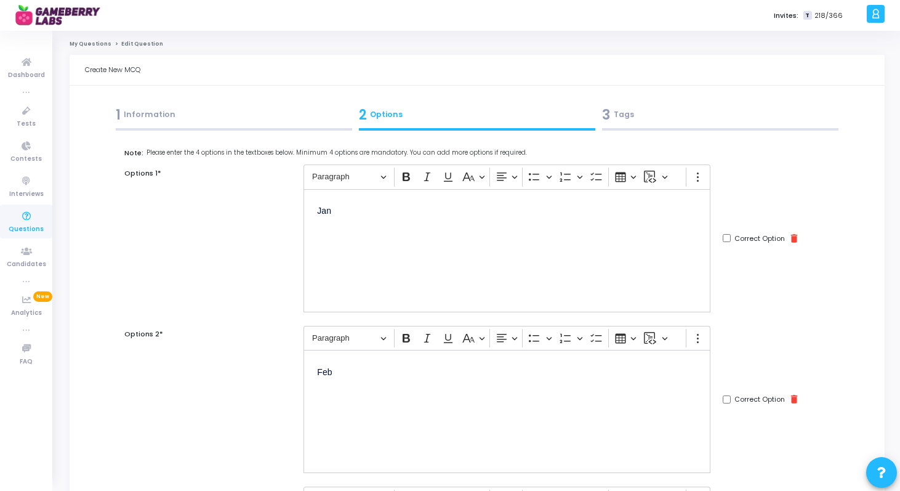
click at [259, 114] on div "1 Information" at bounding box center [234, 115] width 236 height 20
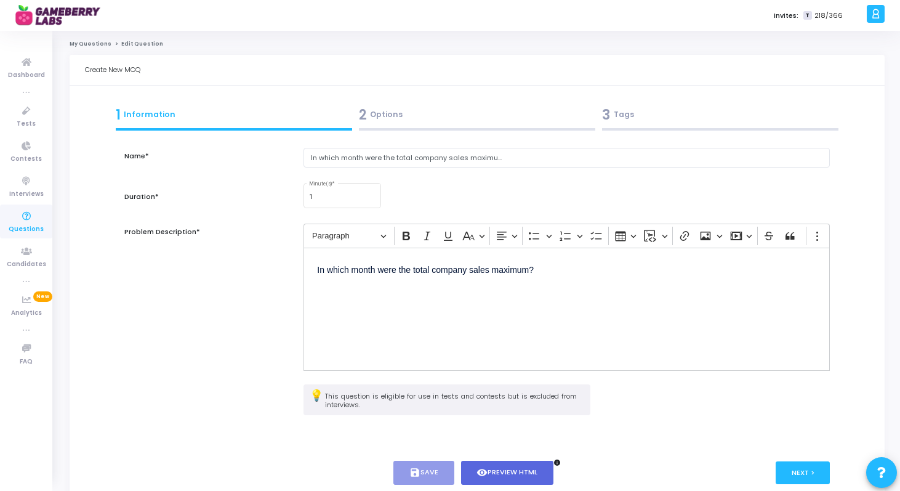
click at [83, 41] on link "My Questions" at bounding box center [91, 43] width 42 height 7
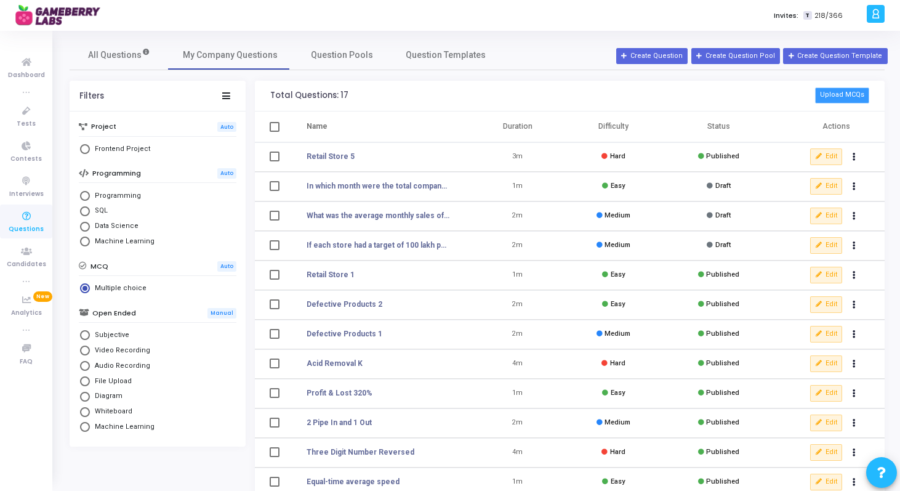
click at [836, 97] on button "Upload MCQs" at bounding box center [842, 95] width 54 height 16
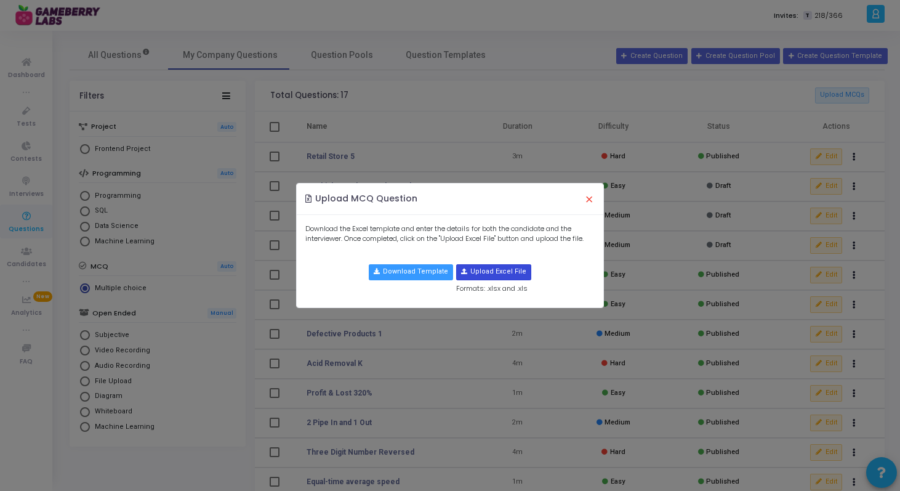
click at [483, 271] on input "file" at bounding box center [494, 272] width 74 height 15
type input "C:\fakepath\DI_questions_new_set.xlsx"
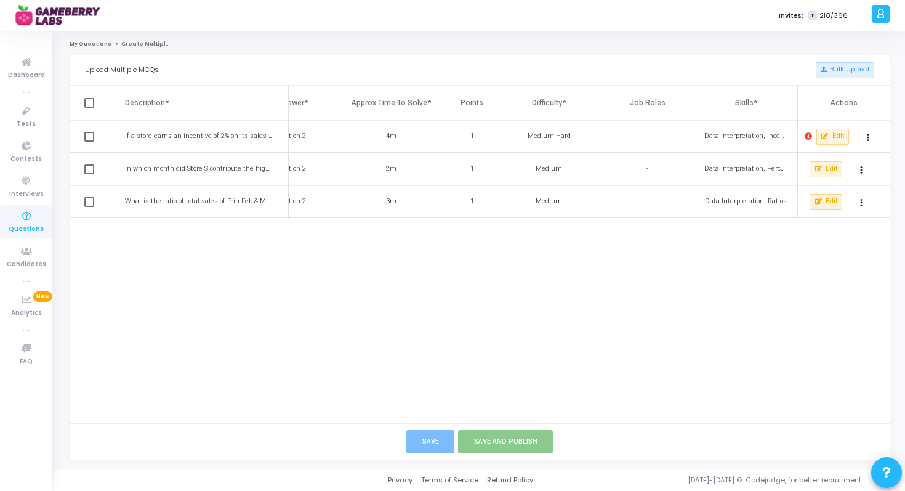
scroll to position [0, 629]
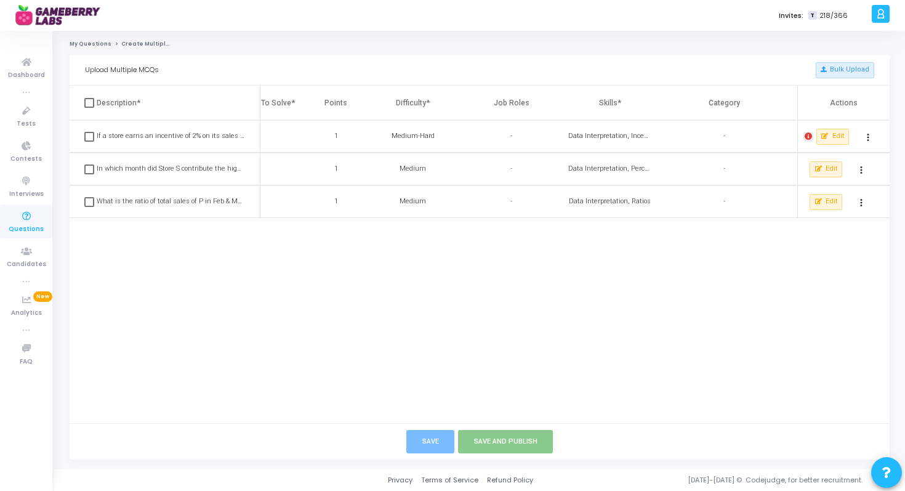
click at [809, 137] on icon at bounding box center [808, 136] width 7 height 7
click at [830, 135] on div at bounding box center [452, 245] width 905 height 491
click at [830, 135] on button "Edit" at bounding box center [833, 137] width 33 height 16
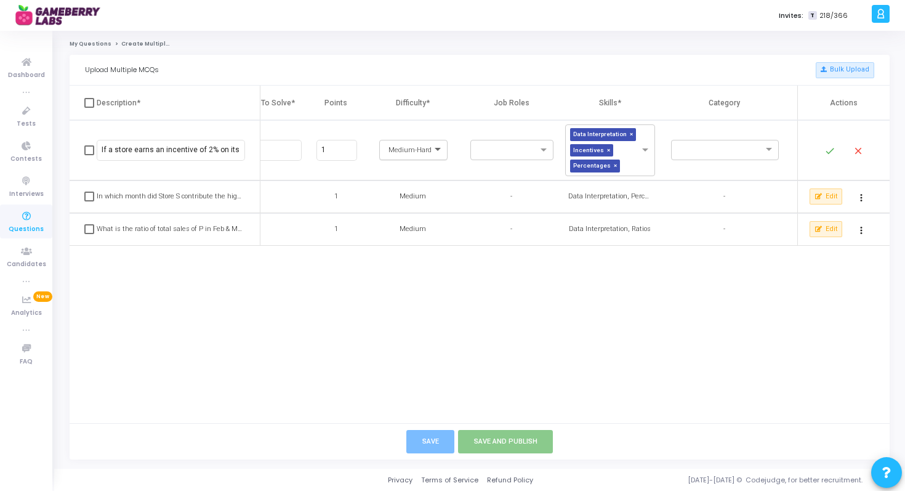
click at [440, 154] on span at bounding box center [439, 150] width 15 height 10
click at [423, 186] on div "Medium" at bounding box center [413, 190] width 65 height 20
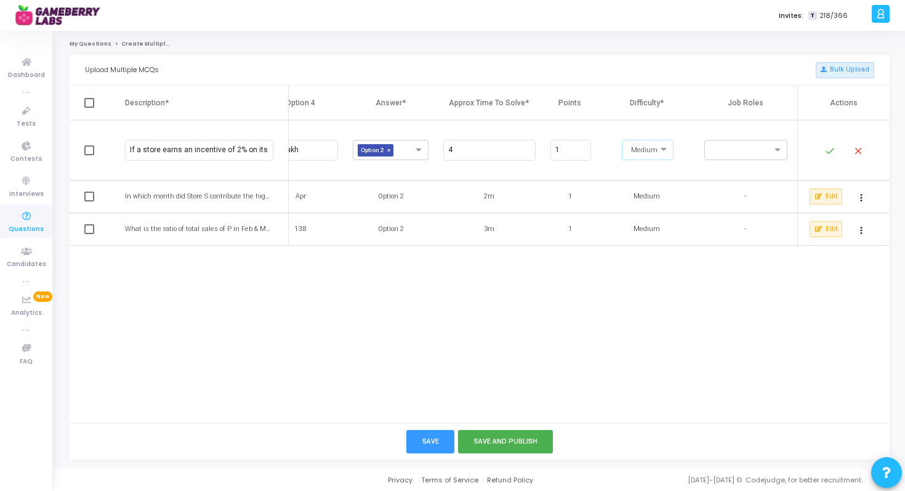
scroll to position [0, 357]
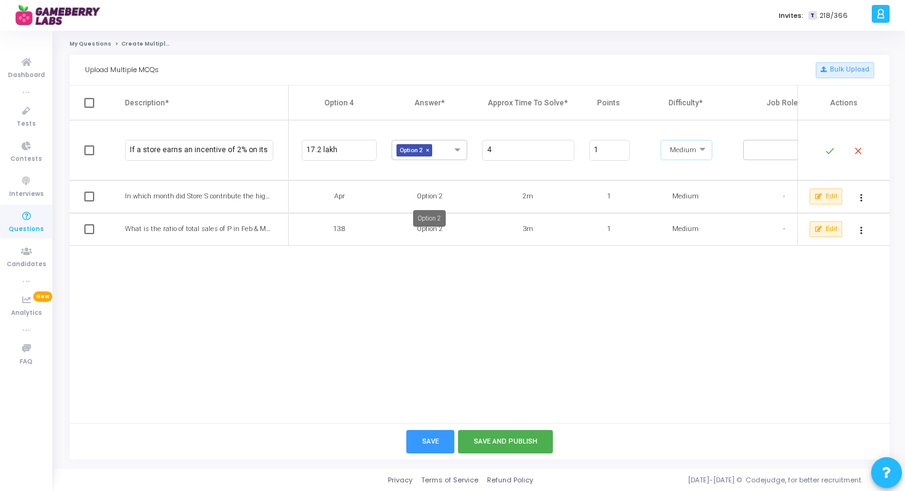
click at [425, 197] on div "Option 2" at bounding box center [430, 196] width 76 height 10
click at [826, 149] on mat-icon "done" at bounding box center [830, 150] width 15 height 15
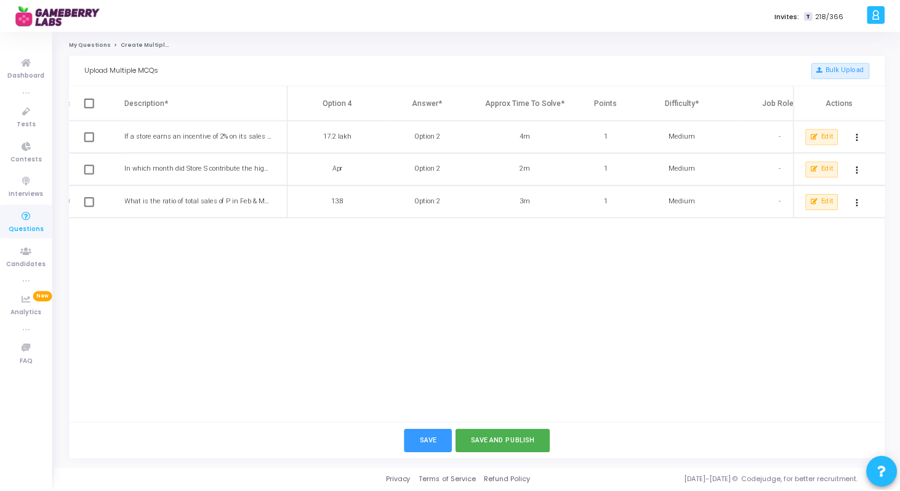
scroll to position [0, 629]
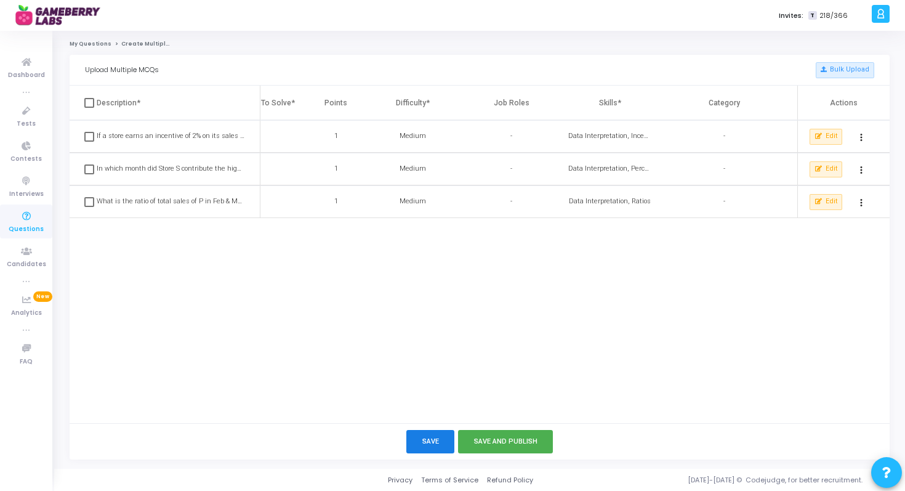
click at [439, 446] on button "Save" at bounding box center [430, 441] width 49 height 23
click at [90, 46] on link "My Questions" at bounding box center [91, 43] width 42 height 7
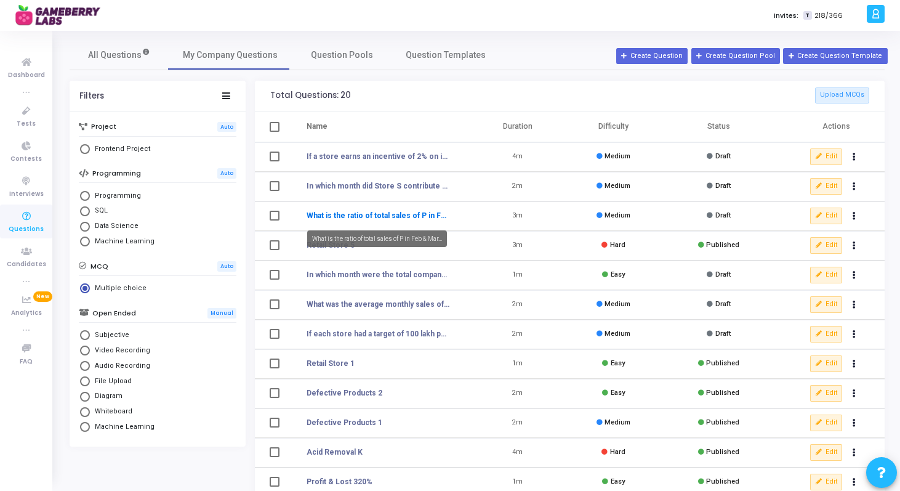
click at [355, 216] on link "What is the ratio of total sales of P in Feb & Mar..." at bounding box center [378, 215] width 143 height 11
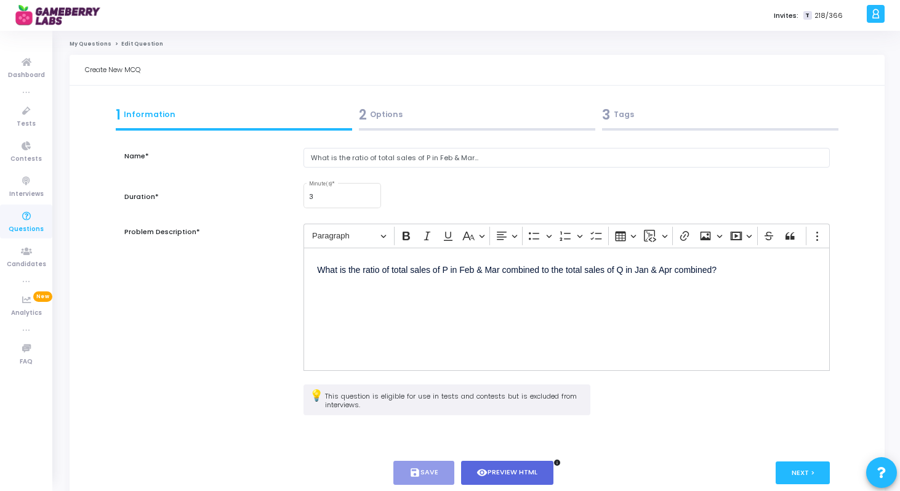
click at [725, 278] on p "What is the ratio of total sales of P in Feb & Mar combined to the total sales …" at bounding box center [566, 282] width 499 height 43
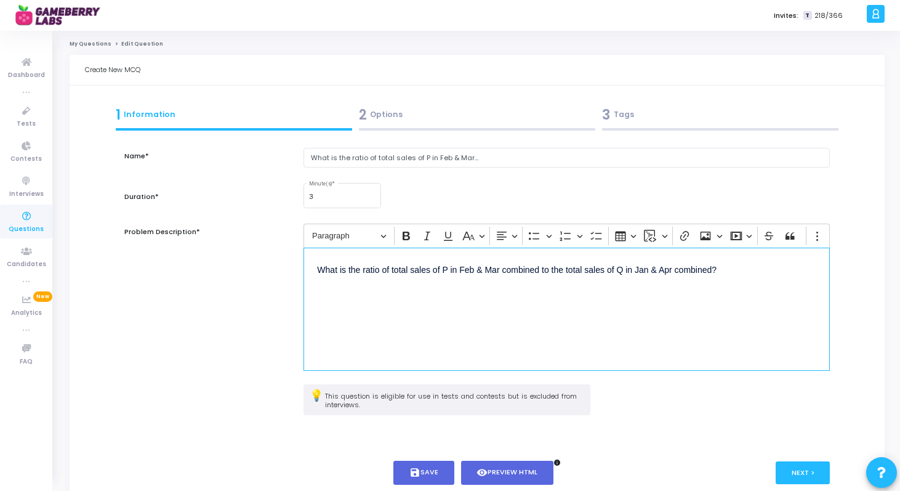
click at [717, 268] on p "What is the ratio of total sales of P in Feb & Mar combined to the total sales …" at bounding box center [566, 282] width 499 height 43
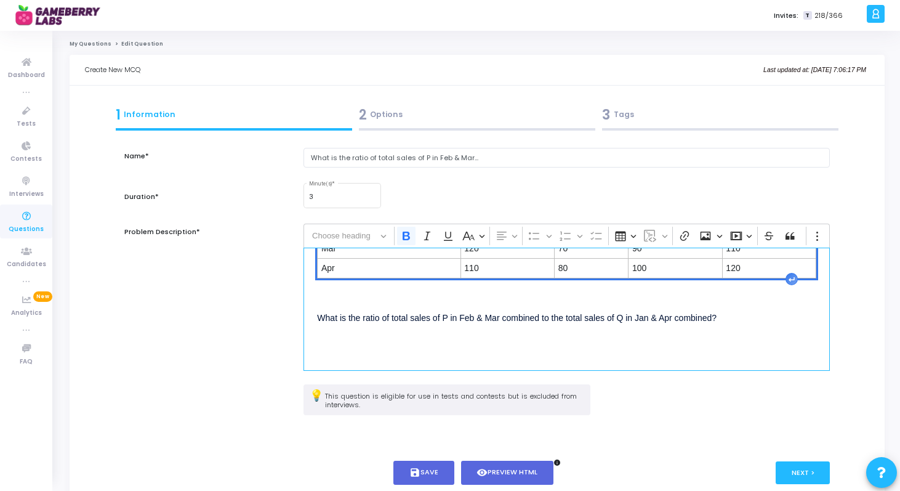
scroll to position [107, 0]
click at [681, 300] on div "A retail company has 4 stores (P, Q, R, S). Their monthly sales (in ? lakh) ove…" at bounding box center [567, 309] width 526 height 123
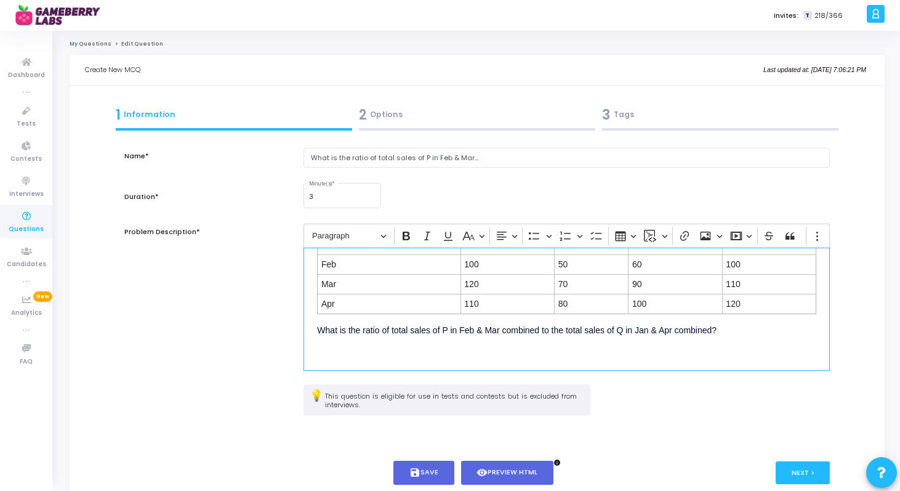
scroll to position [84, 0]
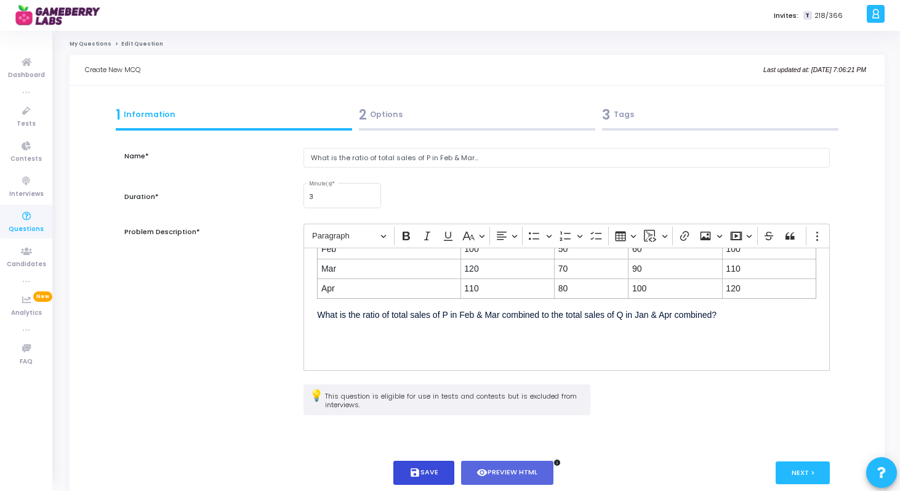
click at [439, 467] on button "save Save" at bounding box center [423, 473] width 61 height 24
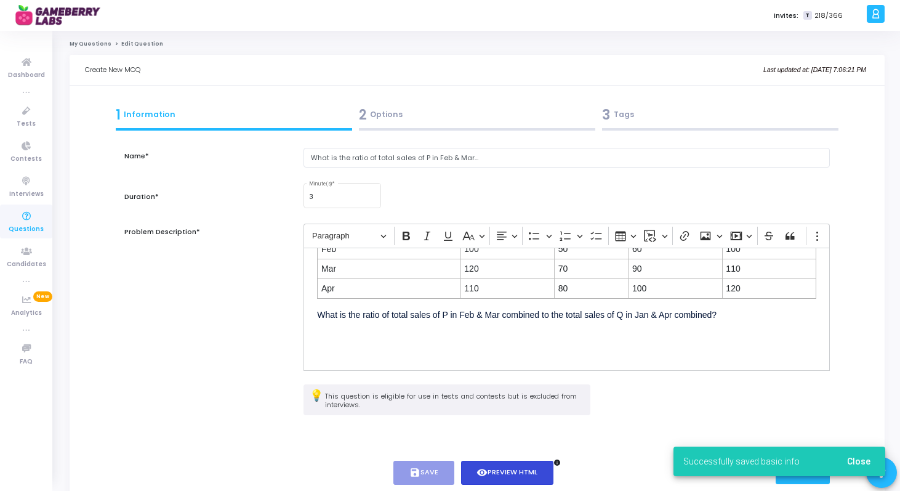
click at [533, 476] on button "visibility Preview HTML" at bounding box center [507, 473] width 93 height 24
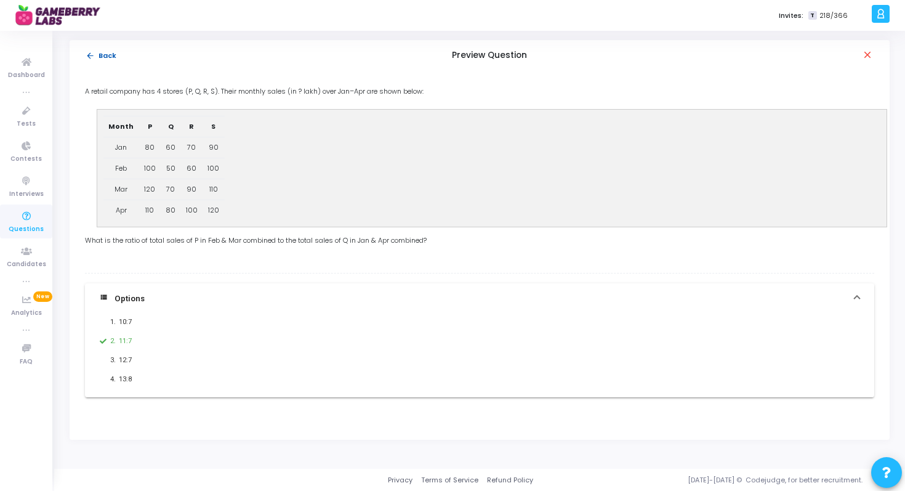
click at [88, 57] on mat-icon "arrow_back" at bounding box center [90, 55] width 9 height 9
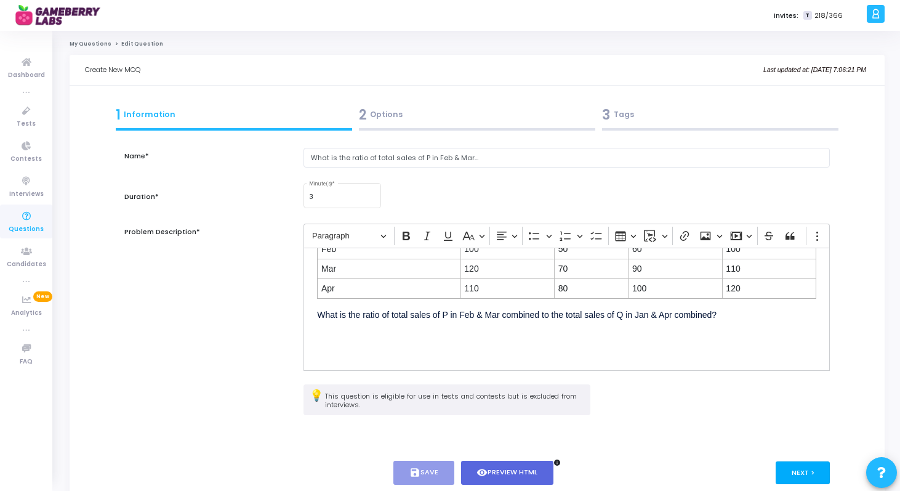
click at [789, 466] on button "Next >" at bounding box center [803, 472] width 55 height 23
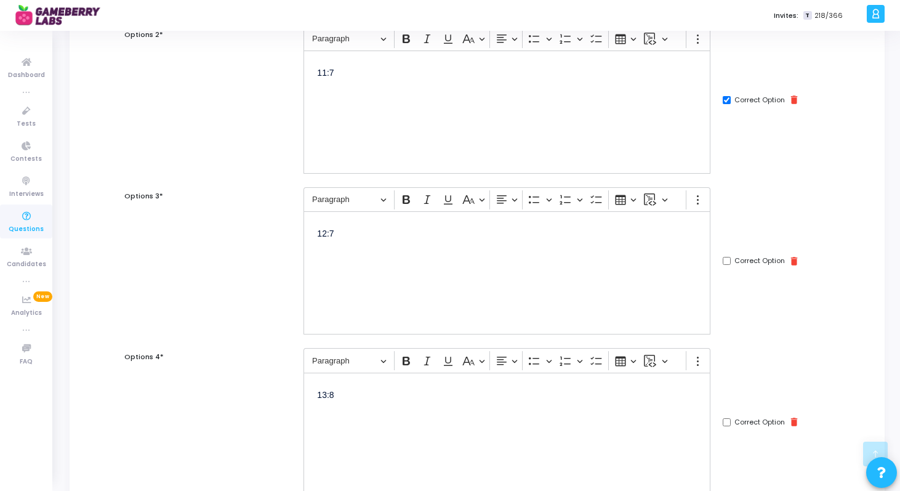
scroll to position [514, 0]
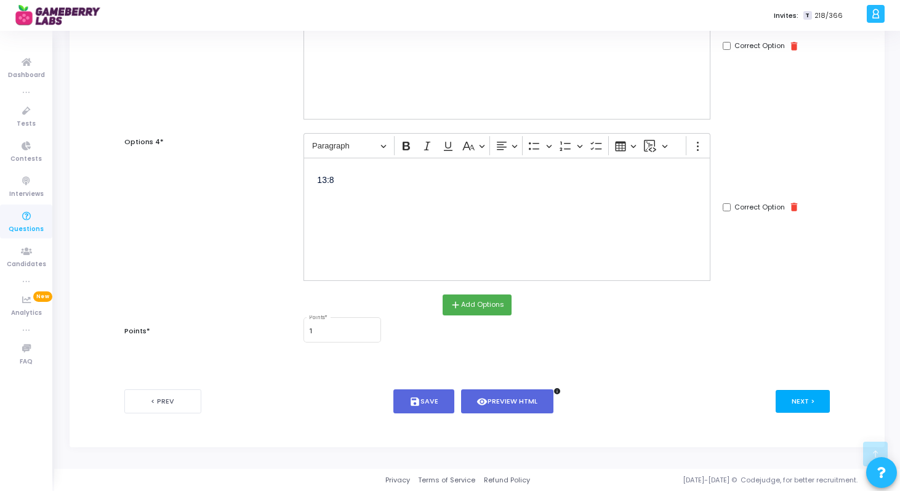
click at [804, 395] on button "Next >" at bounding box center [803, 401] width 55 height 23
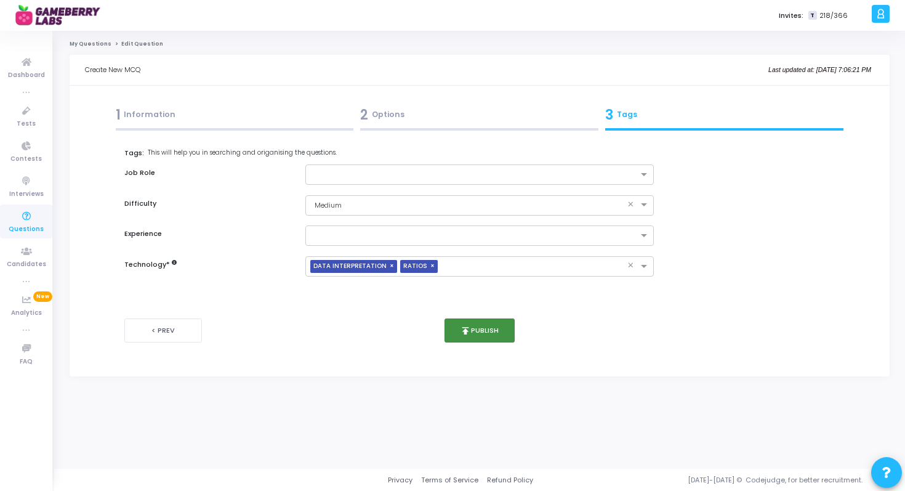
click at [491, 335] on button "publish Publish" at bounding box center [480, 330] width 71 height 24
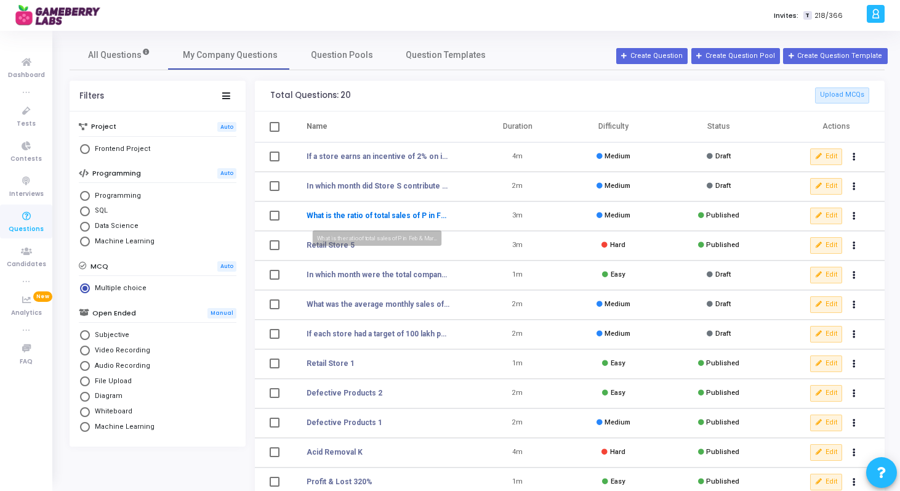
click at [404, 214] on link "What is the ratio of total sales of P in Feb & Mar..." at bounding box center [378, 215] width 143 height 11
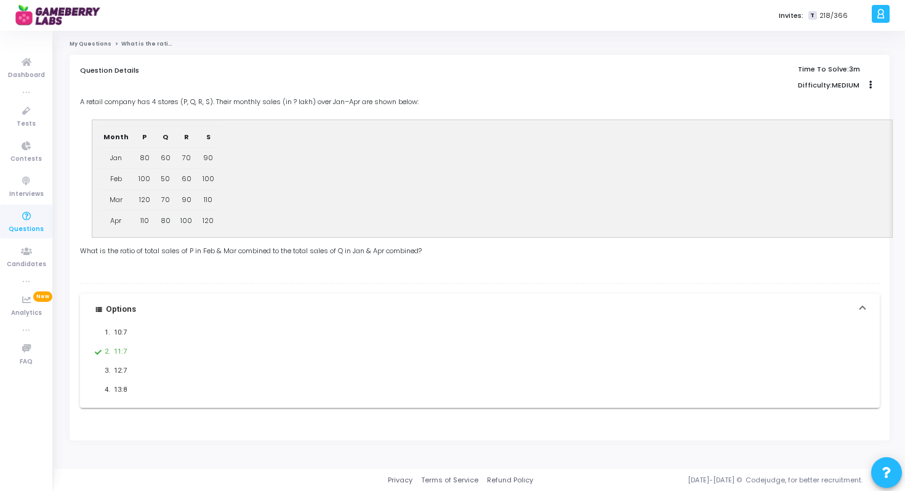
click at [91, 46] on link "My Questions" at bounding box center [91, 43] width 42 height 7
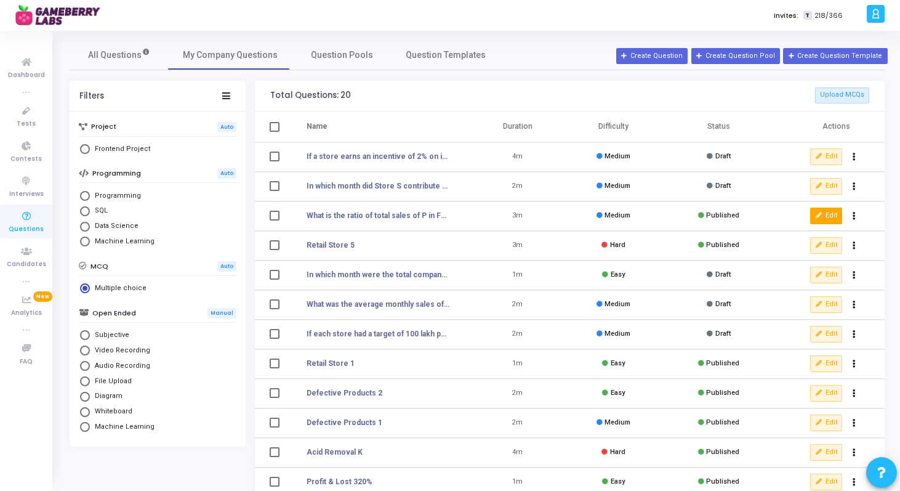
click at [821, 215] on icon at bounding box center [819, 215] width 7 height 7
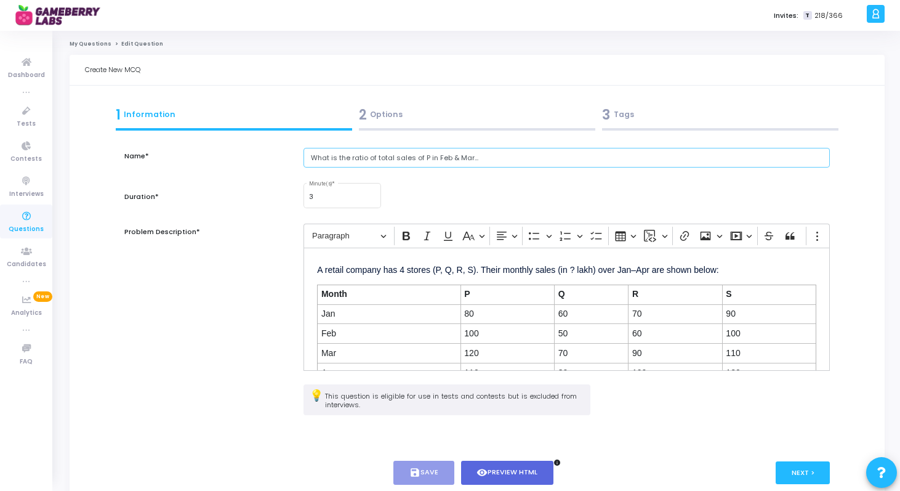
click at [491, 151] on input "What is the ratio of total sales of P in Feb & Mar..." at bounding box center [567, 158] width 526 height 20
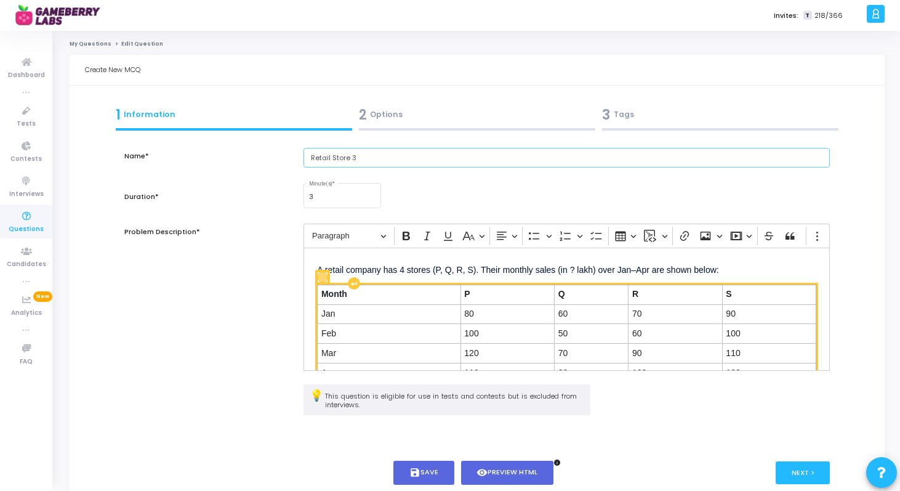
scroll to position [84, 0]
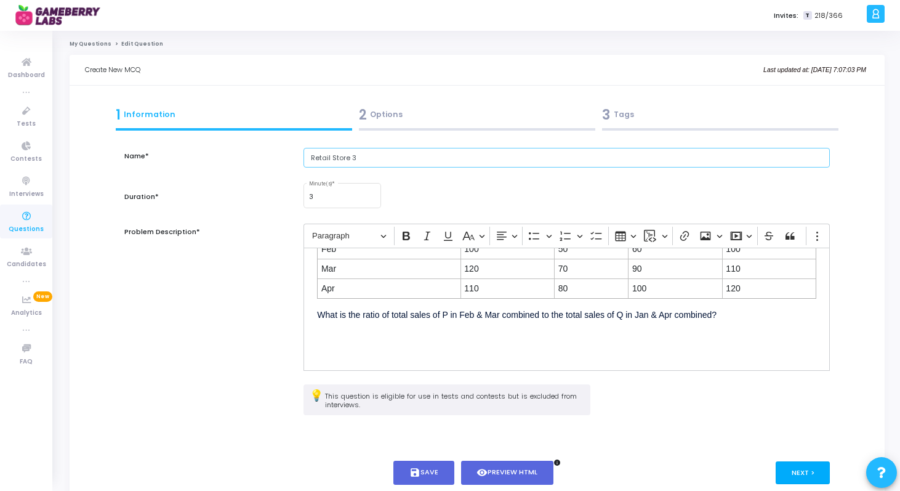
type input "Retail Store 3"
click at [799, 466] on button "Next >" at bounding box center [803, 472] width 55 height 23
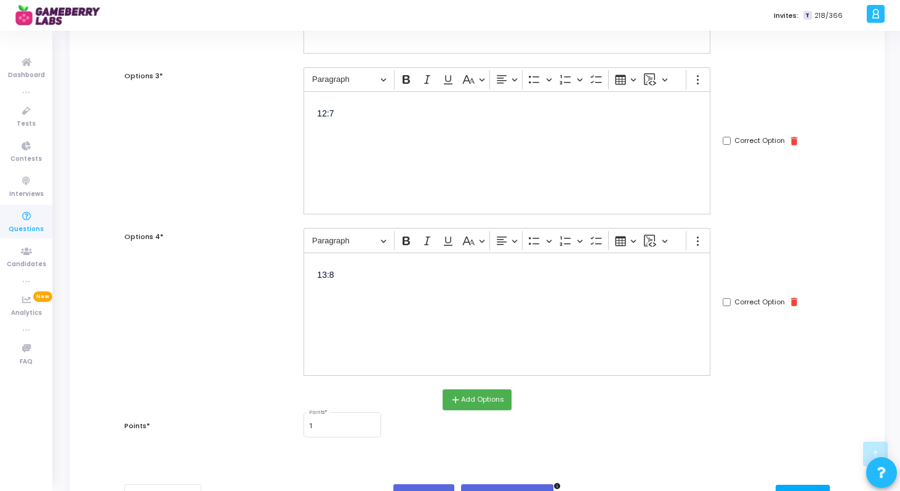
scroll to position [514, 0]
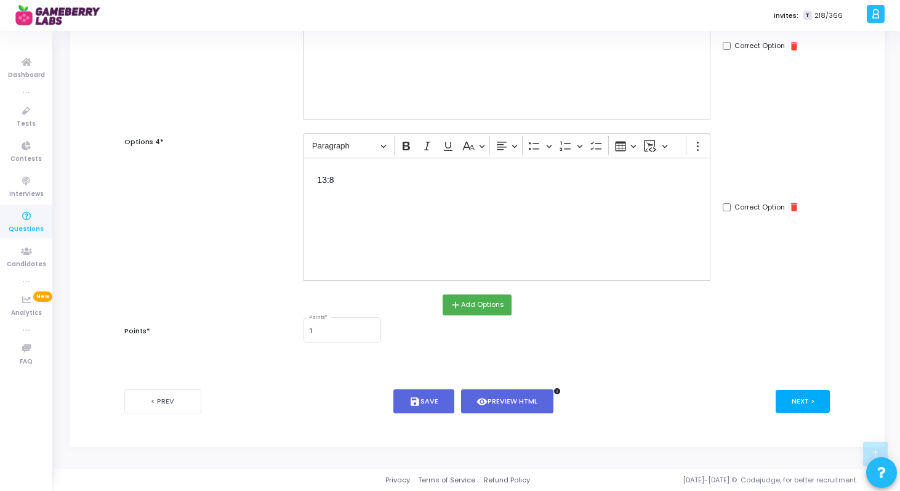
click at [796, 403] on button "Next >" at bounding box center [803, 401] width 55 height 23
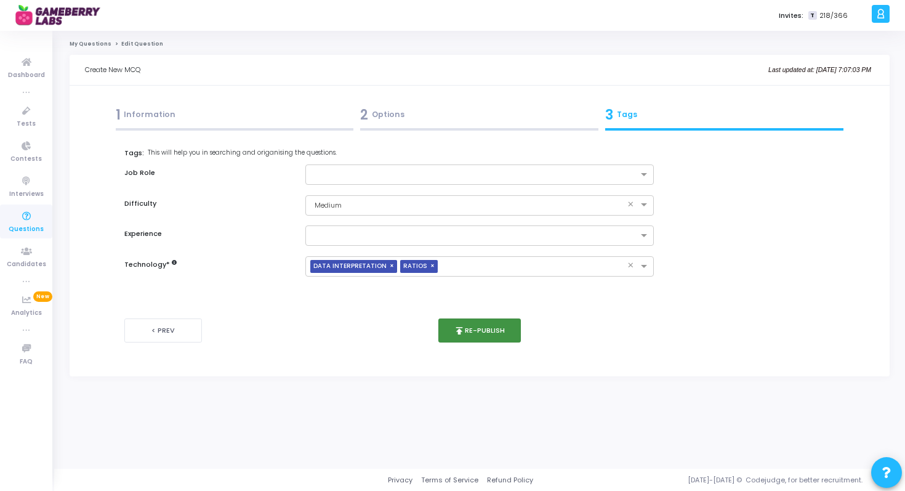
click at [499, 334] on button "publish Re-publish" at bounding box center [479, 330] width 83 height 24
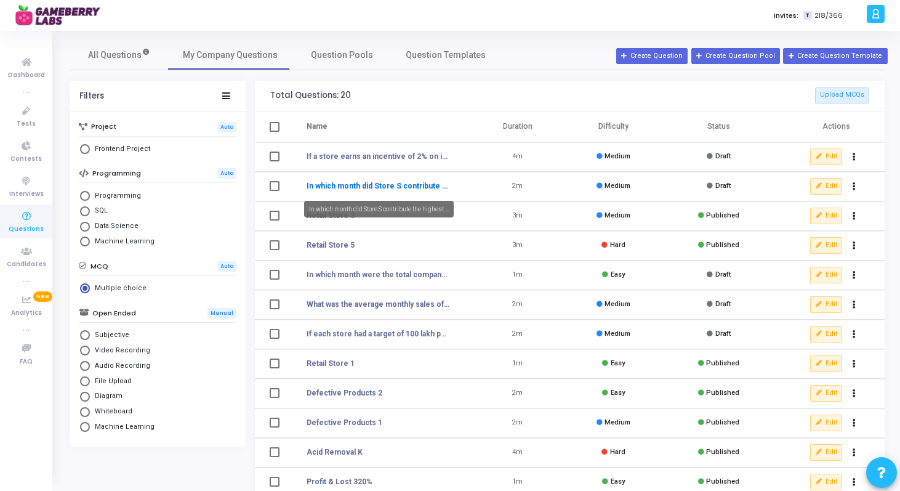
click at [388, 185] on link "In which month did Store S contribute the highest ..." at bounding box center [378, 185] width 143 height 11
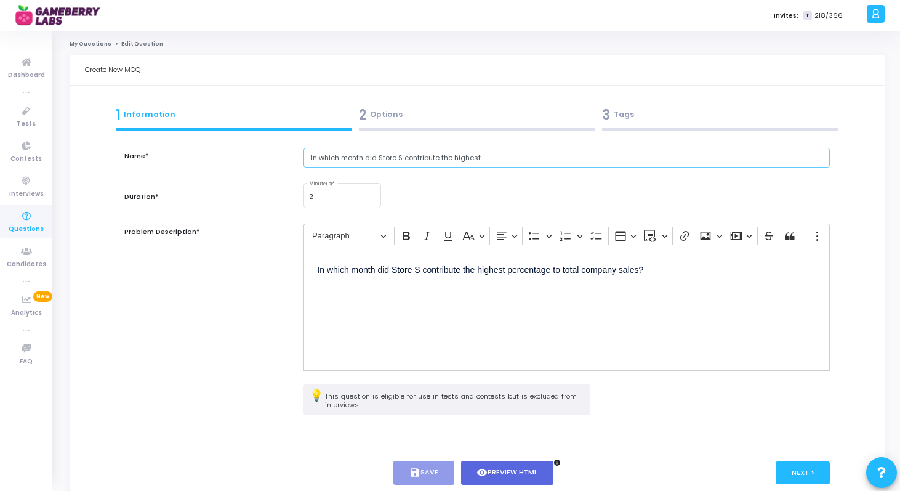
click at [493, 159] on input "In which month did Store S contribute the highest ..." at bounding box center [567, 158] width 526 height 20
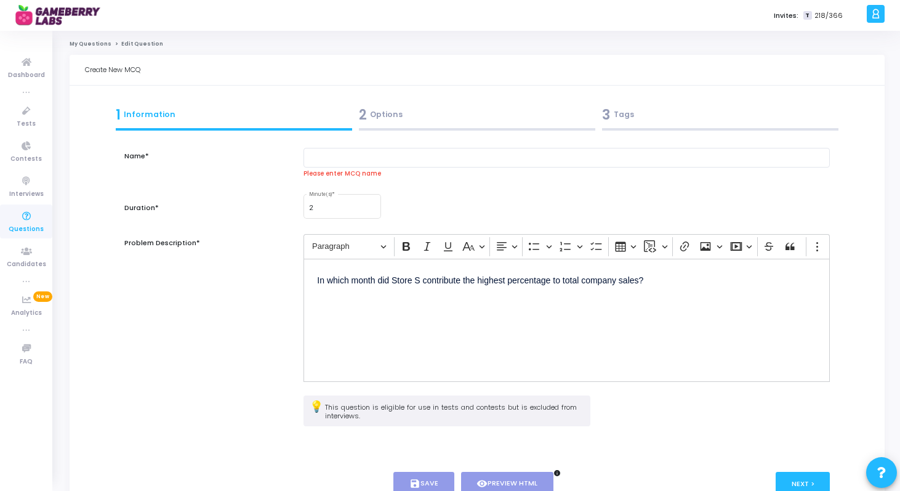
click at [501, 278] on p "In which month did Store S contribute the highest percentage to total company s…" at bounding box center [566, 293] width 499 height 43
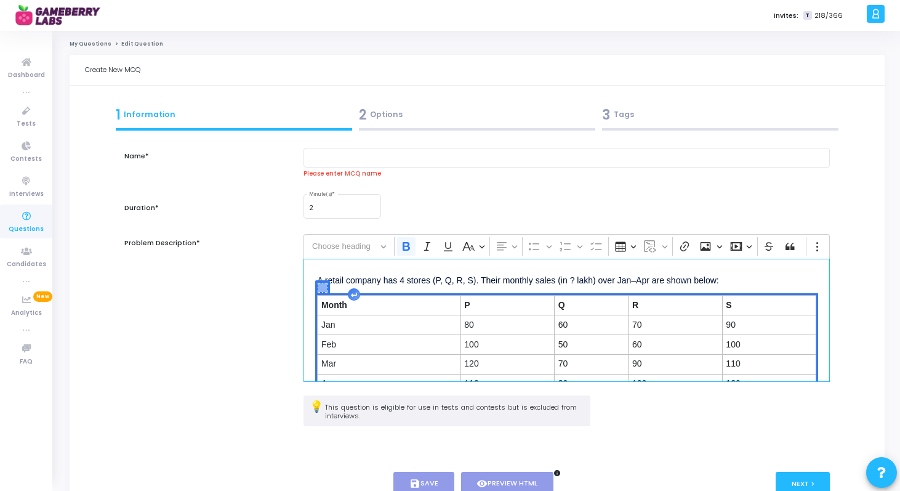
scroll to position [84, 0]
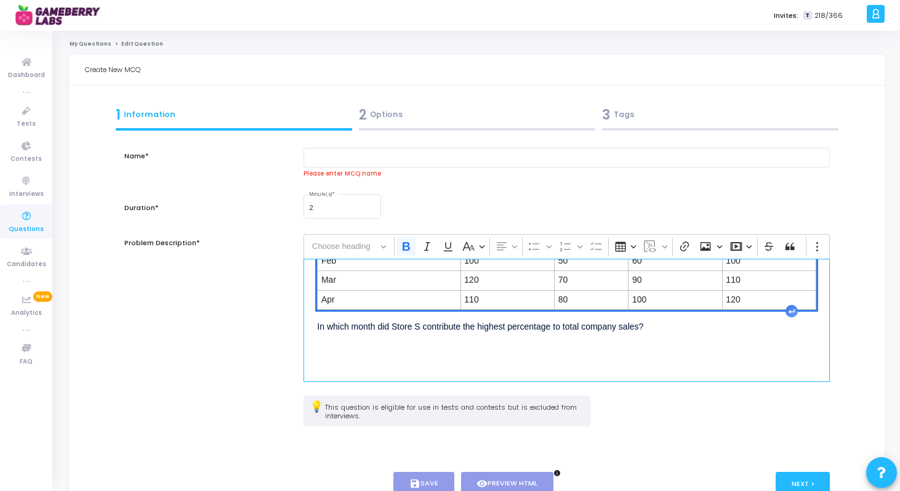
click at [703, 328] on p "In which month did Store S contribute the highest percentage to total company s…" at bounding box center [566, 339] width 499 height 43
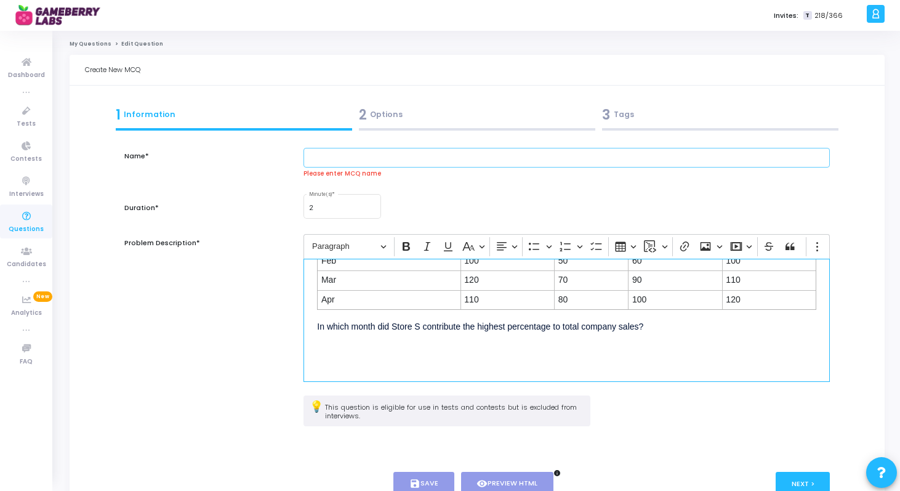
click at [465, 162] on input "text" at bounding box center [567, 158] width 526 height 20
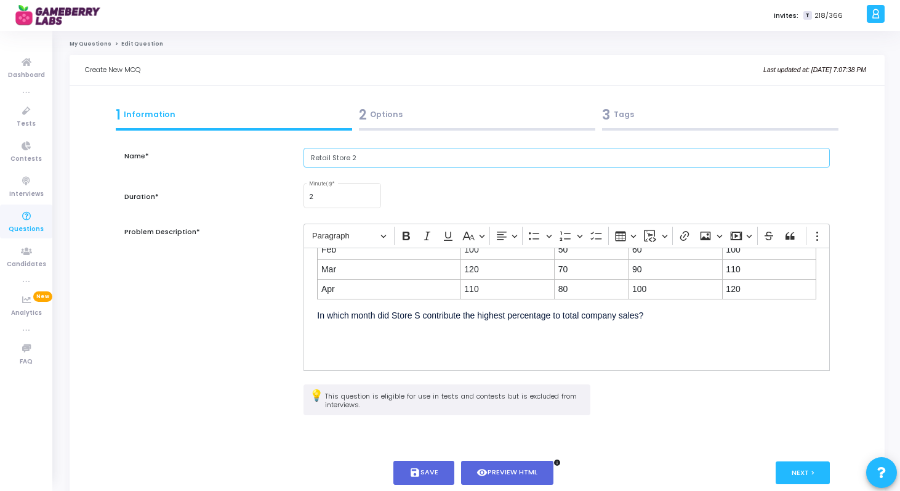
scroll to position [84, 0]
type input "Retail Store 2"
click at [438, 467] on button "save Save" at bounding box center [423, 473] width 61 height 24
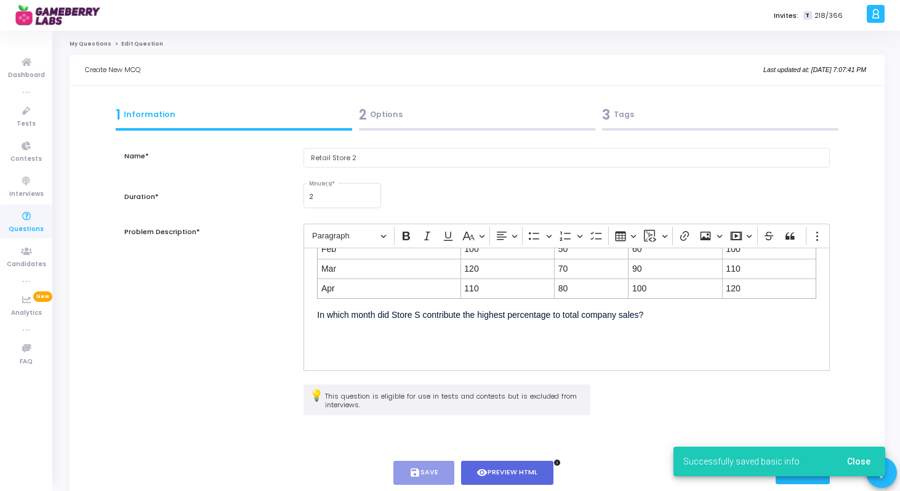
click at [862, 466] on span "Close" at bounding box center [858, 461] width 23 height 10
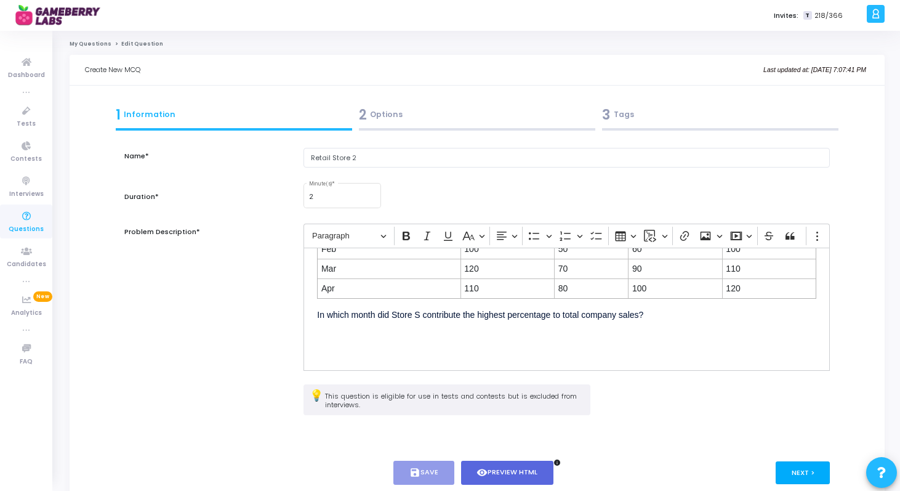
click at [794, 468] on button "Next >" at bounding box center [803, 472] width 55 height 23
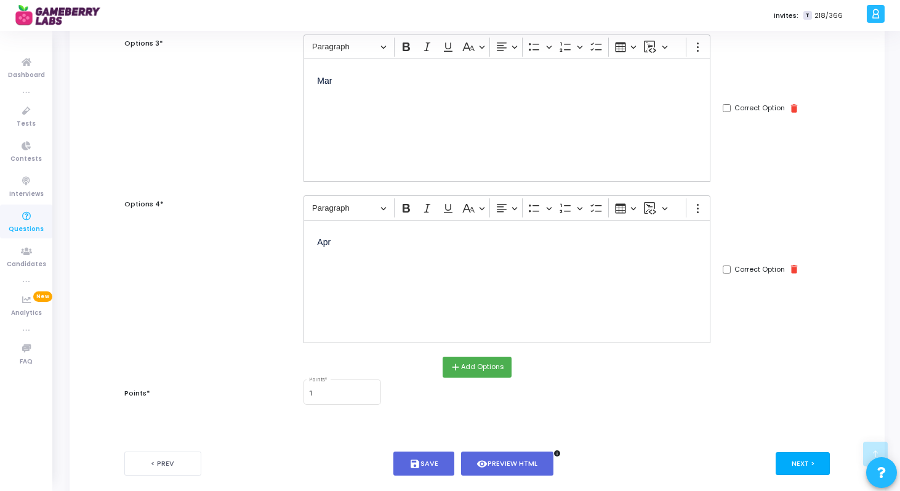
scroll to position [514, 0]
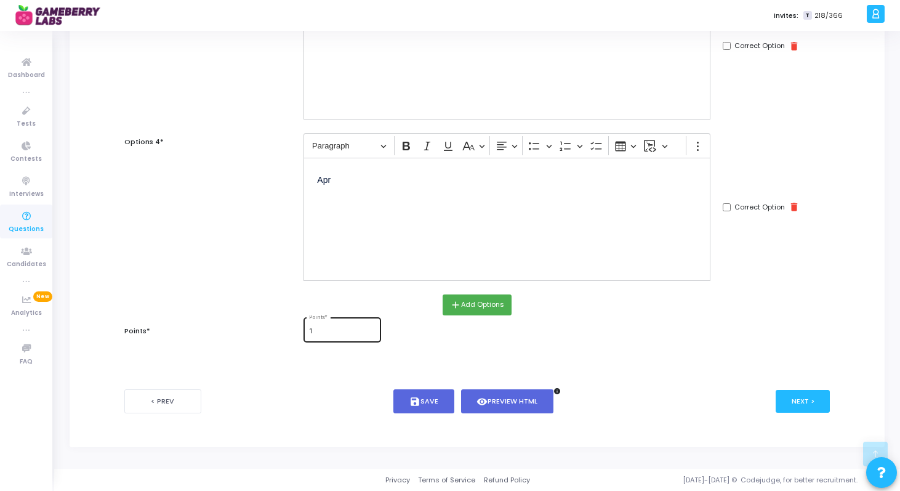
click at [350, 329] on input "1" at bounding box center [342, 331] width 67 height 7
type input "3"
click at [811, 401] on button "Next >" at bounding box center [803, 401] width 55 height 23
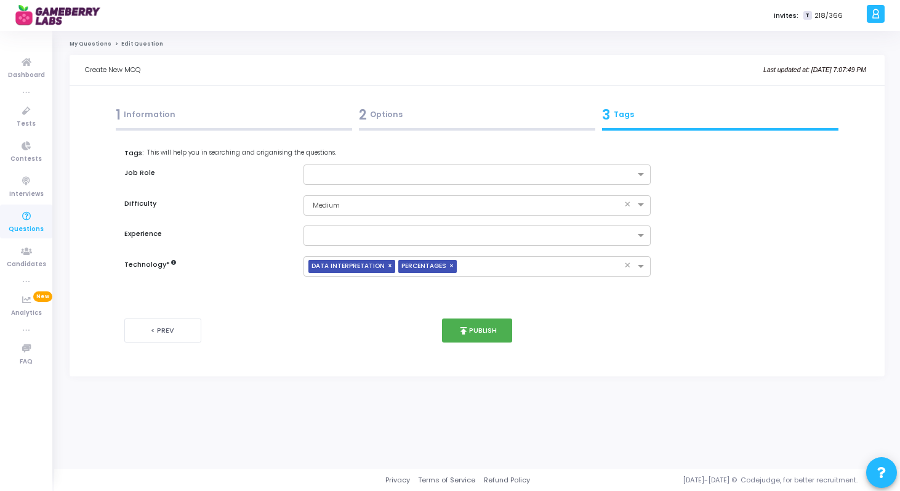
scroll to position [0, 0]
click at [480, 337] on button "publish Publish" at bounding box center [480, 330] width 71 height 24
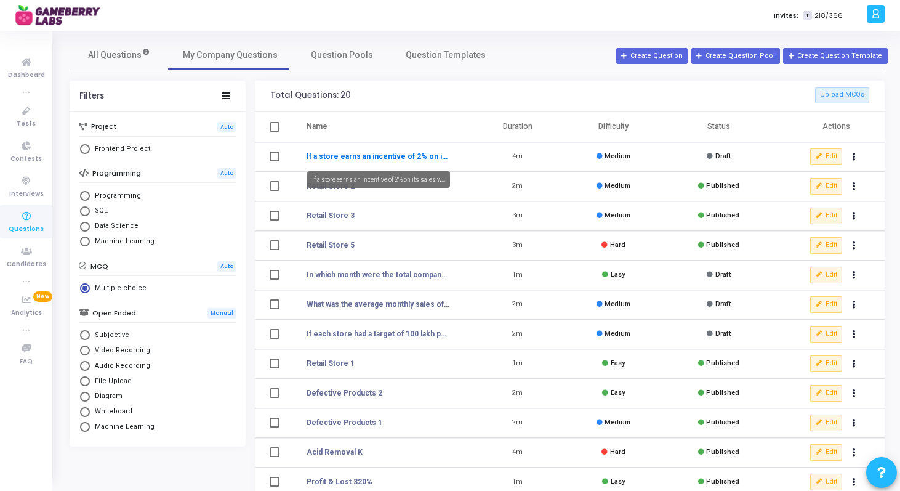
click at [375, 159] on link "If a store earns an incentive of 2% on its sales w..." at bounding box center [378, 156] width 143 height 11
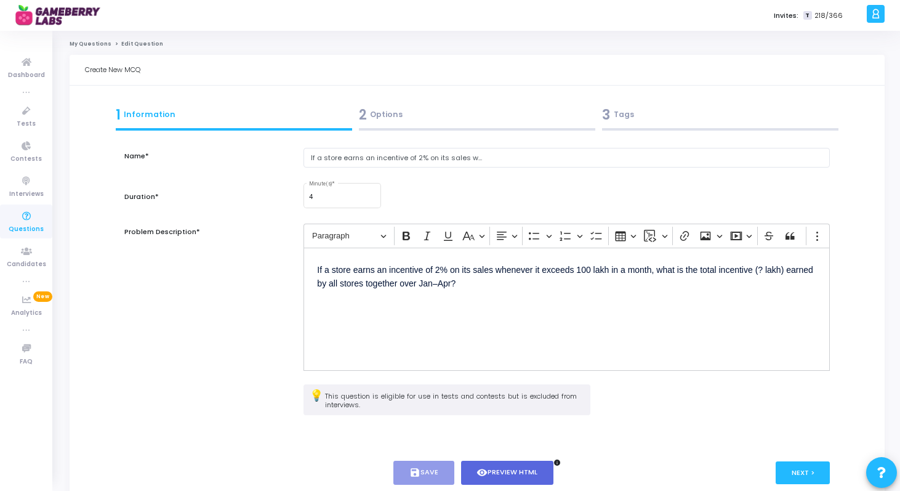
click at [446, 262] on p "If a store earns an incentive of 2% on its sales whenever it exceeds 100 lakh i…" at bounding box center [566, 289] width 499 height 57
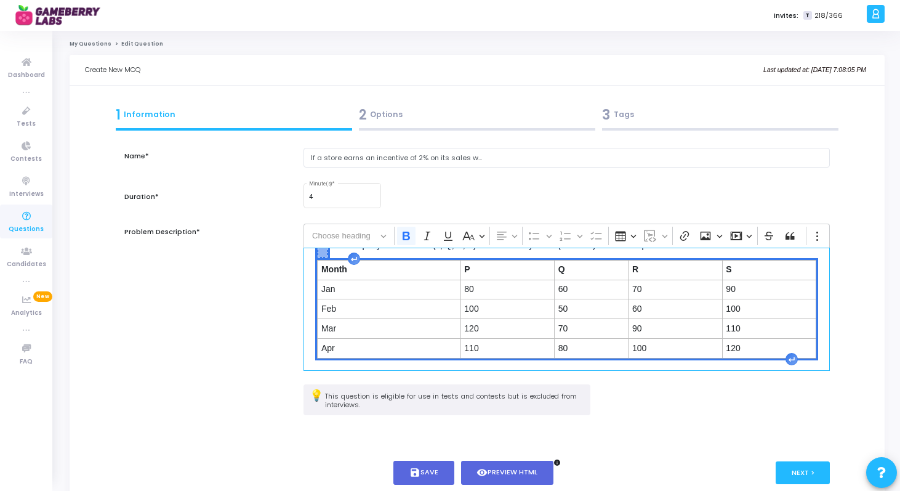
scroll to position [98, 0]
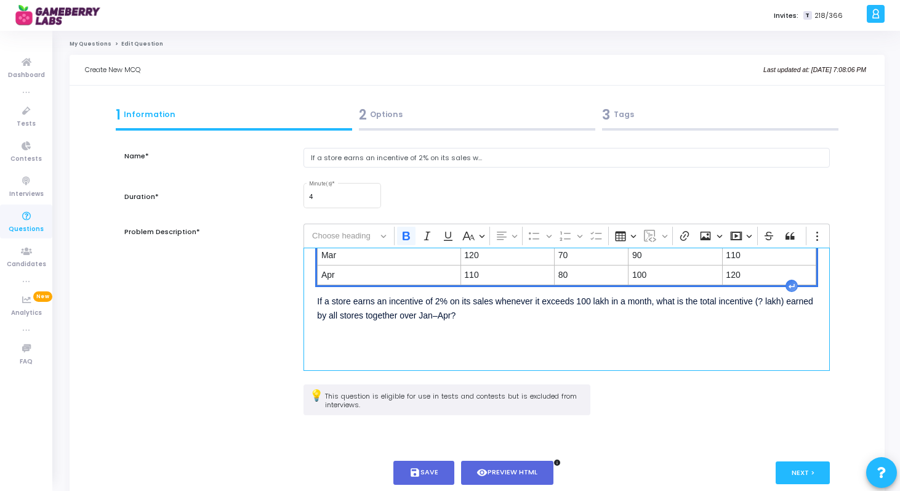
click at [764, 303] on p "If a store earns an incentive of 2% on its sales whenever it exceeds 100 lakh i…" at bounding box center [566, 320] width 499 height 57
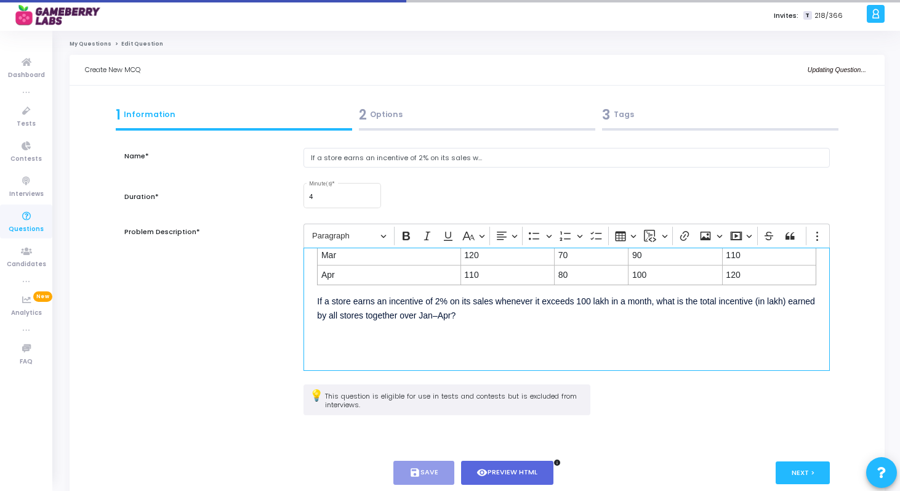
click at [642, 324] on p "If a store earns an incentive of 2% on its sales whenever it exceeds 100 lakh i…" at bounding box center [566, 320] width 499 height 57
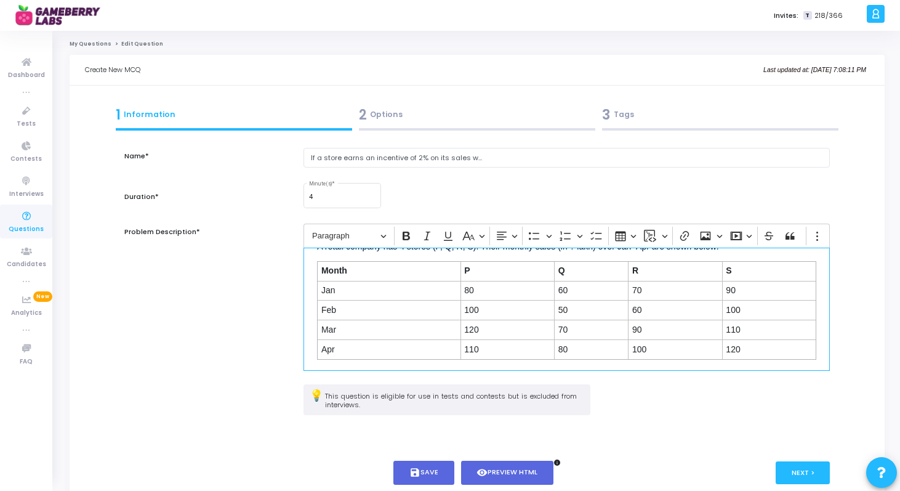
scroll to position [0, 0]
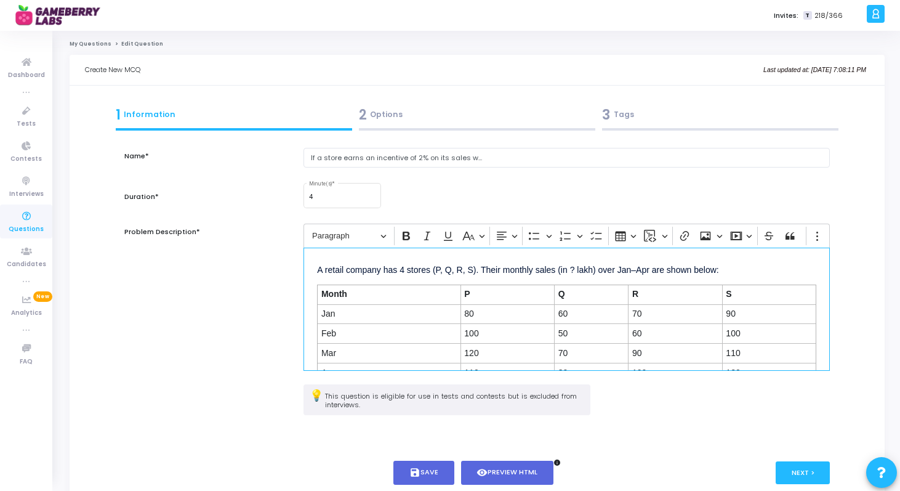
click at [751, 274] on p "A retail company has 4 stores (P, Q, R, S). Their monthly sales (in ? lakh) ove…" at bounding box center [566, 268] width 499 height 15
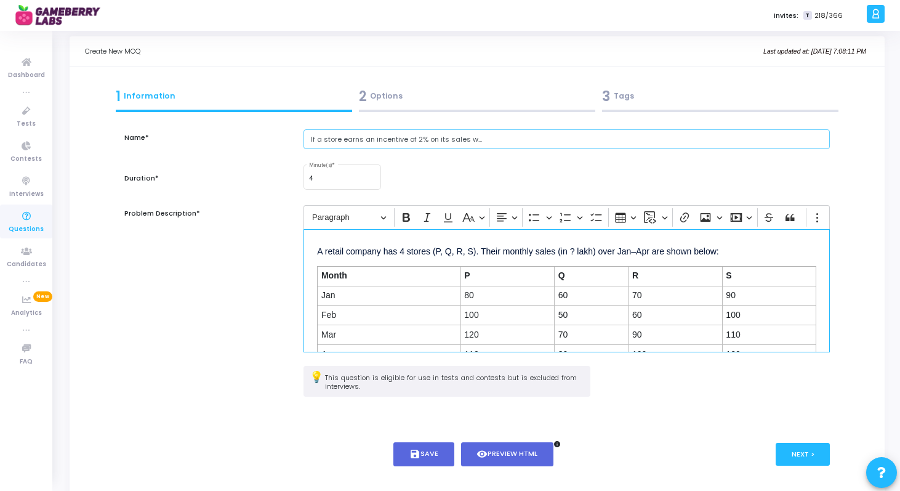
click at [484, 134] on input "If a store earns an incentive of 2% on its sales w..." at bounding box center [567, 139] width 526 height 20
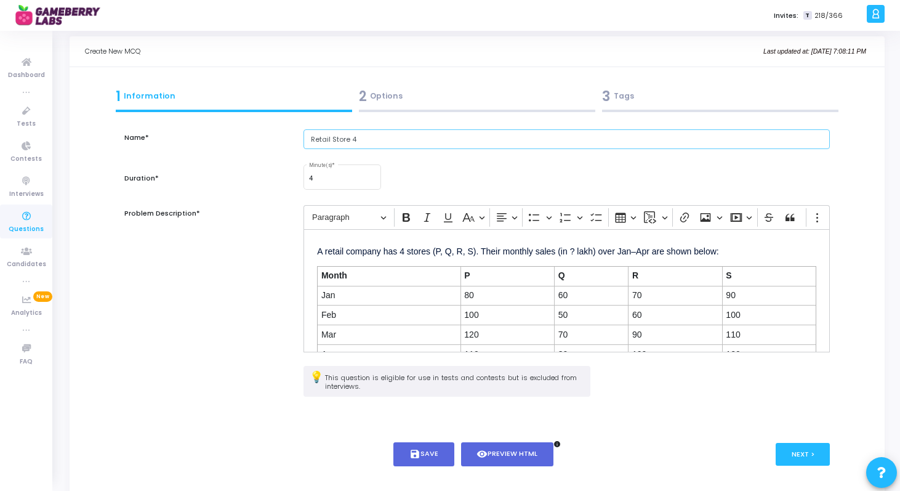
scroll to position [71, 0]
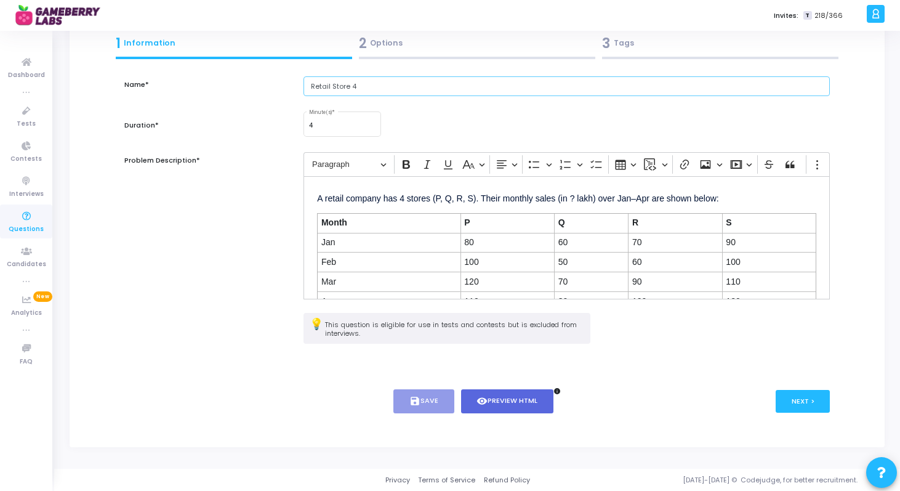
type input "Retail Store 4"
click at [434, 411] on button "save Save" at bounding box center [423, 401] width 61 height 24
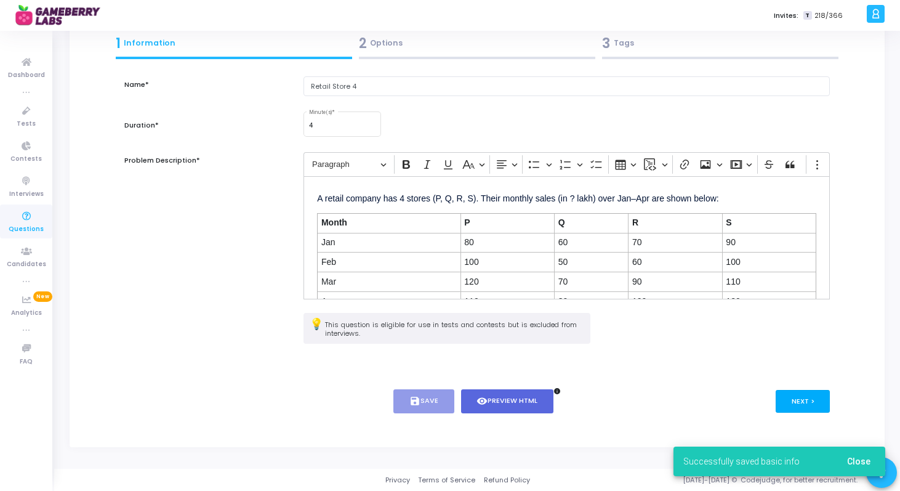
click at [800, 392] on button "Next >" at bounding box center [803, 401] width 55 height 23
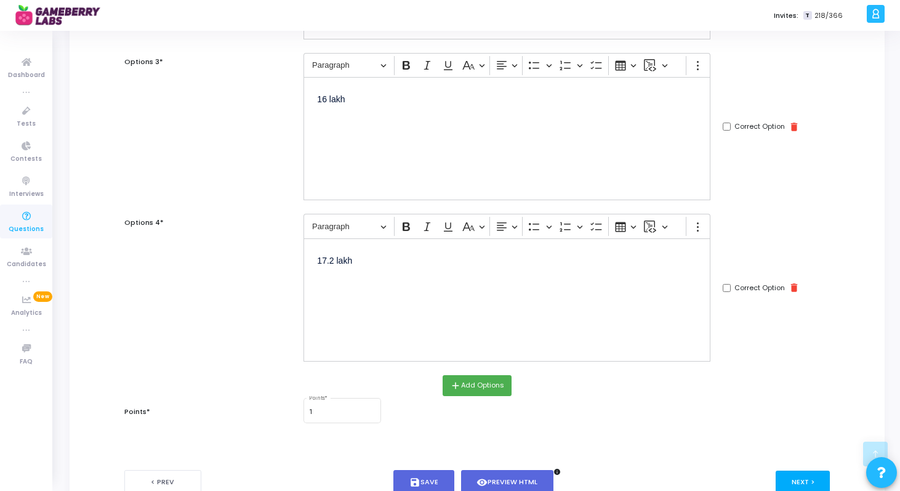
scroll to position [514, 0]
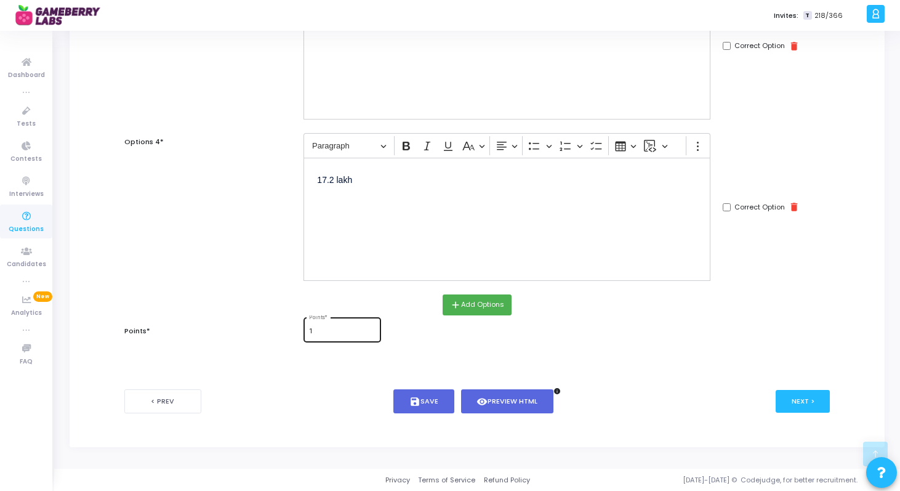
click at [326, 332] on input "1" at bounding box center [342, 331] width 67 height 7
type input "3"
click at [802, 400] on button "Next >" at bounding box center [803, 401] width 55 height 23
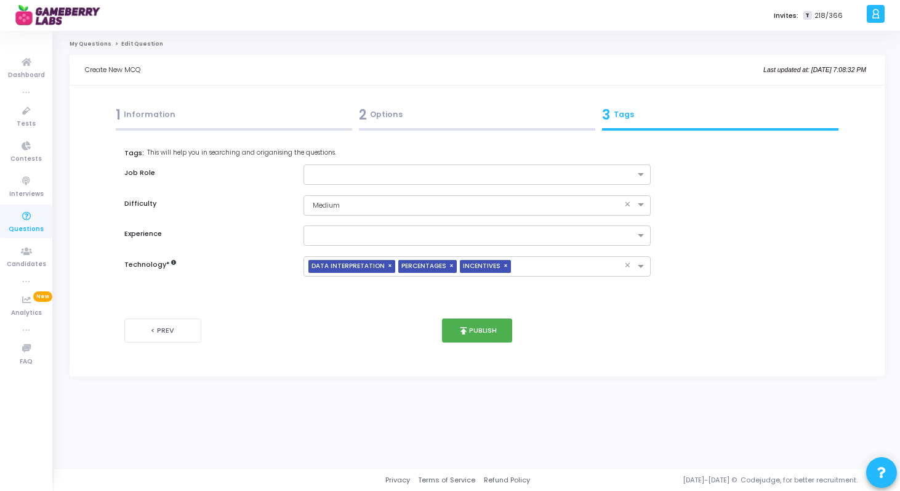
scroll to position [0, 0]
click at [470, 326] on icon "publish" at bounding box center [465, 330] width 11 height 11
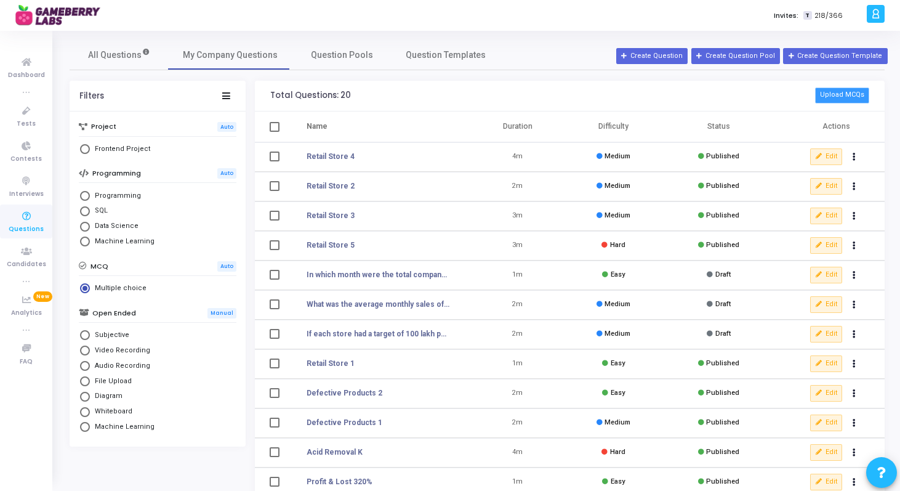
click at [827, 94] on button "Upload MCQs" at bounding box center [842, 95] width 54 height 16
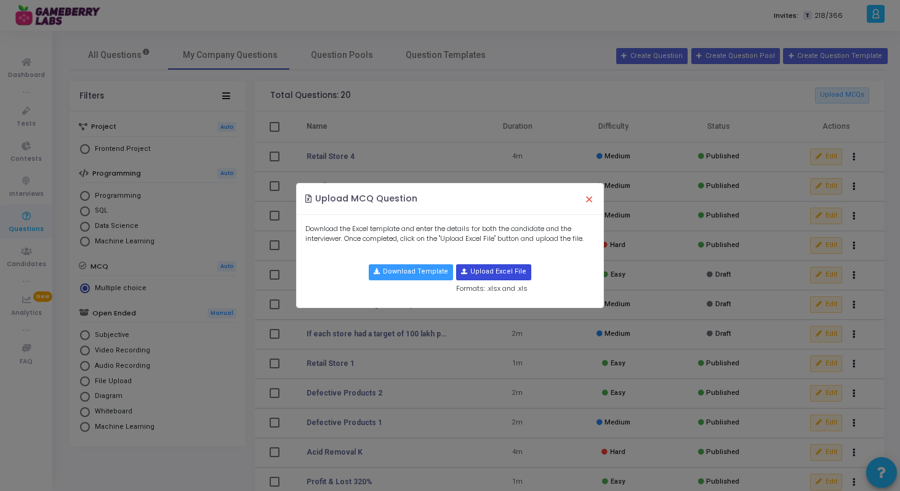
click at [501, 274] on input "file" at bounding box center [494, 272] width 74 height 15
click at [512, 228] on p "Download the Excel template and enter the details for both the candidate and th…" at bounding box center [450, 234] width 290 height 20
click at [501, 270] on input "file" at bounding box center [494, 272] width 74 height 15
type input "C:\fakepath\Logical_Reasoning_Set.xlsx"
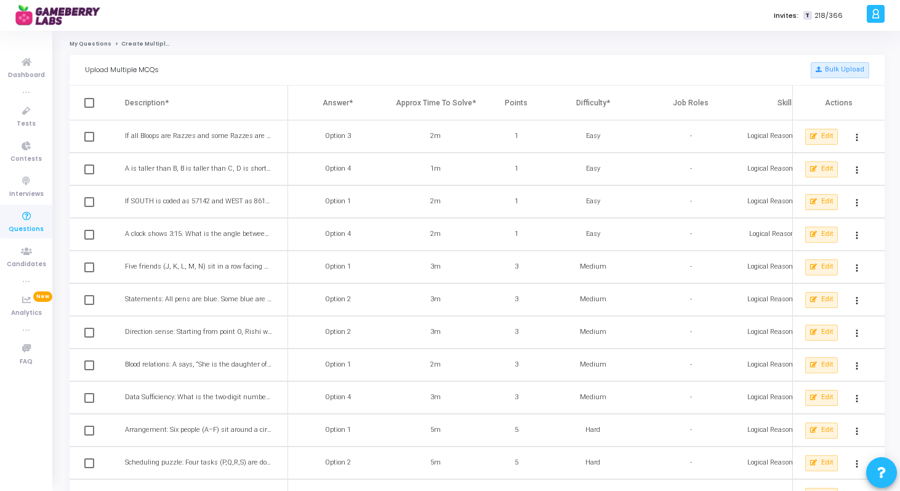
scroll to position [100, 0]
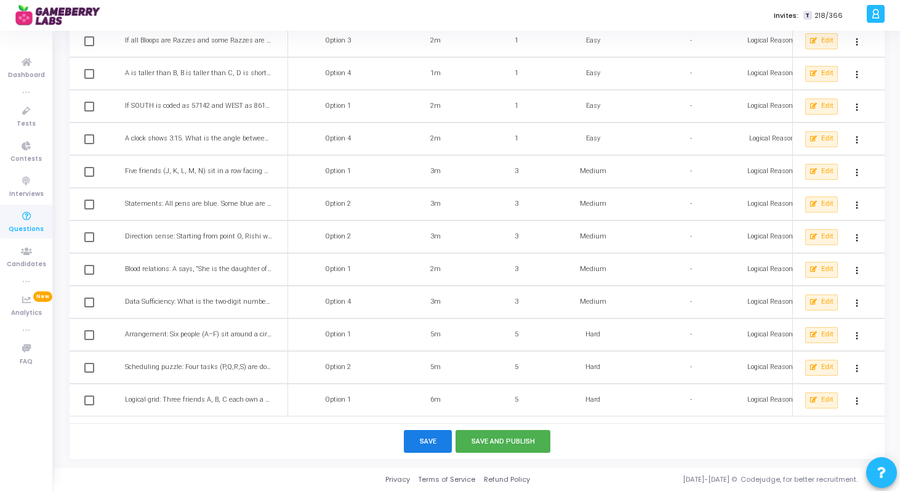
click at [430, 441] on button "Save" at bounding box center [428, 441] width 49 height 23
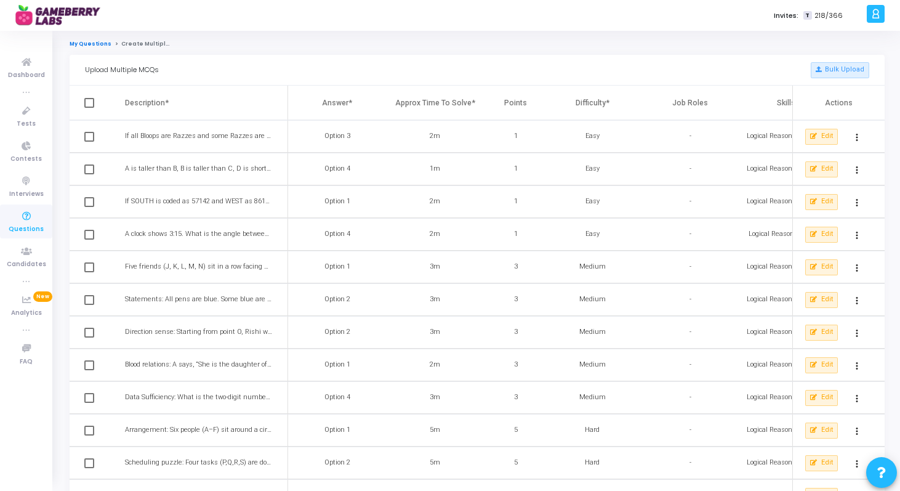
click at [102, 47] on link "My Questions" at bounding box center [91, 43] width 42 height 7
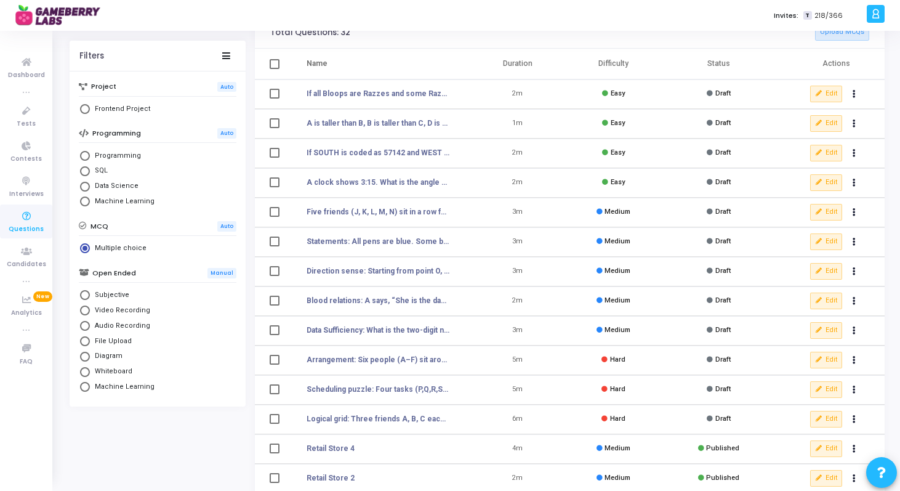
scroll to position [161, 0]
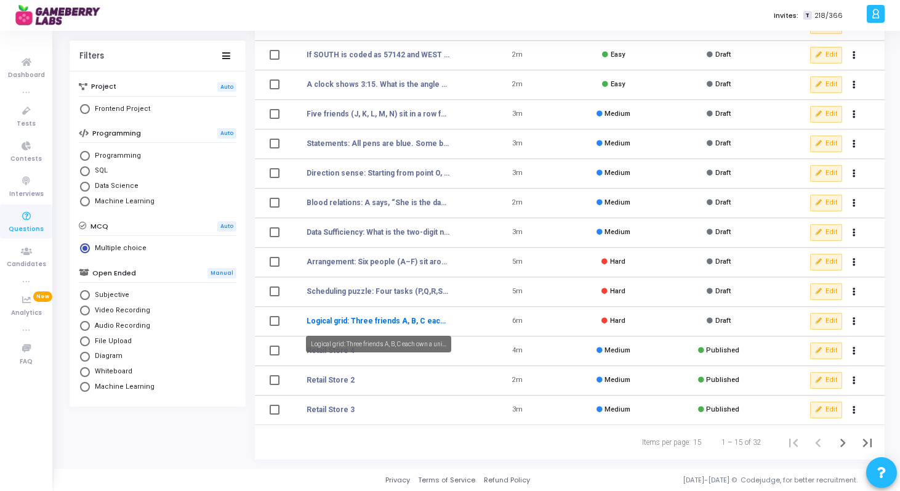
click at [393, 323] on link "Logical grid: Three friends A, B, C each own a uni..." at bounding box center [378, 320] width 143 height 11
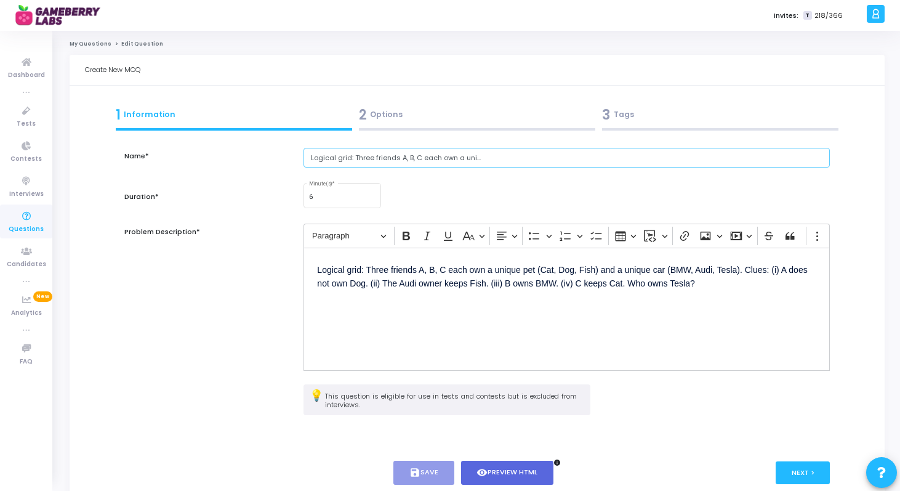
click at [484, 156] on input "Logical grid: Three friends A, B, C each own a uni..." at bounding box center [567, 158] width 526 height 20
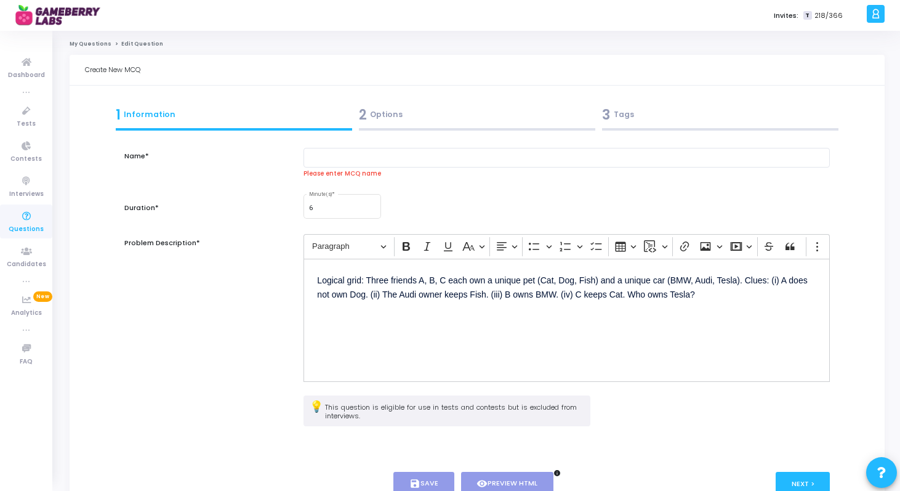
click at [366, 280] on p "Logical grid: Three friends A, B, C each own a unique pet (Cat, Dog, Fish) and …" at bounding box center [566, 300] width 499 height 57
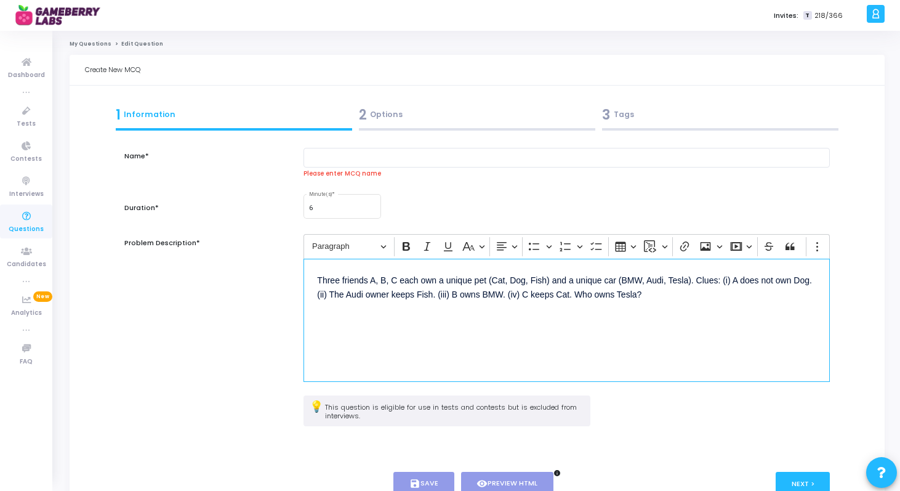
click at [699, 276] on p "Three friends A, B, C each own a unique pet (Cat, Dog, Fish) and a unique car (…" at bounding box center [566, 300] width 499 height 57
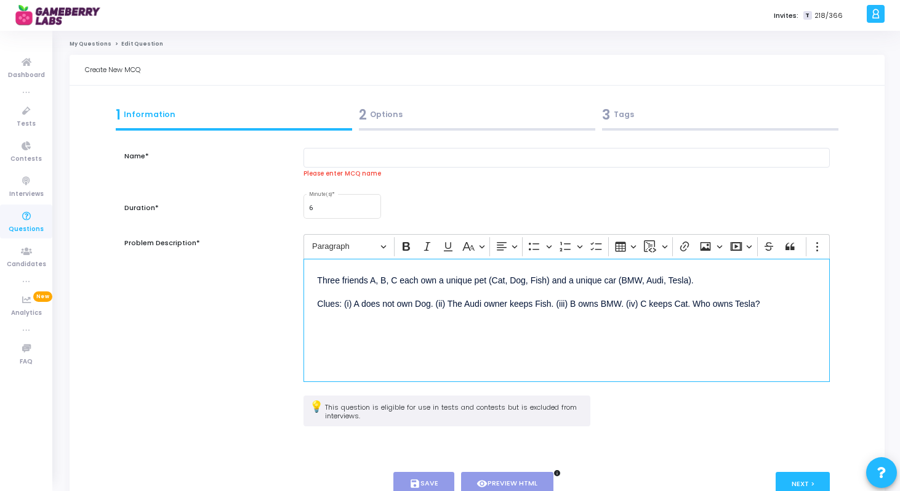
click at [340, 305] on p "Clues: (i) A does not own Dog. (ii) The Audi owner keeps Fish. (iii) B owns BMW…" at bounding box center [566, 316] width 499 height 43
click at [389, 164] on input "text" at bounding box center [567, 158] width 526 height 20
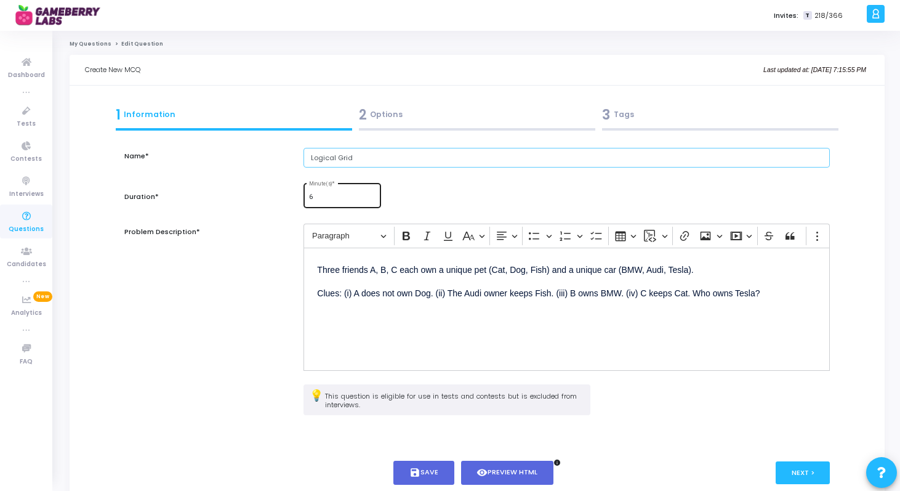
type input "Logical Grid"
click at [334, 195] on input "6" at bounding box center [342, 196] width 67 height 7
type input "4"
click at [339, 294] on p "Clues: (i) A does not own Dog. (ii) The Audi owner keeps Fish. (iii) B owns BMW…" at bounding box center [566, 305] width 499 height 43
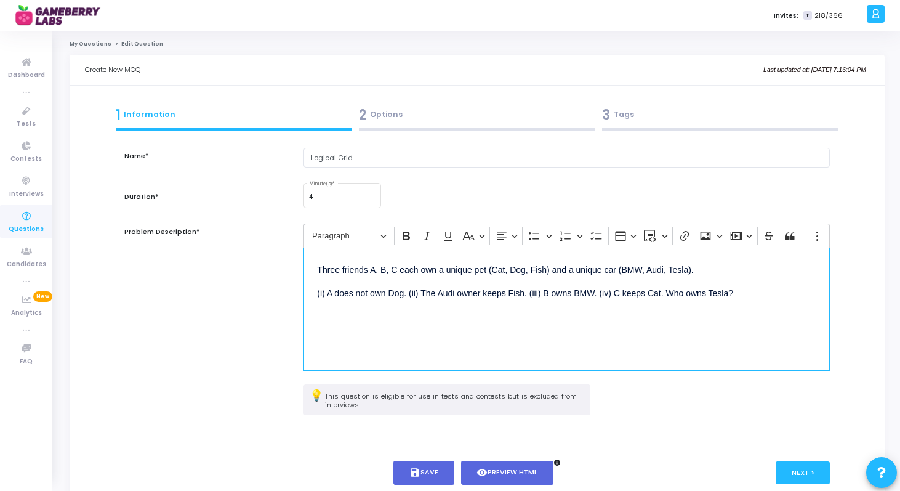
click at [411, 292] on p "(i) A does not own Dog. (ii) The Audi owner keeps Fish. (iii) B owns BMW. (iv) …" at bounding box center [566, 305] width 499 height 43
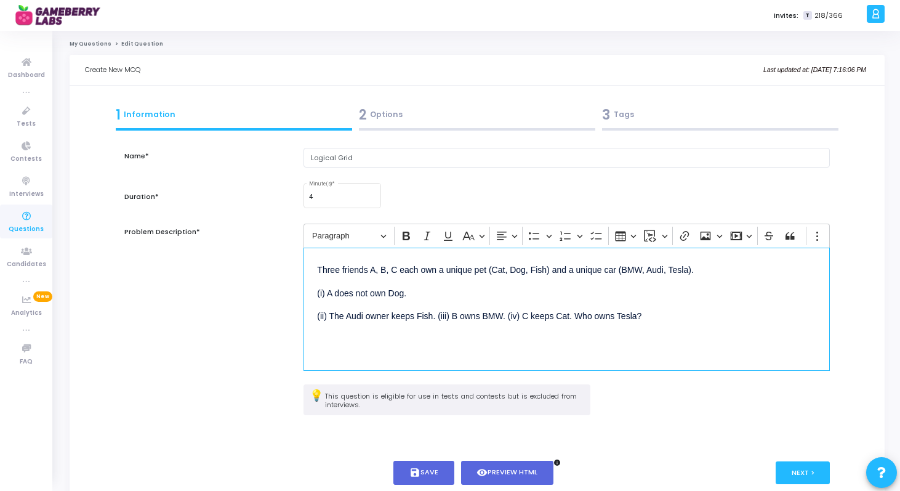
click at [438, 317] on p "(ii) The Audi owner keeps Fish. (iii) B owns BMW. (iv) C keeps Cat. Who owns Te…" at bounding box center [566, 329] width 499 height 43
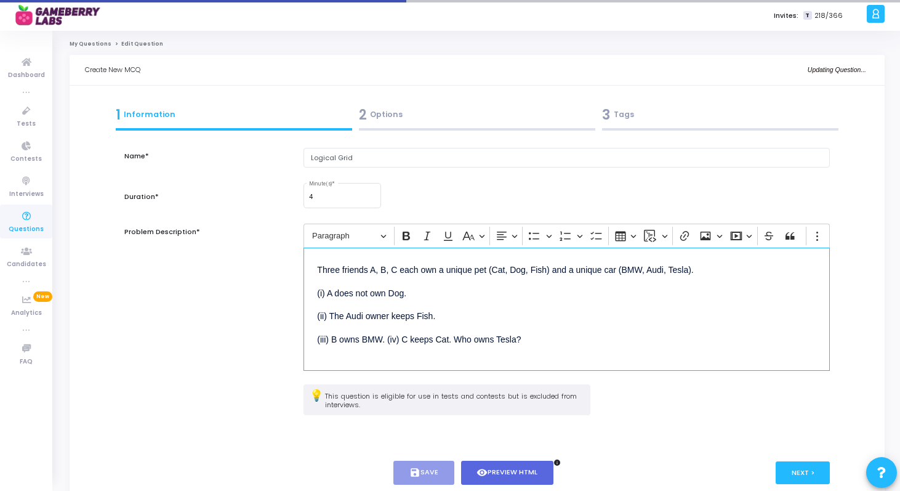
click at [387, 339] on p "(iii) B owns BMW. (iv) C keeps Cat. Who owns Tesla?" at bounding box center [566, 352] width 499 height 43
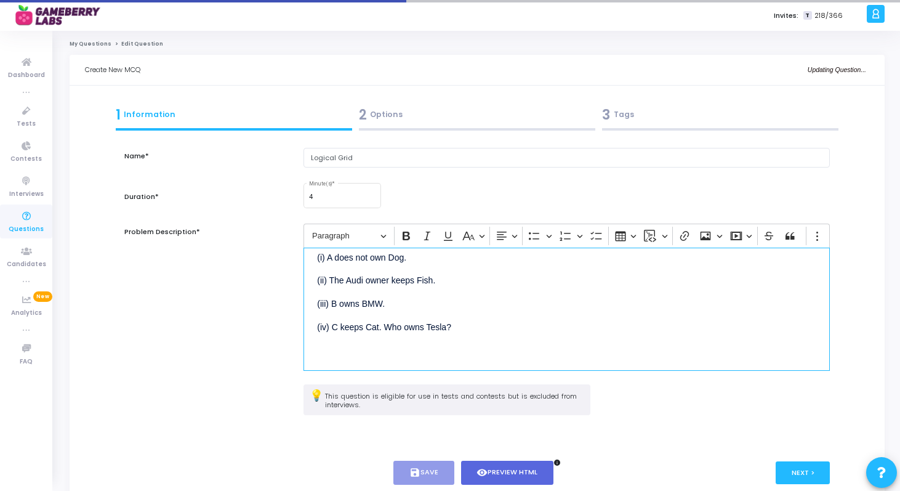
scroll to position [47, 0]
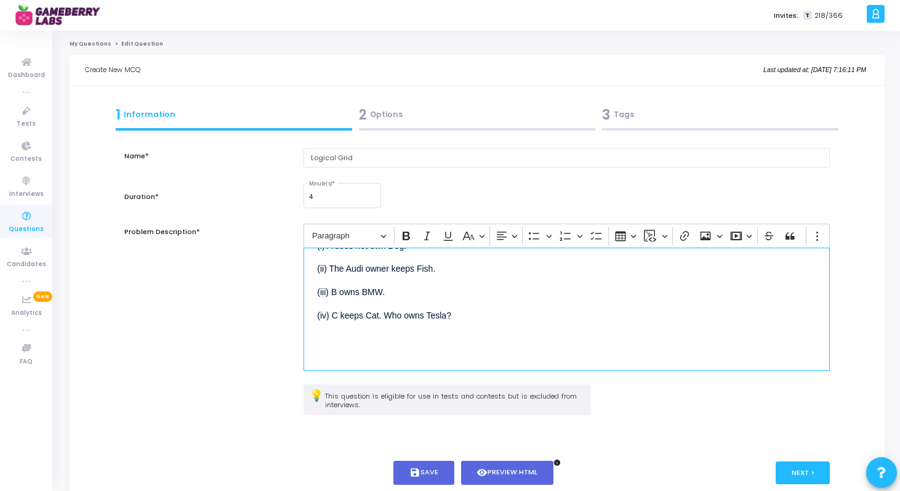
click at [382, 317] on p "(iv) C keeps Cat. Who owns Tesla?" at bounding box center [566, 328] width 499 height 43
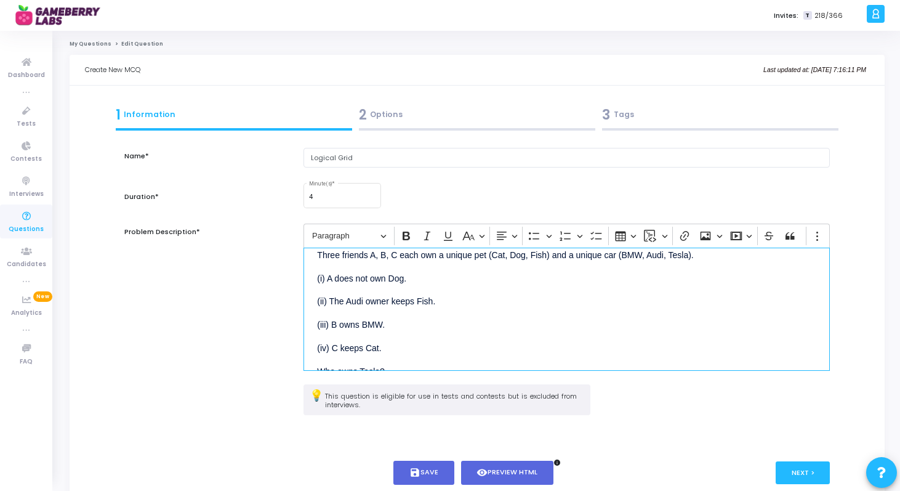
scroll to position [0, 0]
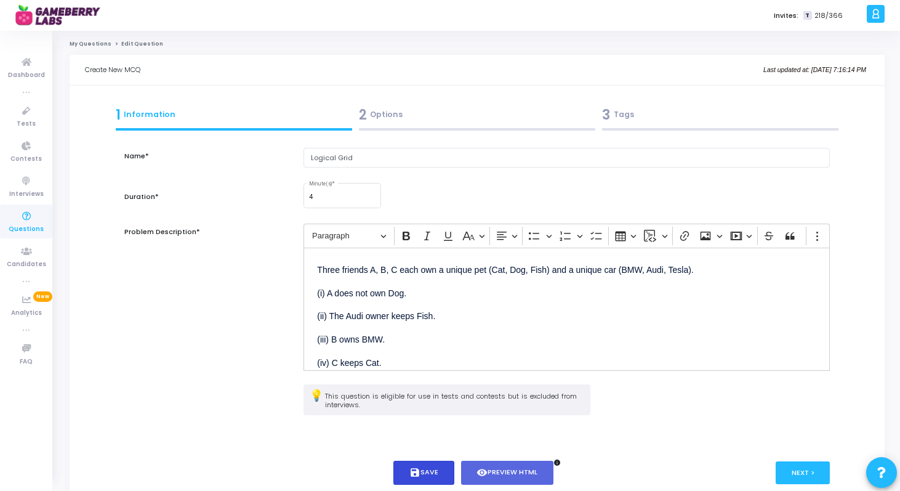
click at [438, 464] on button "save Save" at bounding box center [423, 473] width 61 height 24
click at [105, 41] on link "My Questions" at bounding box center [91, 43] width 42 height 7
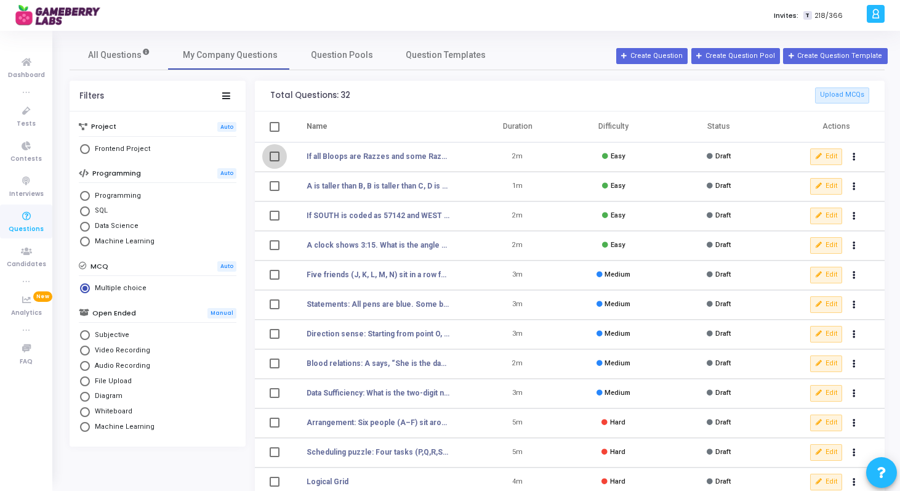
click at [276, 155] on span at bounding box center [275, 156] width 10 height 10
click at [275, 161] on input "select row NaN" at bounding box center [274, 161] width 1 height 1
checkbox input "true"
click at [280, 198] on td at bounding box center [273, 187] width 37 height 30
click at [275, 187] on span at bounding box center [275, 186] width 10 height 10
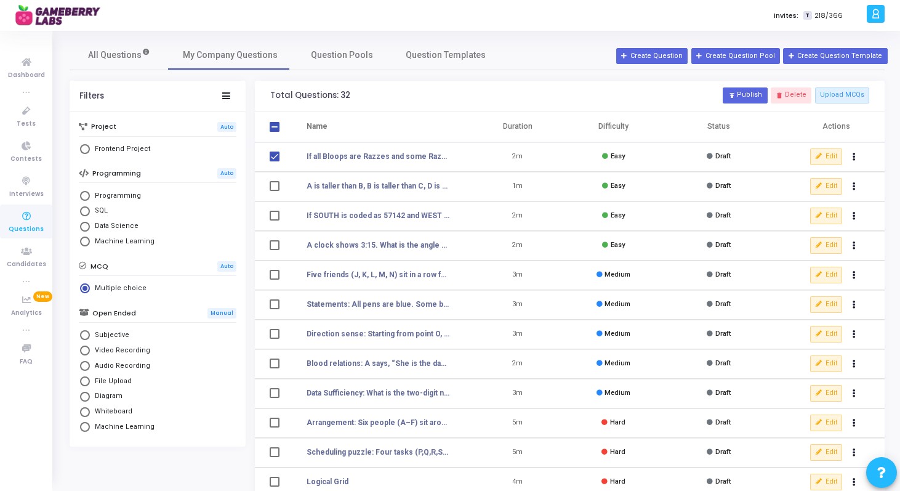
click at [275, 191] on input "select row NaN" at bounding box center [274, 191] width 1 height 1
checkbox input "true"
click at [275, 208] on td at bounding box center [273, 216] width 37 height 30
click at [275, 216] on span at bounding box center [275, 216] width 10 height 10
click at [275, 220] on input "select row NaN" at bounding box center [274, 220] width 1 height 1
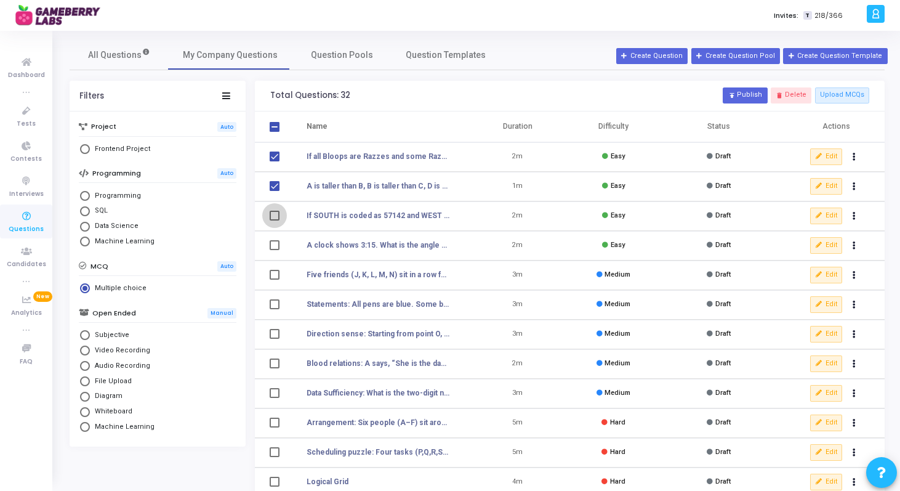
checkbox input "true"
click at [276, 242] on span at bounding box center [275, 245] width 10 height 10
click at [275, 250] on input "select row NaN" at bounding box center [274, 250] width 1 height 1
checkbox input "true"
click at [276, 275] on span at bounding box center [275, 275] width 10 height 10
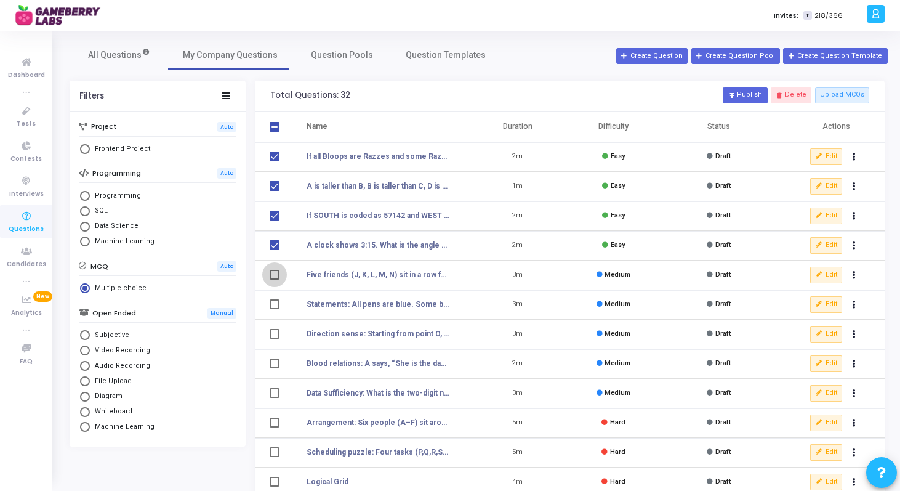
click at [275, 280] on input "select row NaN" at bounding box center [274, 280] width 1 height 1
checkbox input "true"
click at [276, 296] on td at bounding box center [273, 305] width 37 height 30
click at [276, 302] on span at bounding box center [275, 304] width 10 height 10
click at [275, 309] on input "select row NaN" at bounding box center [274, 309] width 1 height 1
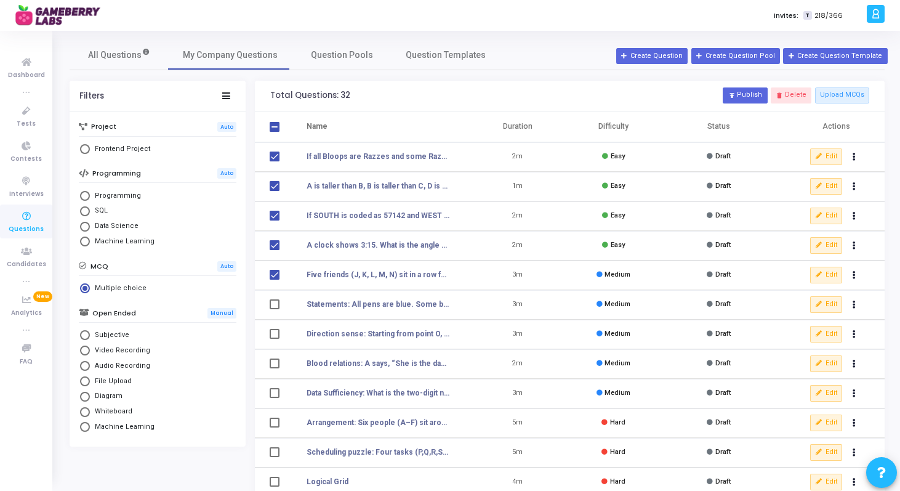
checkbox input "true"
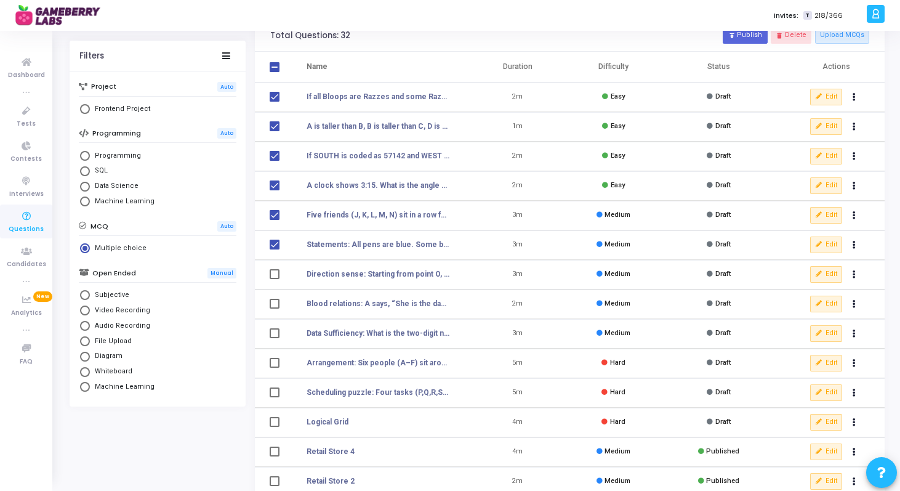
scroll to position [73, 0]
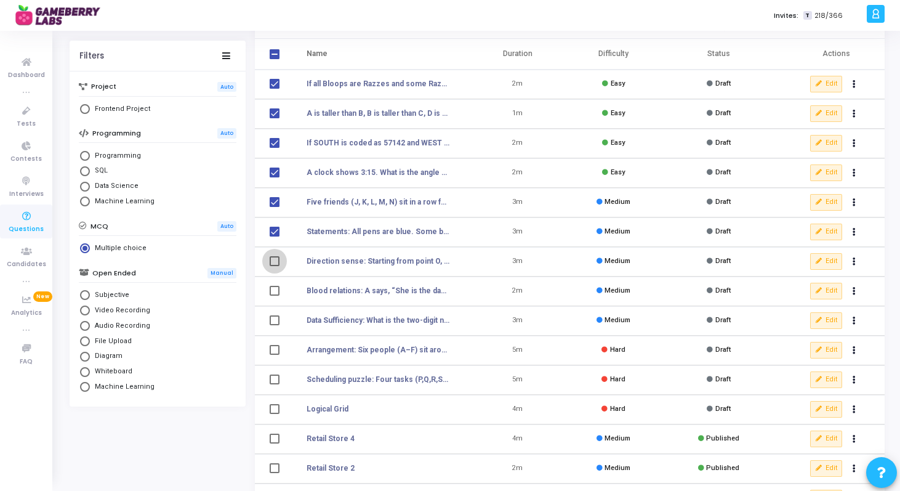
click at [273, 262] on span at bounding box center [275, 261] width 10 height 10
click at [274, 266] on input "select row NaN" at bounding box center [274, 266] width 1 height 1
checkbox input "true"
click at [273, 284] on td at bounding box center [273, 291] width 37 height 30
click at [273, 288] on span at bounding box center [275, 291] width 10 height 10
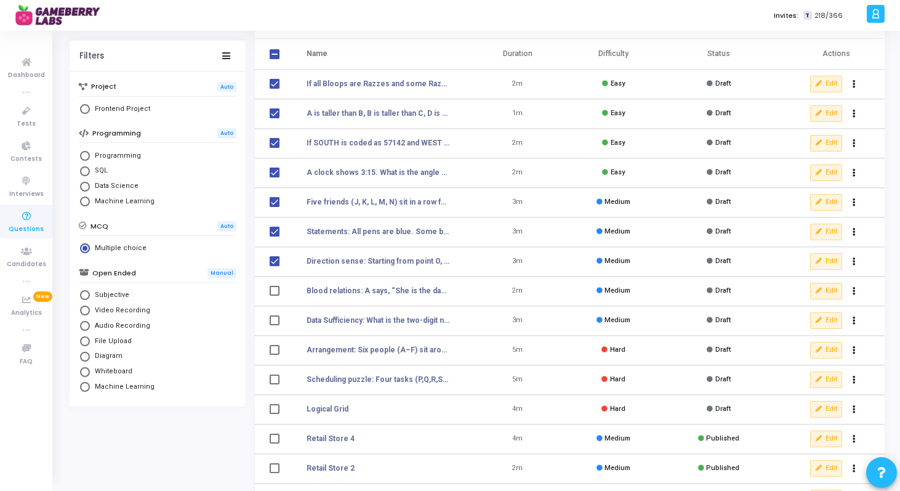
click at [274, 296] on input "select row NaN" at bounding box center [274, 296] width 1 height 1
checkbox input "true"
click at [276, 314] on td at bounding box center [273, 321] width 37 height 30
click at [276, 321] on span at bounding box center [275, 320] width 10 height 10
click at [275, 325] on input "select row NaN" at bounding box center [274, 325] width 1 height 1
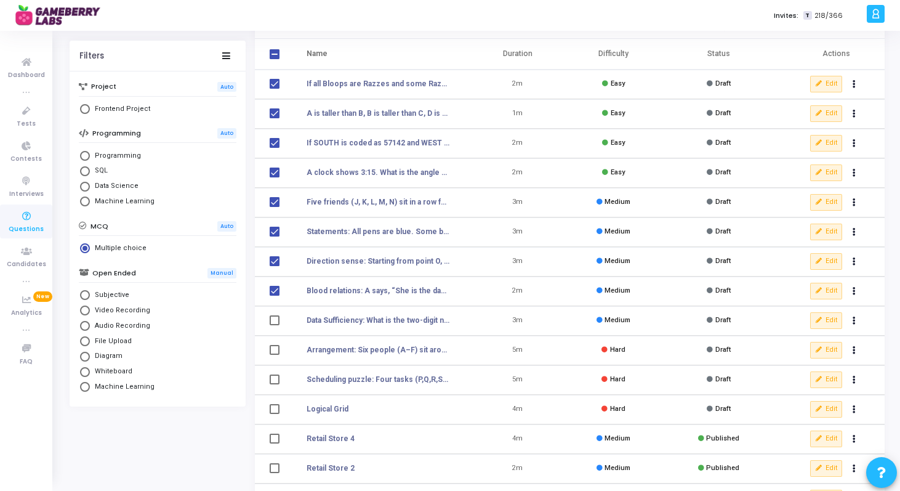
checkbox input "true"
click at [278, 342] on td at bounding box center [273, 351] width 37 height 30
click at [277, 348] on span at bounding box center [275, 350] width 10 height 10
click at [275, 355] on input "select row NaN" at bounding box center [274, 355] width 1 height 1
checkbox input "true"
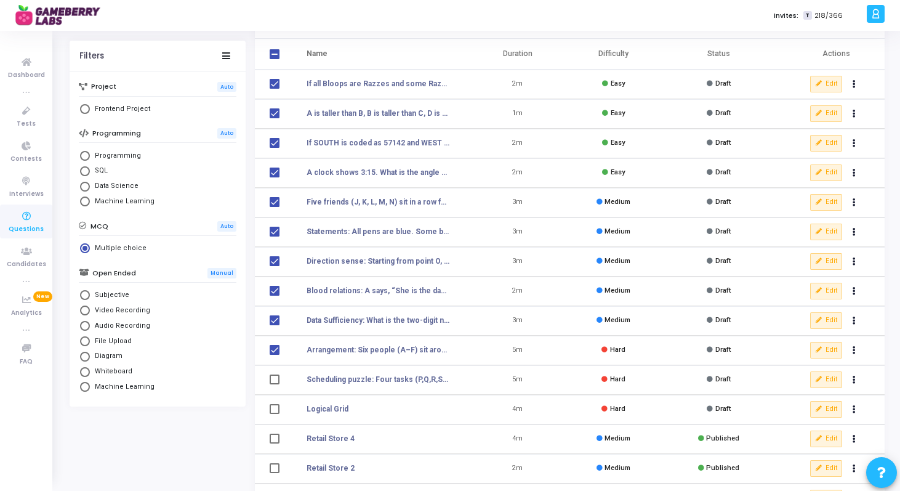
click at [278, 374] on td at bounding box center [273, 380] width 37 height 30
click at [278, 379] on span at bounding box center [275, 379] width 10 height 10
click at [275, 384] on input "select row NaN" at bounding box center [274, 384] width 1 height 1
checkbox input "true"
click at [278, 406] on span at bounding box center [275, 409] width 10 height 10
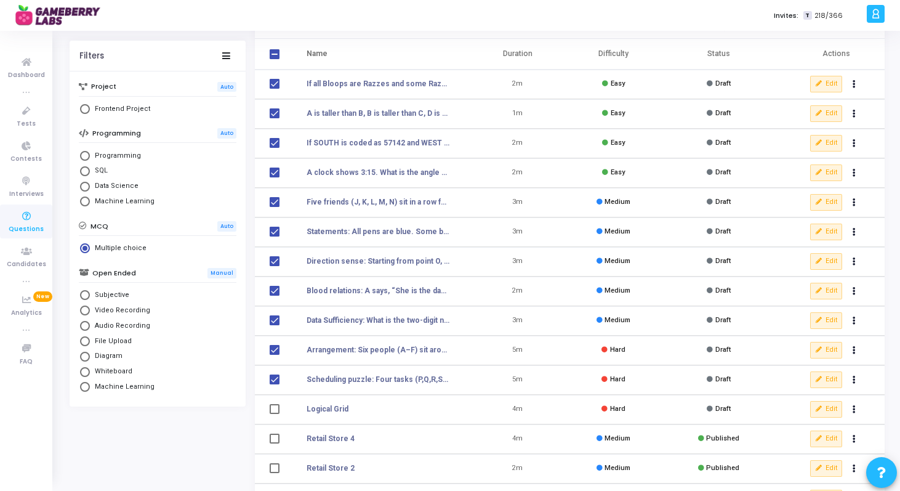
click at [275, 414] on input "select row NaN" at bounding box center [274, 414] width 1 height 1
checkbox input "true"
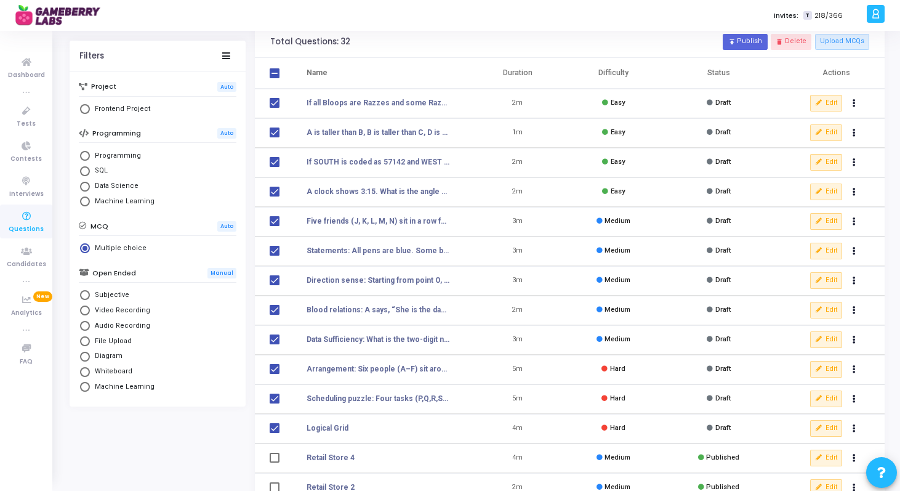
scroll to position [0, 0]
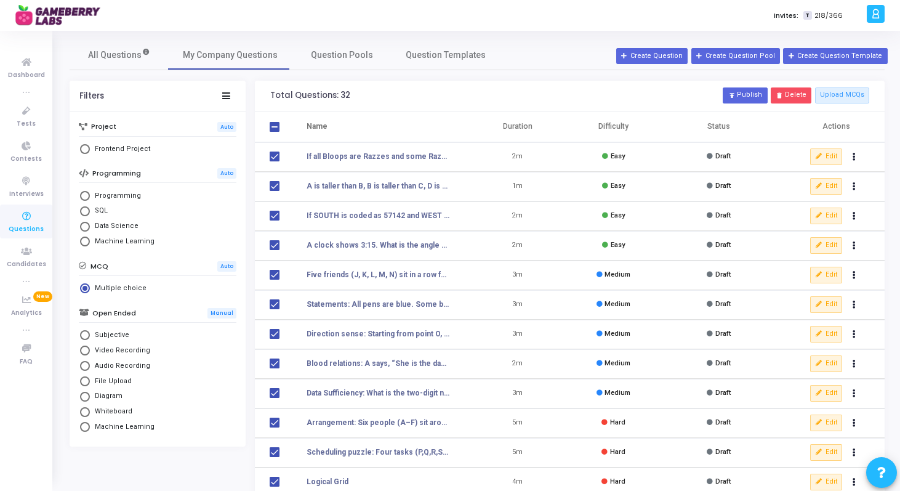
click at [798, 91] on button "delete Delete" at bounding box center [791, 95] width 41 height 16
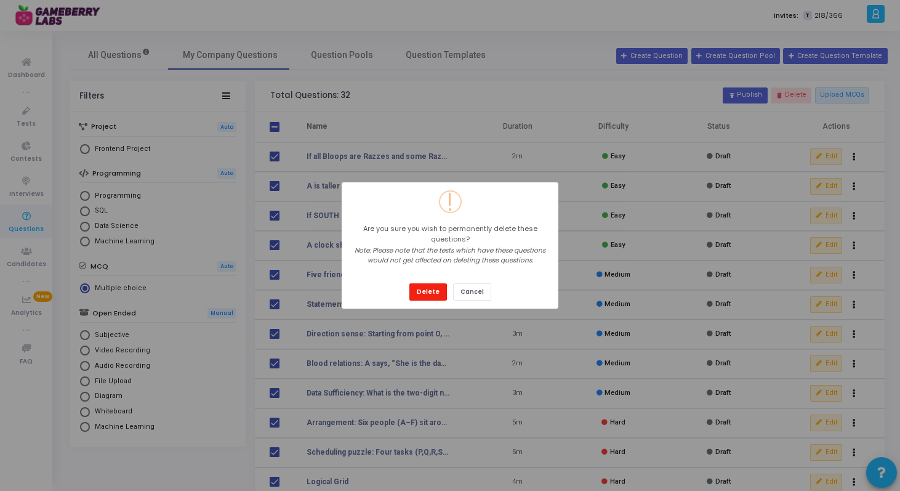
click at [438, 291] on button "Delete" at bounding box center [428, 291] width 38 height 17
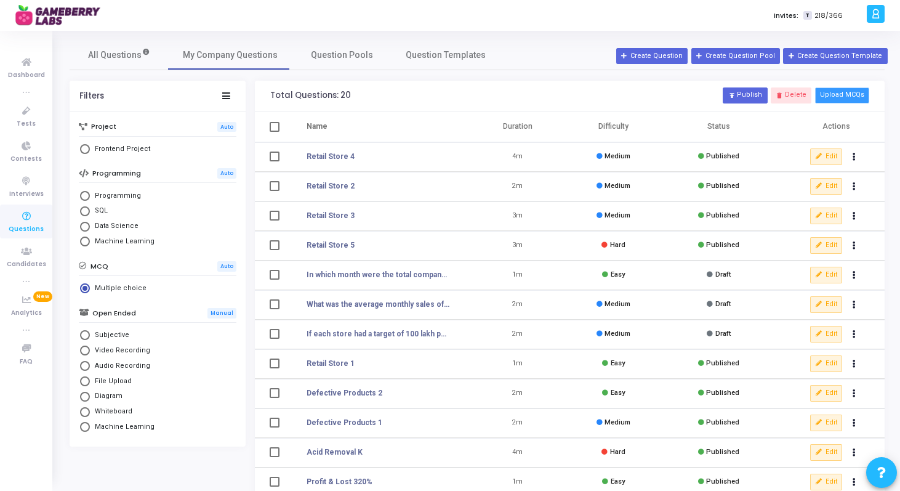
click at [839, 94] on button "Upload MCQs" at bounding box center [842, 95] width 54 height 16
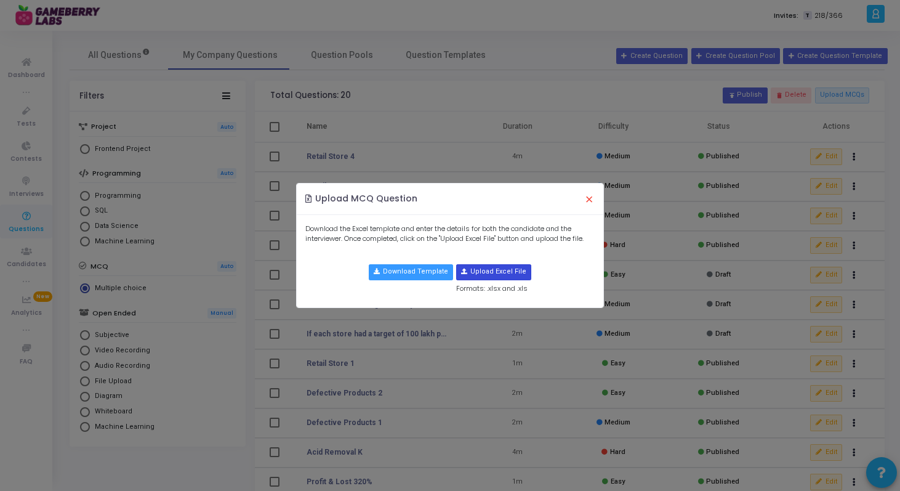
click at [497, 270] on input "file" at bounding box center [494, 272] width 74 height 15
type input "C:\fakepath\Logical_Reasoning_Set_v4.xlsx"
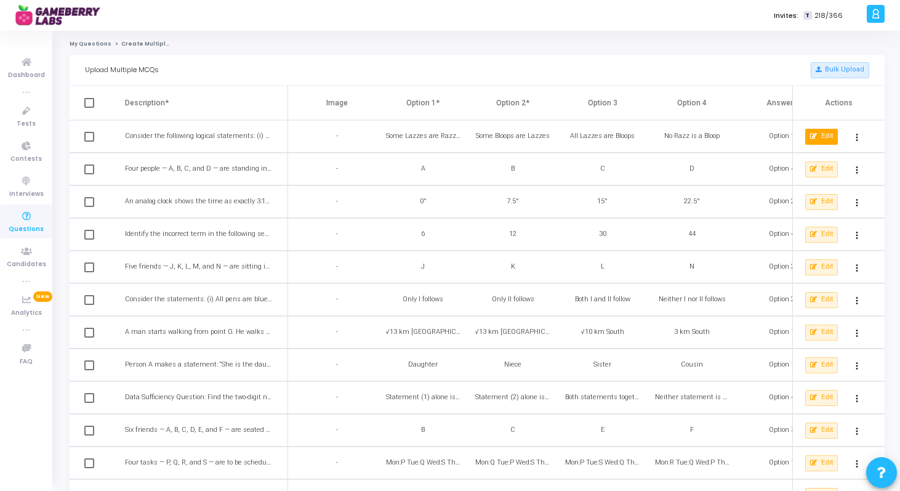
click at [818, 134] on button "Edit" at bounding box center [821, 137] width 33 height 16
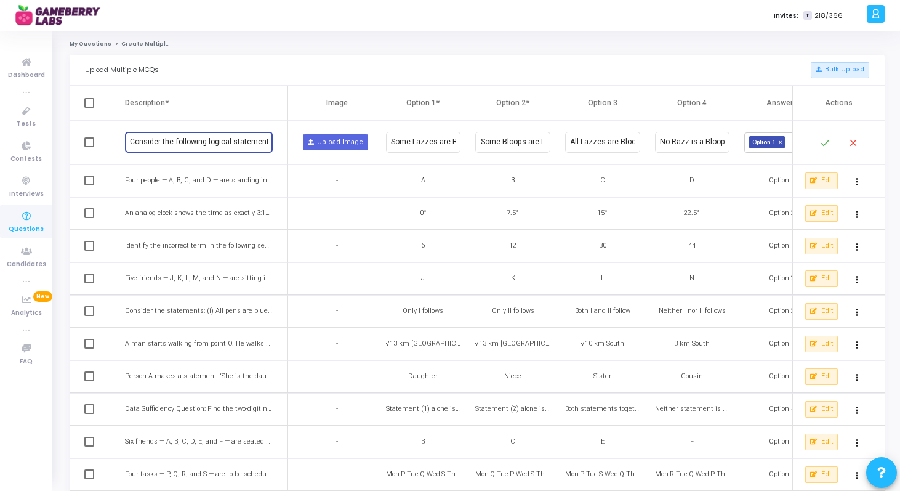
click at [244, 140] on input "Consider the following logical statements: (i) All Bloops are Razzes. (ii) Some…" at bounding box center [198, 142] width 137 height 9
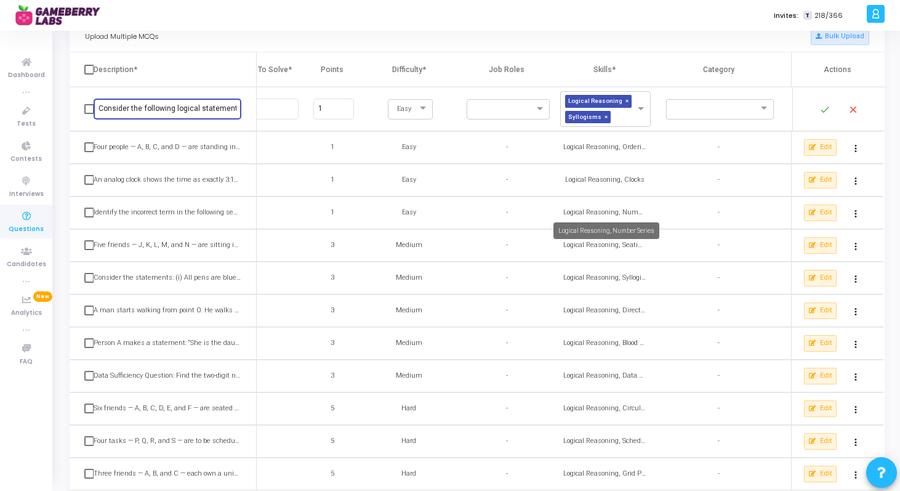
scroll to position [111, 0]
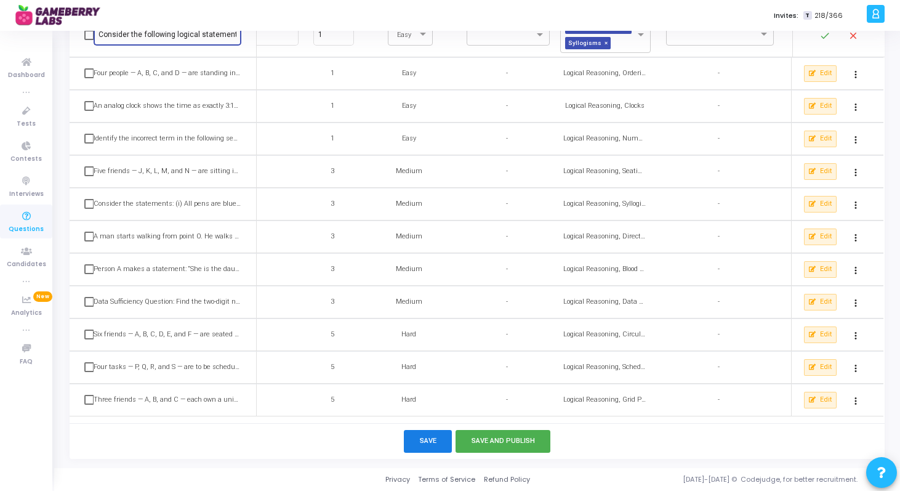
click at [440, 445] on button "Save" at bounding box center [428, 441] width 49 height 23
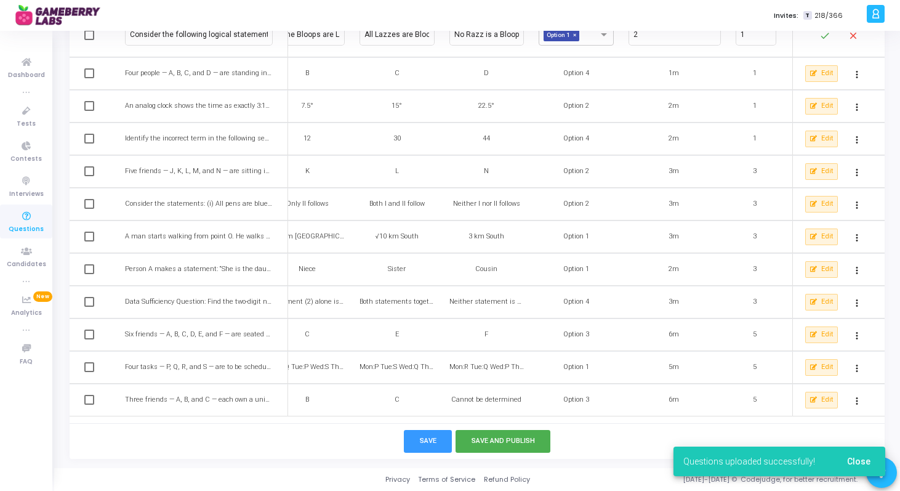
scroll to position [0, 0]
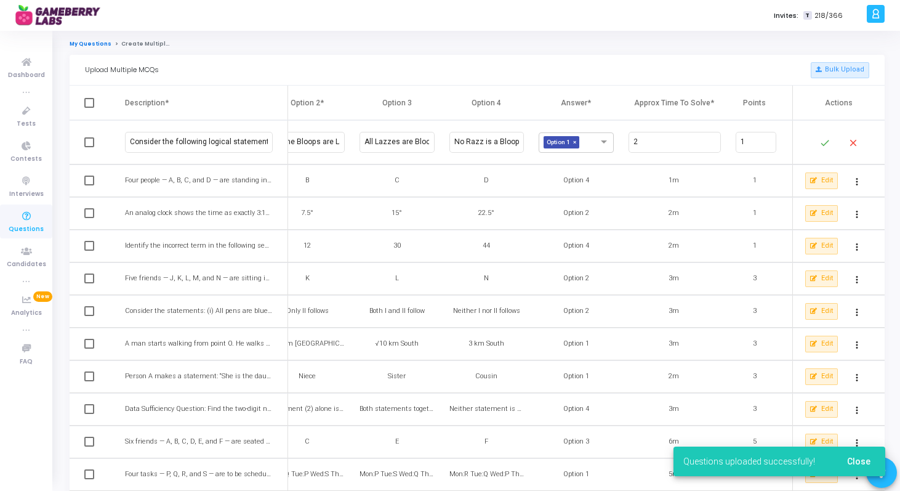
click at [89, 42] on link "My Questions" at bounding box center [91, 43] width 42 height 7
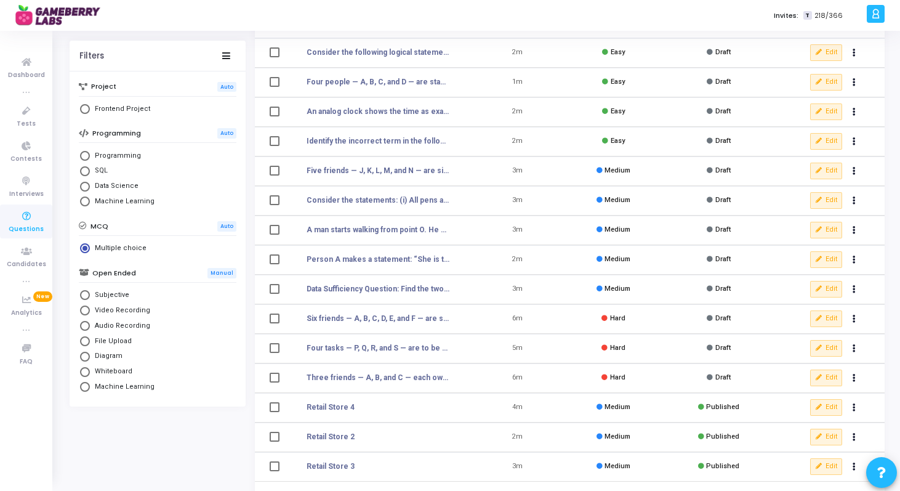
scroll to position [123, 0]
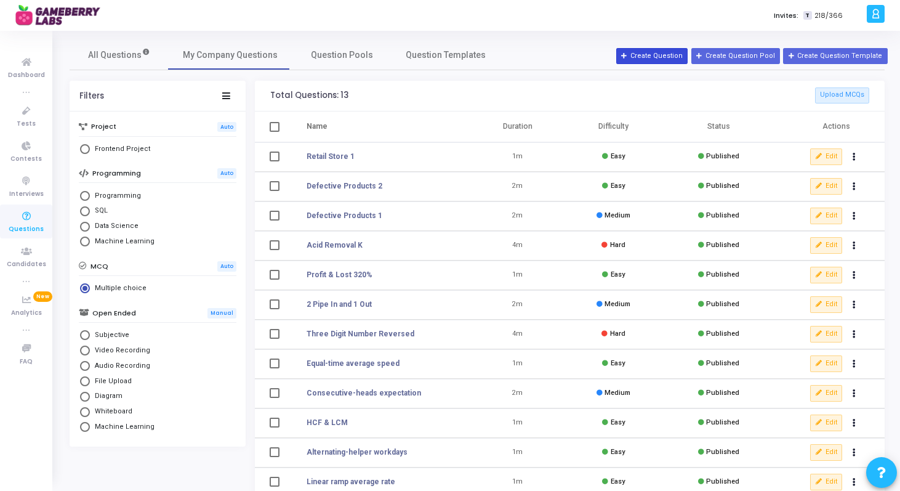
click at [683, 53] on button "Create Question" at bounding box center [651, 56] width 71 height 16
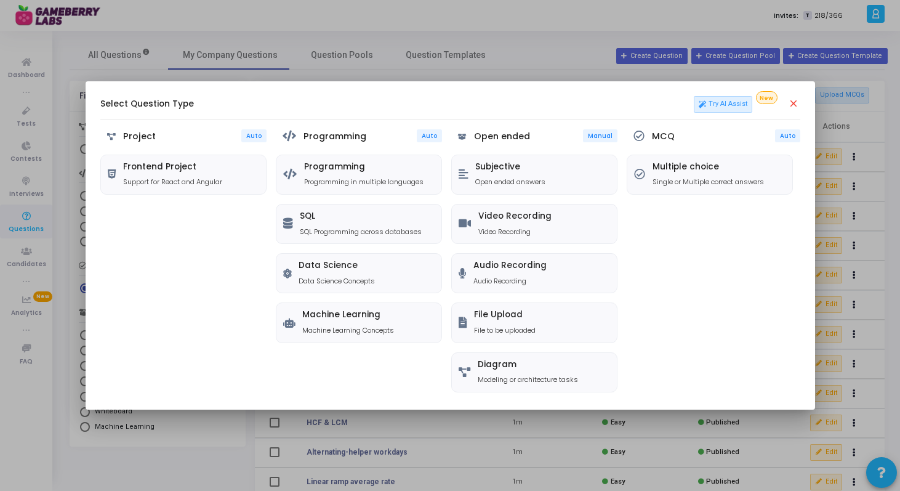
click at [794, 106] on mat-icon "close" at bounding box center [794, 104] width 12 height 12
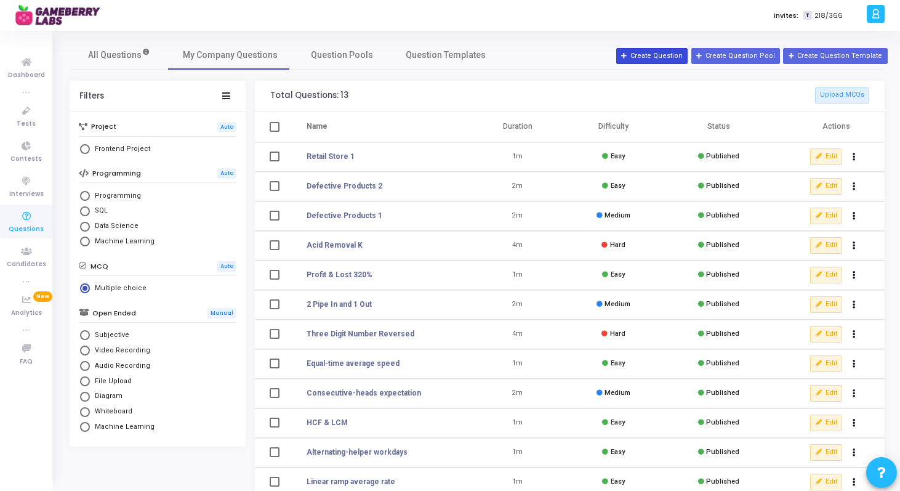
click at [666, 58] on button "Create Question" at bounding box center [651, 56] width 71 height 16
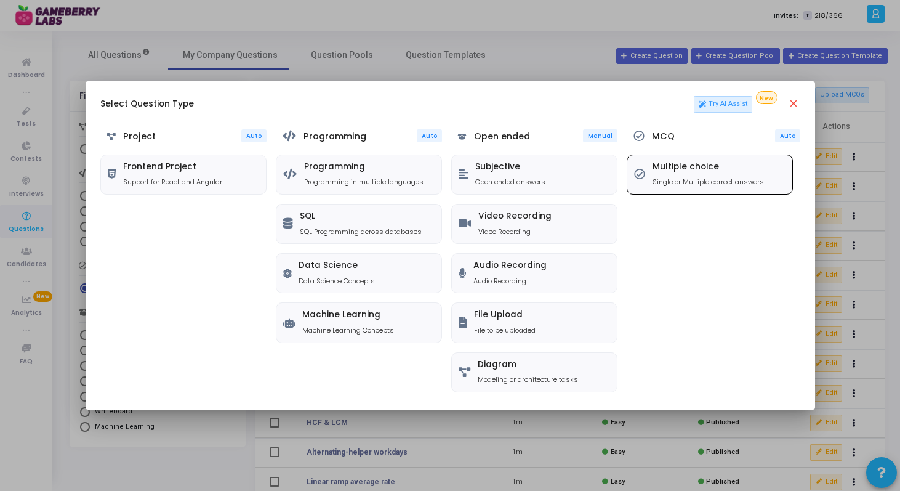
click at [658, 187] on div "Multiple choice Single or Multiple correct answers" at bounding box center [709, 174] width 165 height 39
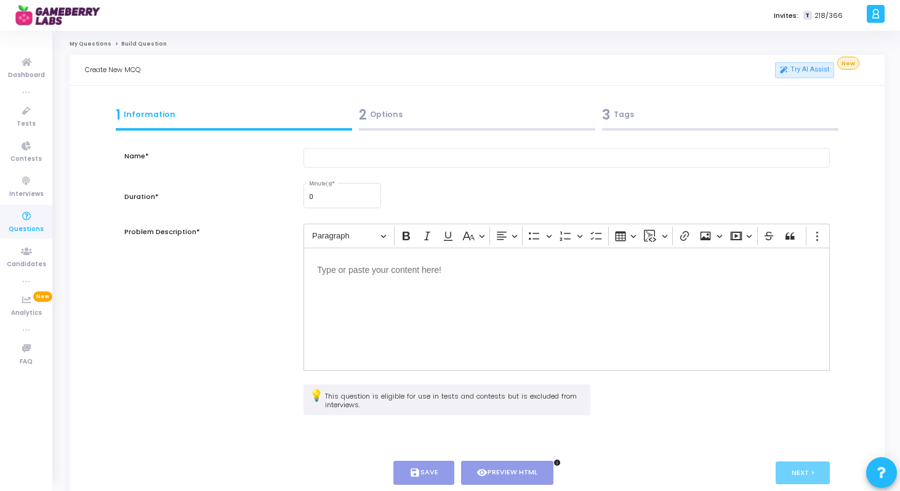
click at [743, 44] on ol "My Questions Build Question" at bounding box center [477, 44] width 815 height 8
click at [78, 38] on div "My Questions Build Question Create New MCQ Try AI Assist New 1 Information 2 Op…" at bounding box center [477, 285] width 846 height 509
click at [79, 43] on link "My Questions" at bounding box center [91, 43] width 42 height 7
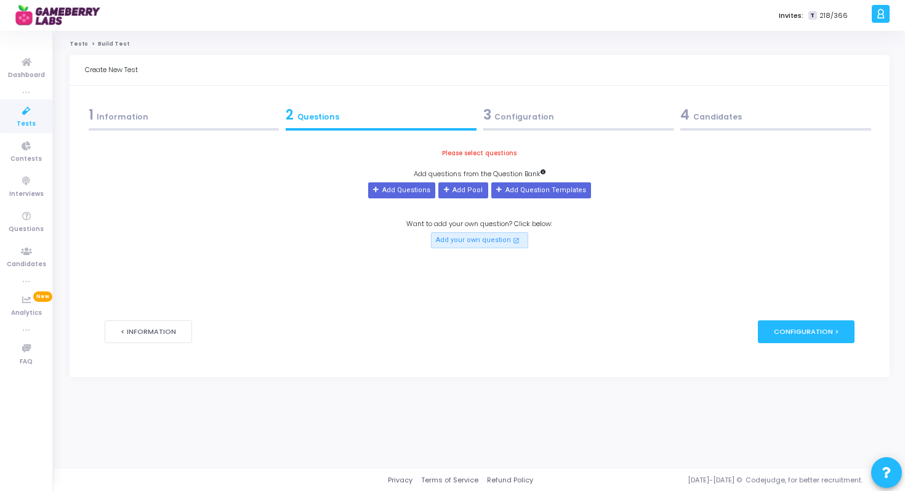
click at [23, 118] on link "Tests" at bounding box center [26, 116] width 52 height 34
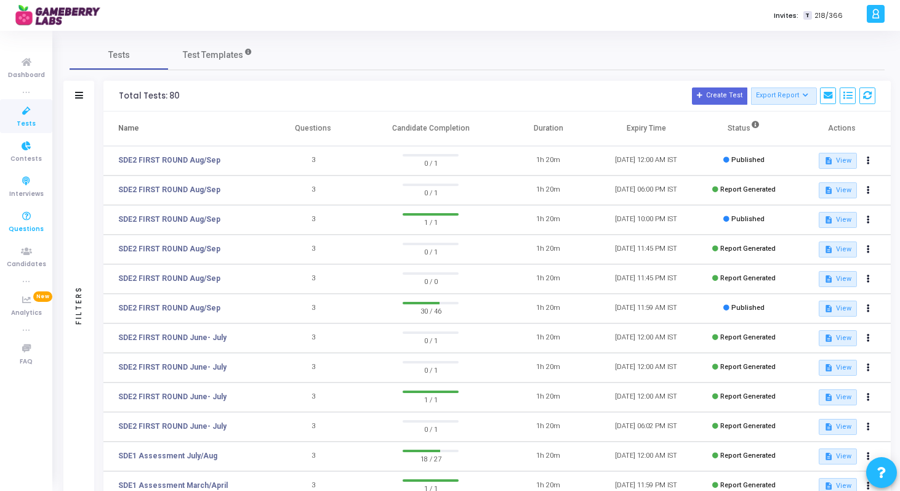
click at [24, 216] on icon at bounding box center [27, 216] width 26 height 15
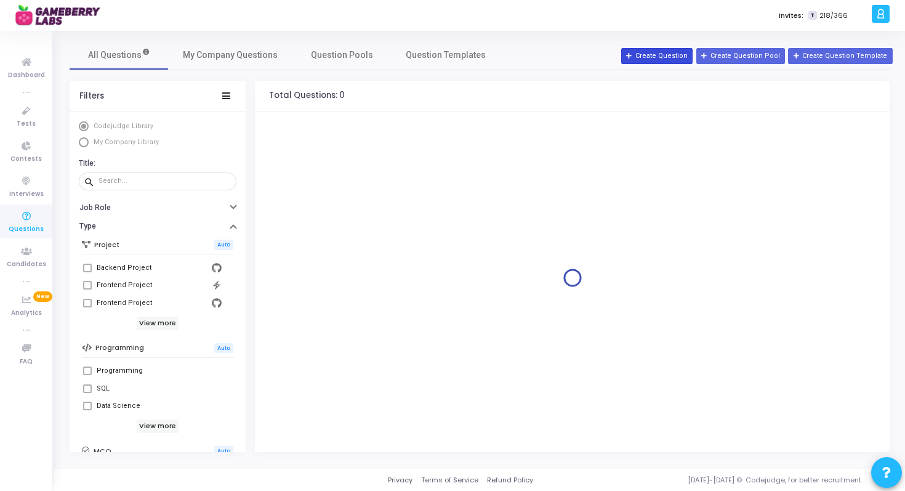
click at [677, 59] on button "Create Question" at bounding box center [656, 56] width 71 height 16
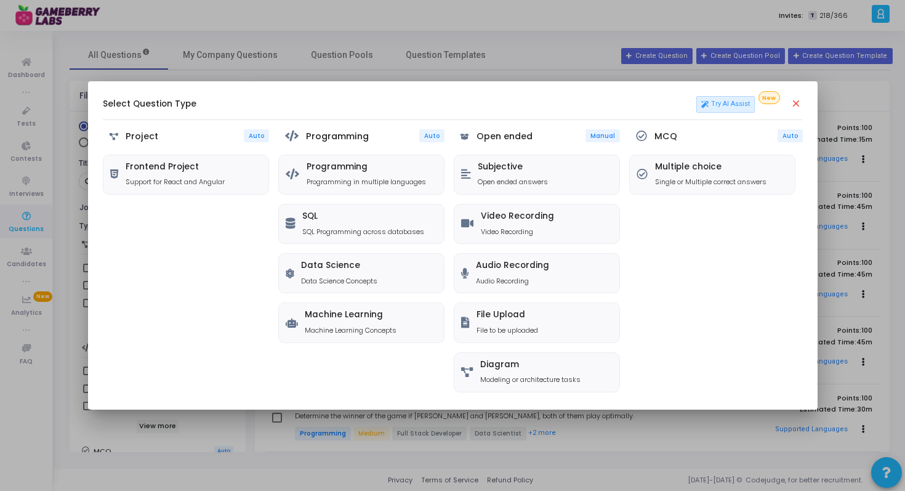
click at [738, 148] on div "MCQ Auto Multiple choice Single or Multiple correct answers" at bounding box center [716, 261] width 174 height 265
click at [735, 170] on h5 "Multiple choice" at bounding box center [710, 167] width 111 height 10
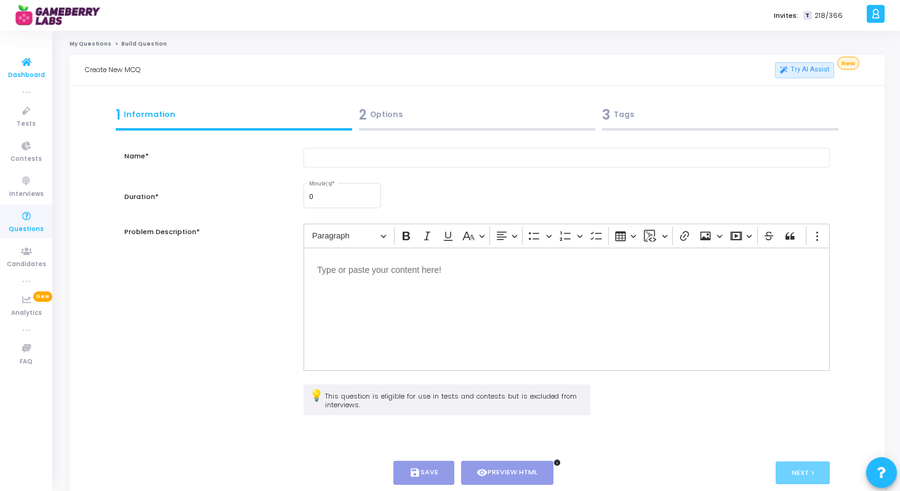
click at [30, 64] on icon at bounding box center [27, 62] width 26 height 15
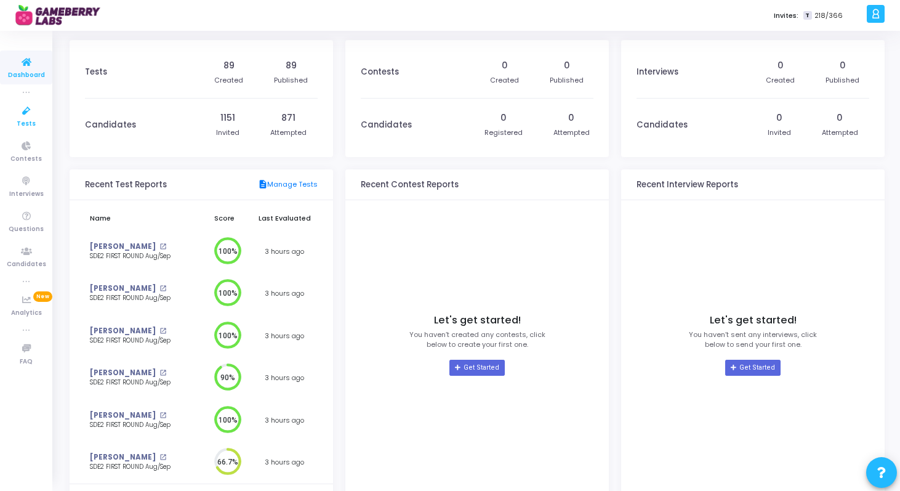
click at [28, 111] on icon at bounding box center [27, 110] width 26 height 15
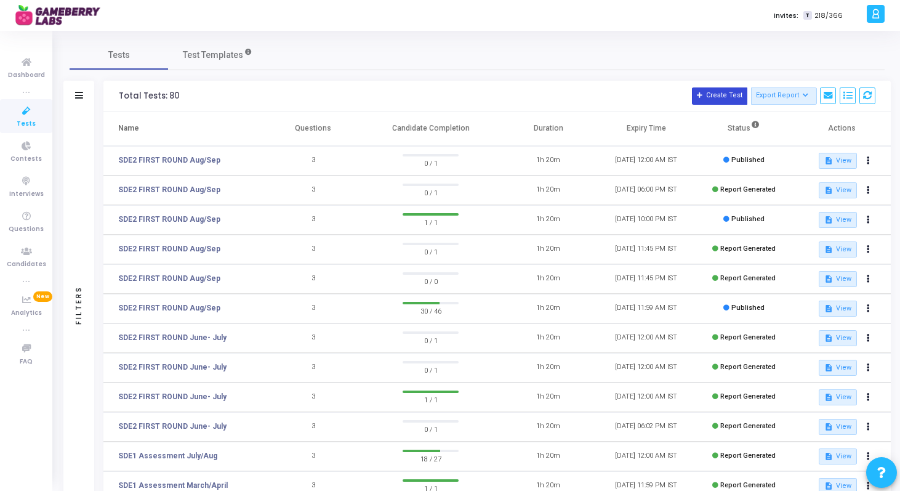
click at [704, 93] on icon at bounding box center [700, 95] width 7 height 7
